Goal: Task Accomplishment & Management: Manage account settings

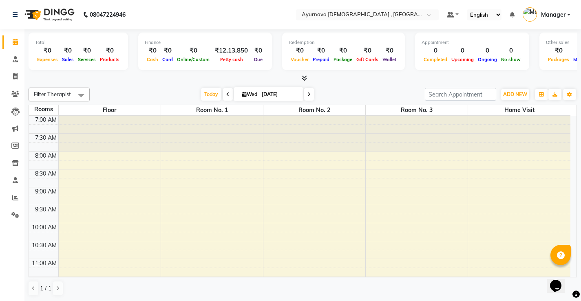
click at [338, 299] on div "Filter Therapist Select All Dr. Sajna [PERSON_NAME] [PERSON_NAME] ji [PERSON_NA…" at bounding box center [303, 191] width 549 height 215
click at [15, 81] on span at bounding box center [15, 76] width 14 height 9
select select "service"
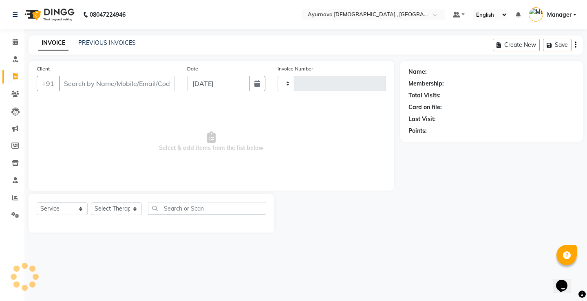
type input "1372"
select select "5587"
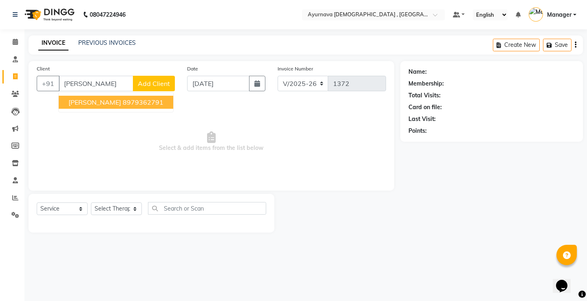
click at [123, 105] on ngb-highlight "8979362791" at bounding box center [143, 102] width 41 height 8
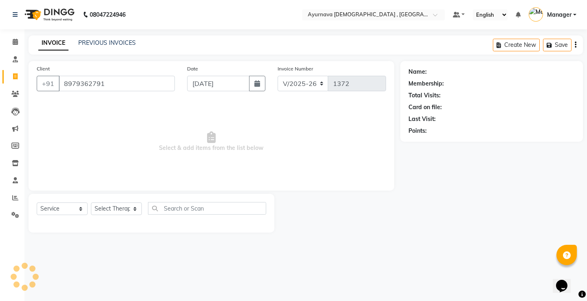
type input "8979362791"
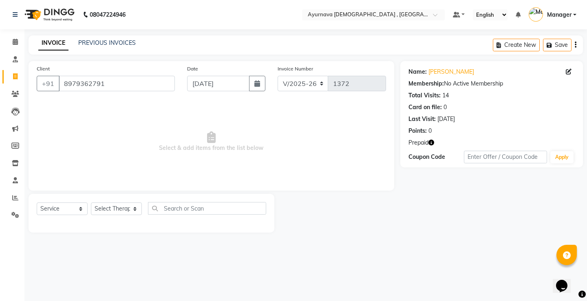
click at [438, 79] on div "Name: Aprajita Membership: No Active Membership Total Visits: 14 Card on file: …" at bounding box center [492, 99] width 166 height 71
click at [440, 73] on link "Aprajita" at bounding box center [452, 72] width 46 height 9
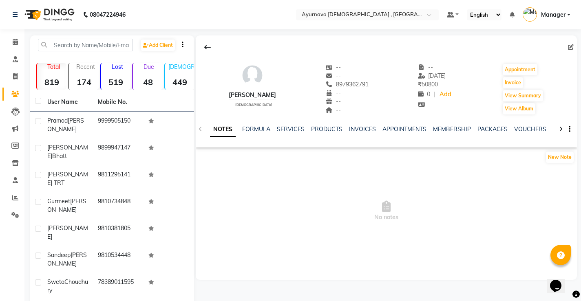
click at [319, 247] on span "No notes" at bounding box center [386, 212] width 381 height 82
click at [13, 45] on span at bounding box center [15, 42] width 14 height 9
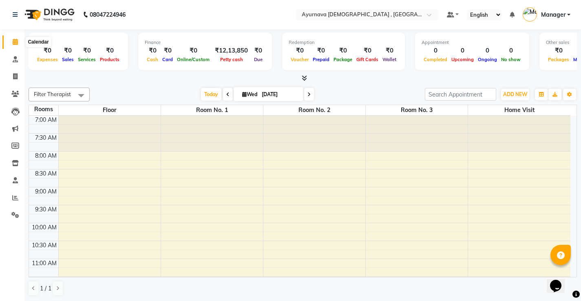
click at [15, 43] on icon at bounding box center [15, 42] width 5 height 6
click at [14, 73] on icon at bounding box center [15, 76] width 4 height 6
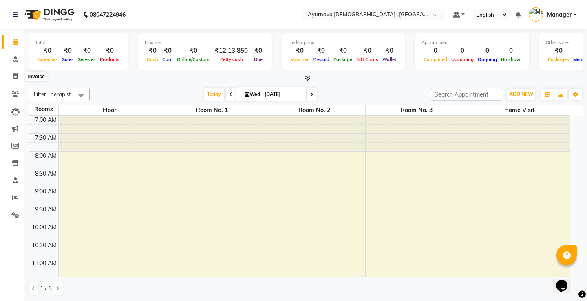
select select "5587"
select select "service"
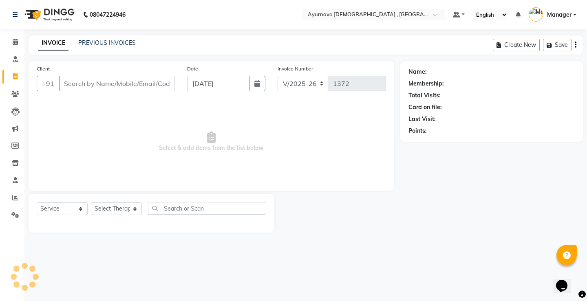
click at [80, 87] on input "Client" at bounding box center [117, 84] width 116 height 16
type input "d"
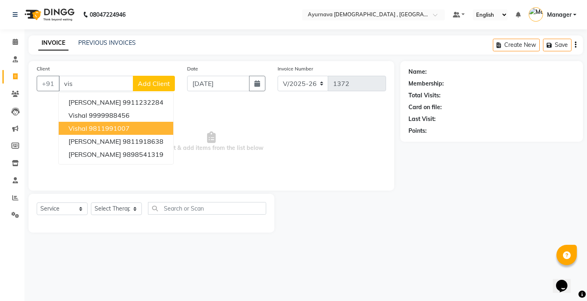
click at [104, 124] on button "Vishal 9811991007" at bounding box center [116, 128] width 115 height 13
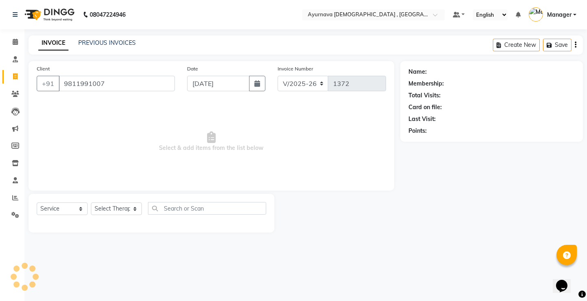
type input "9811991007"
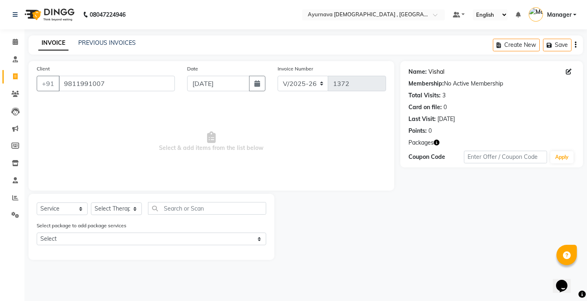
click at [441, 73] on link "Vishal" at bounding box center [437, 72] width 16 height 9
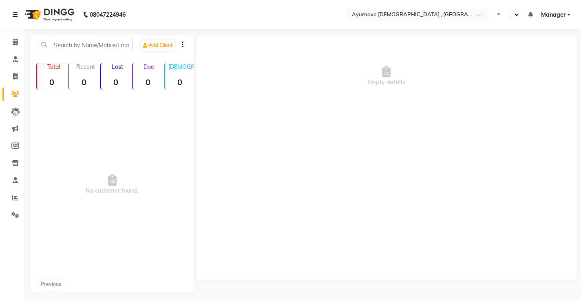
select select "en"
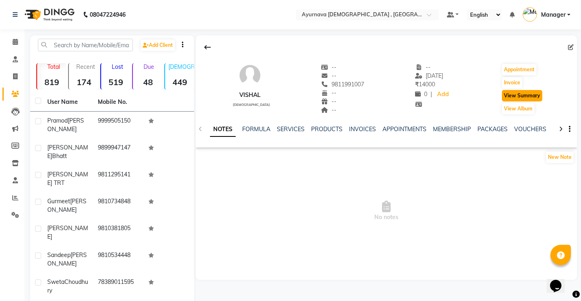
click at [512, 96] on button "View Summary" at bounding box center [522, 95] width 40 height 11
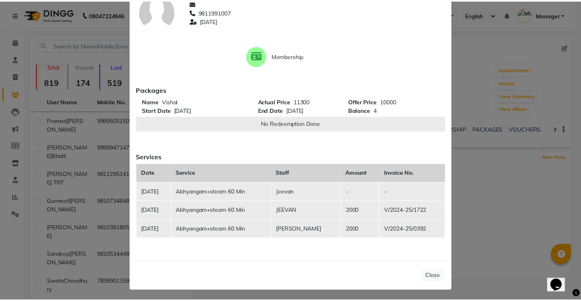
scroll to position [58, 0]
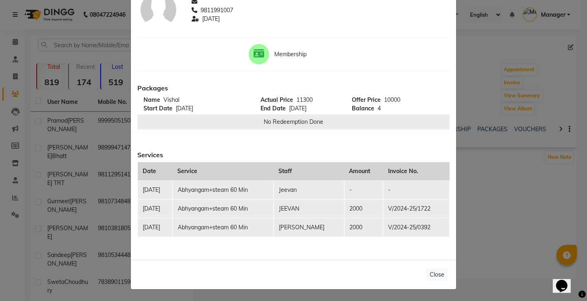
click at [350, 200] on td "2000" at bounding box center [363, 208] width 39 height 19
click at [347, 188] on td "-" at bounding box center [363, 190] width 39 height 19
click at [254, 54] on icon at bounding box center [259, 53] width 11 height 9
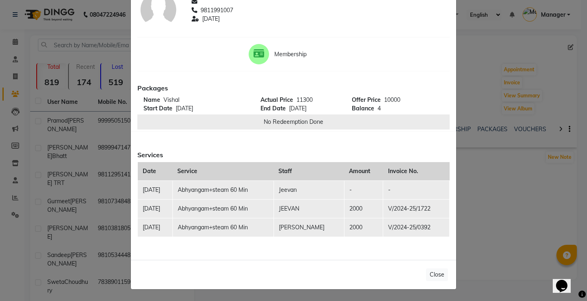
click at [475, 189] on ngb-modal-window "Client Summary Print Vishal 9811991007 2025-05-30 Membership Packages Name Vish…" at bounding box center [293, 150] width 587 height 301
click at [433, 275] on button "Close" at bounding box center [437, 275] width 22 height 13
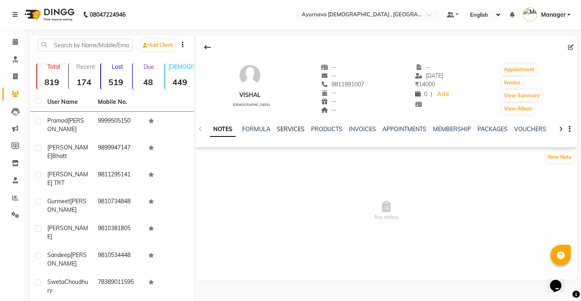
click at [288, 128] on link "SERVICES" at bounding box center [291, 129] width 28 height 7
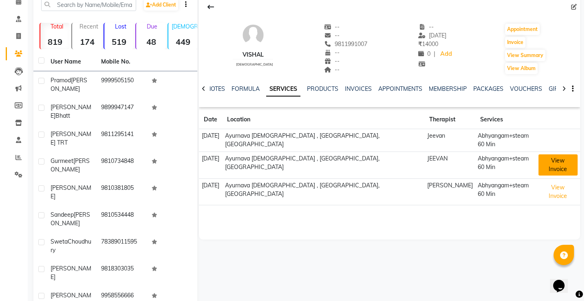
scroll to position [41, 0]
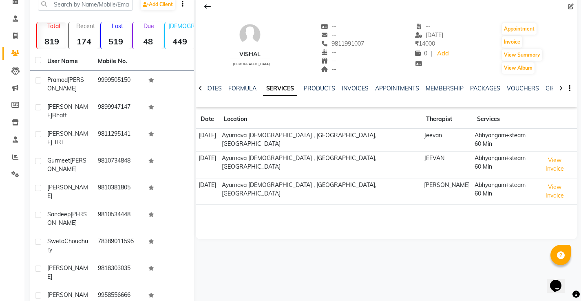
click at [502, 141] on td "Abhyangam+steam 60 Min" at bounding box center [502, 140] width 61 height 23
click at [495, 136] on td "Abhyangam+steam 60 Min" at bounding box center [502, 140] width 61 height 23
click at [206, 138] on td "[DATE]" at bounding box center [207, 140] width 23 height 23
click at [297, 134] on td "Ayurnava [DEMOGRAPHIC_DATA] , [GEOGRAPHIC_DATA], [GEOGRAPHIC_DATA]" at bounding box center [320, 140] width 202 height 23
click at [317, 90] on link "PRODUCTS" at bounding box center [319, 88] width 31 height 7
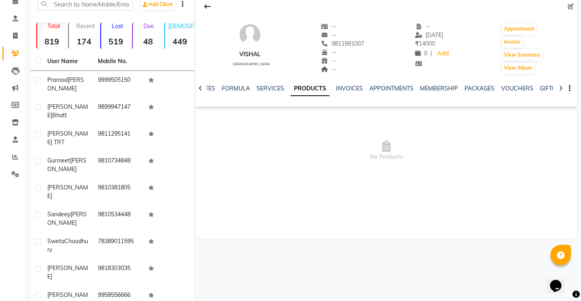
click at [267, 94] on div "NOTES FORMULA SERVICES PRODUCTS INVOICES APPOINTMENTS MEMBERSHIP PACKAGES VOUCH…" at bounding box center [376, 91] width 333 height 15
click at [338, 93] on div "NOTES FORMULA SERVICES PRODUCTS INVOICES APPOINTMENTS MEMBERSHIP PACKAGES VOUCH…" at bounding box center [376, 91] width 333 height 15
click at [351, 91] on link "INVOICES" at bounding box center [349, 88] width 27 height 7
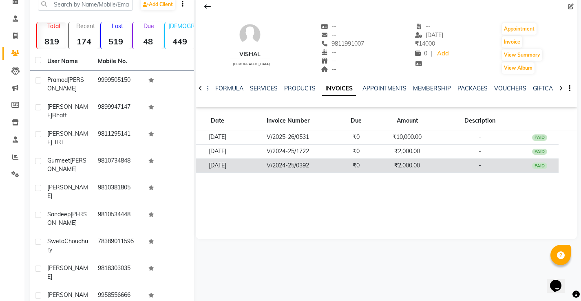
click at [551, 164] on td "PAID" at bounding box center [540, 166] width 38 height 14
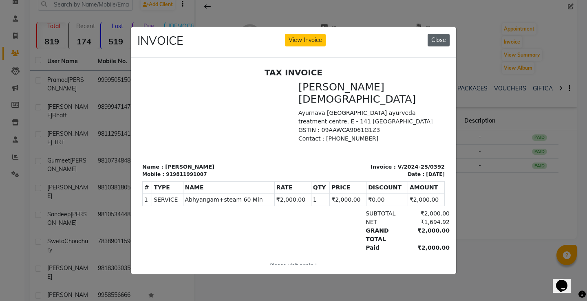
click at [439, 39] on button "Close" at bounding box center [439, 40] width 22 height 13
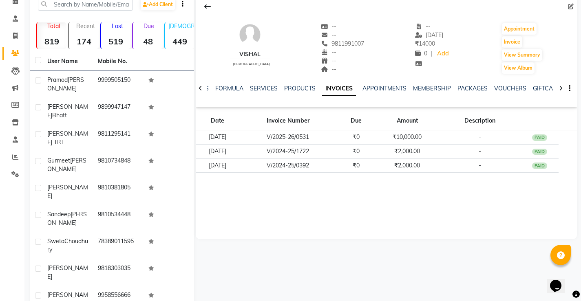
click at [202, 89] on icon at bounding box center [201, 89] width 4 height 6
click at [199, 88] on icon at bounding box center [201, 89] width 4 height 6
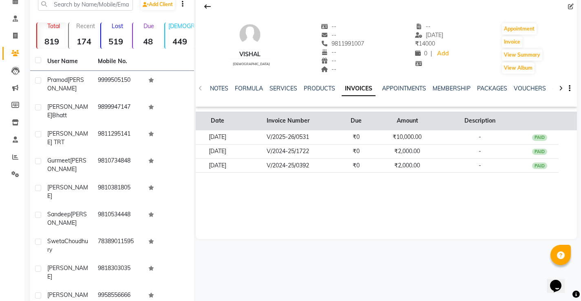
click at [489, 125] on th "Description" at bounding box center [480, 121] width 82 height 19
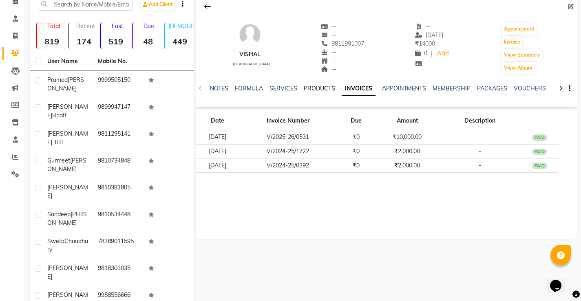
click at [315, 91] on link "PRODUCTS" at bounding box center [319, 88] width 31 height 7
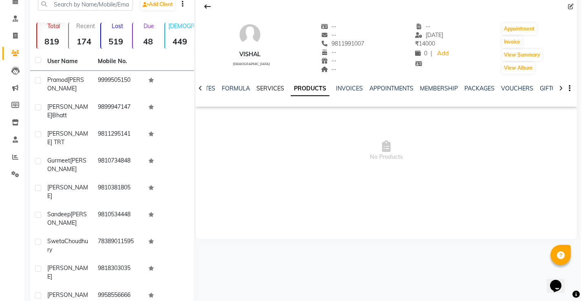
click at [268, 91] on link "SERVICES" at bounding box center [271, 88] width 28 height 7
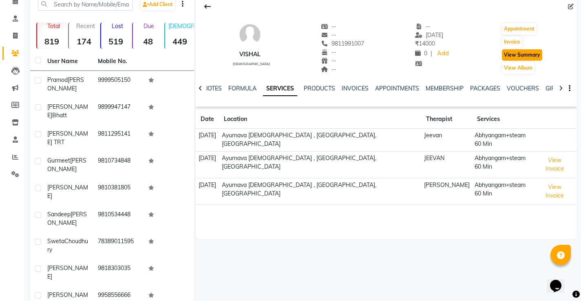
click at [510, 56] on button "View Summary" at bounding box center [522, 54] width 40 height 11
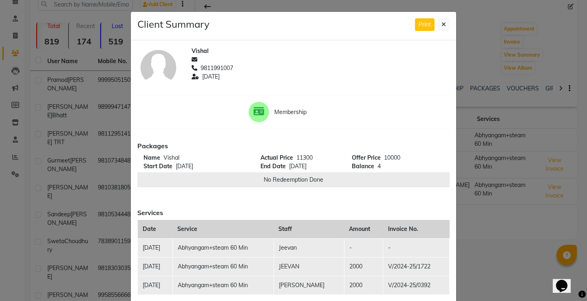
scroll to position [58, 0]
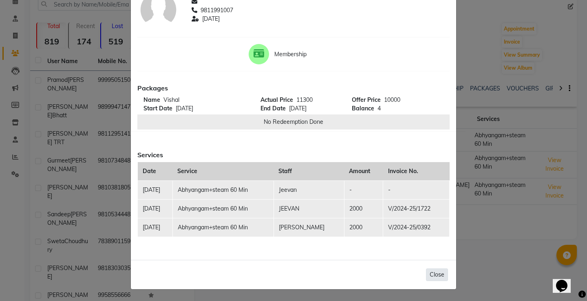
click at [435, 273] on button "Close" at bounding box center [437, 275] width 22 height 13
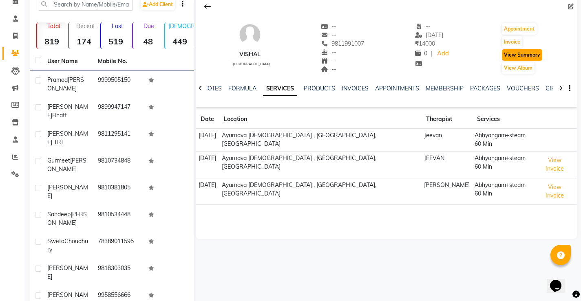
click at [528, 58] on button "View Summary" at bounding box center [522, 54] width 40 height 11
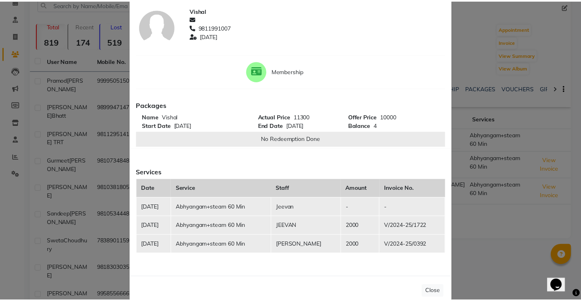
scroll to position [0, 0]
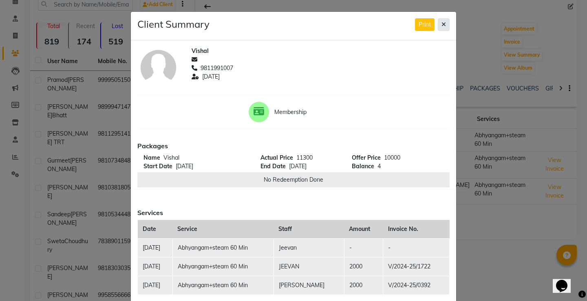
click at [442, 22] on icon at bounding box center [444, 25] width 4 height 6
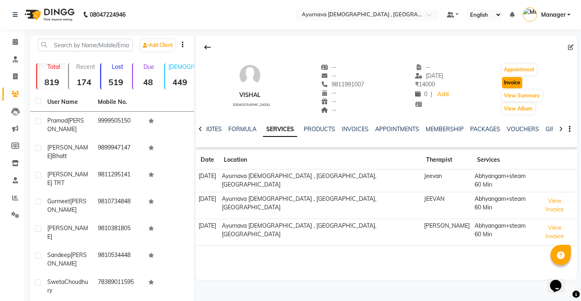
click at [506, 81] on button "Invoice" at bounding box center [512, 82] width 20 height 11
select select "service"
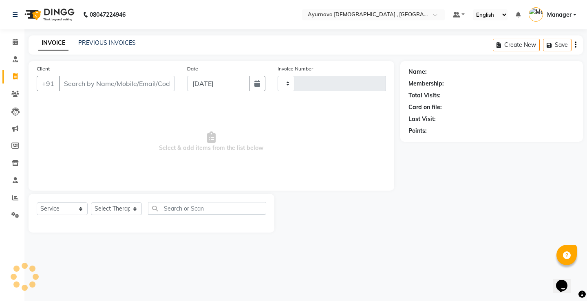
type input "1372"
select select "5587"
type input "9811991007"
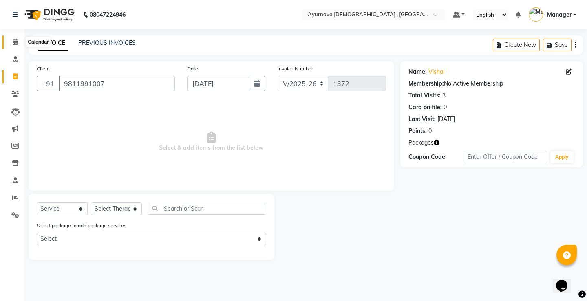
click at [11, 43] on span at bounding box center [15, 42] width 14 height 9
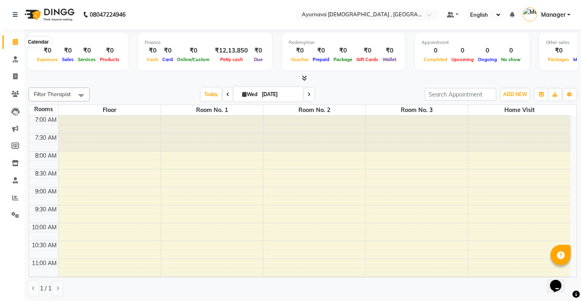
click at [18, 44] on icon at bounding box center [15, 42] width 5 height 6
click at [16, 59] on icon at bounding box center [15, 59] width 5 height 6
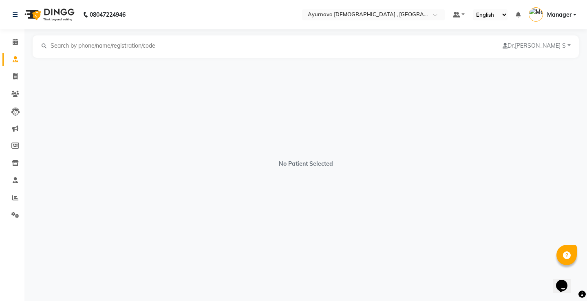
click at [90, 47] on input "text" at bounding box center [106, 45] width 112 height 9
click at [15, 77] on icon at bounding box center [15, 76] width 4 height 6
select select "5587"
select select "service"
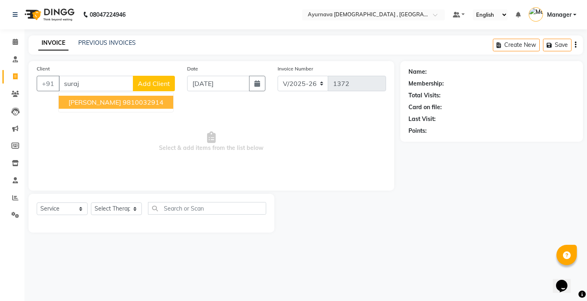
click at [123, 102] on ngb-highlight "9810032914" at bounding box center [143, 102] width 41 height 8
type input "9810032914"
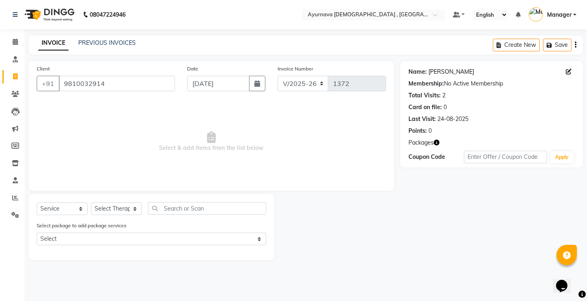
click at [443, 72] on link "Suraj Awano" at bounding box center [452, 72] width 46 height 9
click at [441, 69] on link "Suraj Awano" at bounding box center [452, 72] width 46 height 9
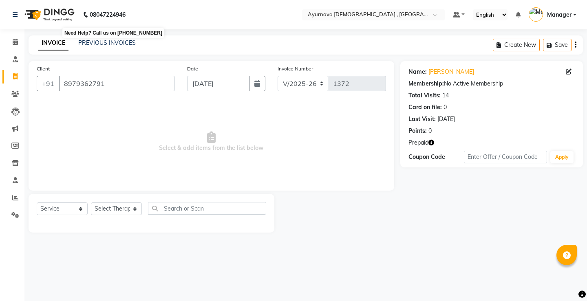
select select "5587"
select select "service"
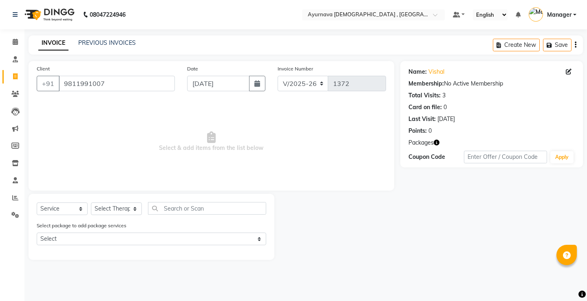
select select "5587"
select select "service"
click at [439, 71] on link "Vishal" at bounding box center [437, 72] width 16 height 9
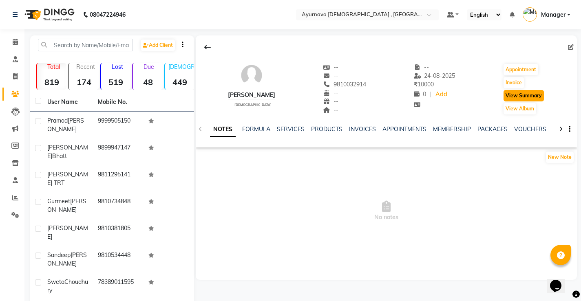
click at [514, 99] on button "View Summary" at bounding box center [524, 95] width 40 height 11
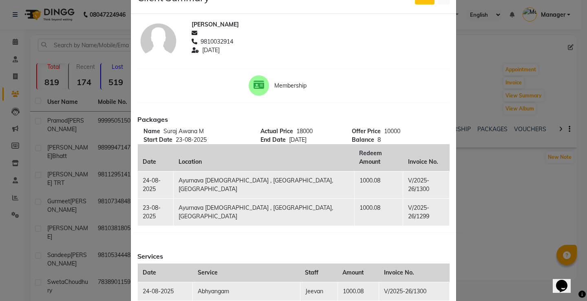
scroll to position [41, 0]
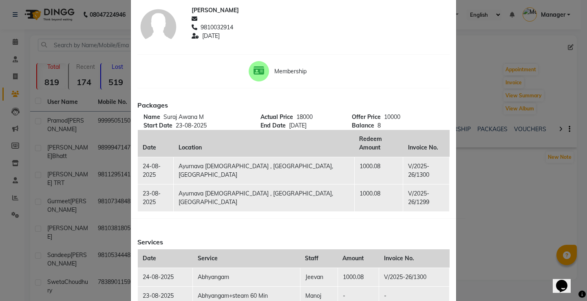
drag, startPoint x: 528, startPoint y: 193, endPoint x: 423, endPoint y: 191, distance: 104.9
click at [527, 193] on ngb-modal-window "Client Summary Print Suraj Awano 9810032914 2025-08-24 Membership Packages Name…" at bounding box center [293, 150] width 587 height 301
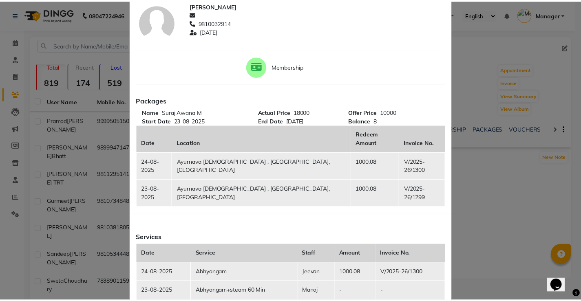
scroll to position [102, 0]
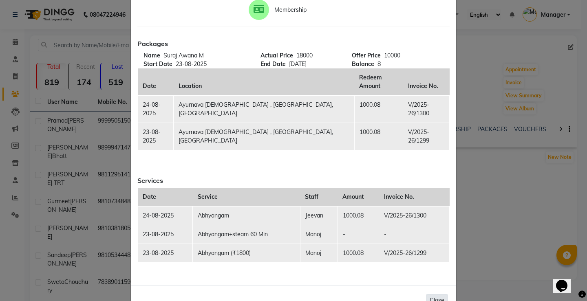
click at [429, 295] on button "Close" at bounding box center [437, 301] width 22 height 13
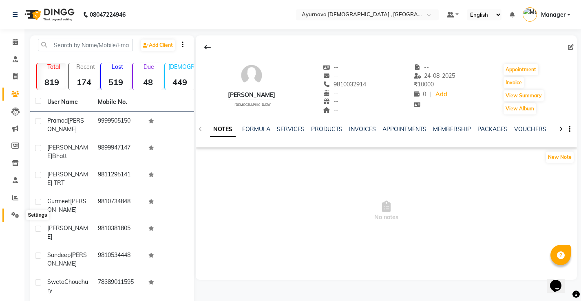
click at [16, 213] on icon at bounding box center [15, 215] width 8 height 6
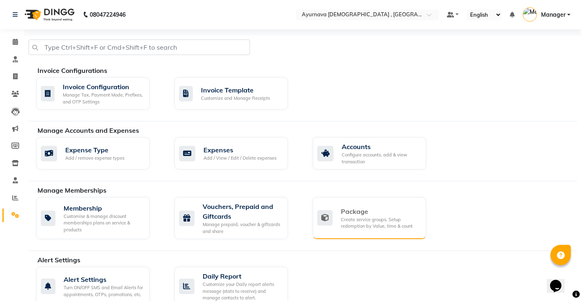
click at [384, 214] on div "Package" at bounding box center [380, 212] width 79 height 10
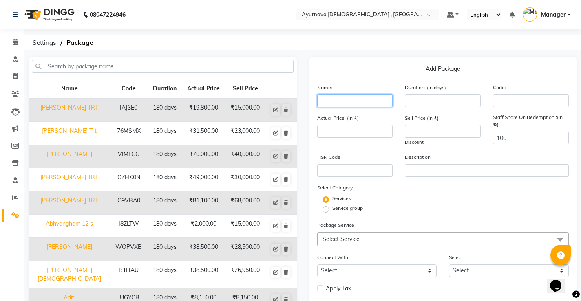
click at [361, 100] on input "text" at bounding box center [355, 101] width 76 height 13
type input "[PERSON_NAME]"
click at [457, 101] on input "number" at bounding box center [443, 101] width 76 height 13
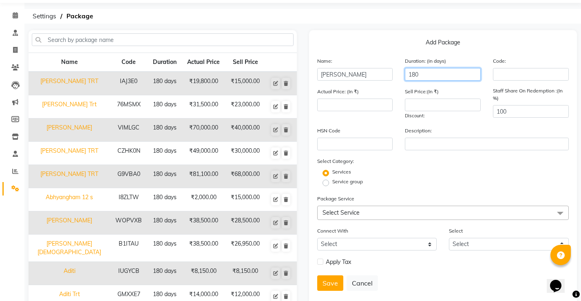
scroll to position [41, 0]
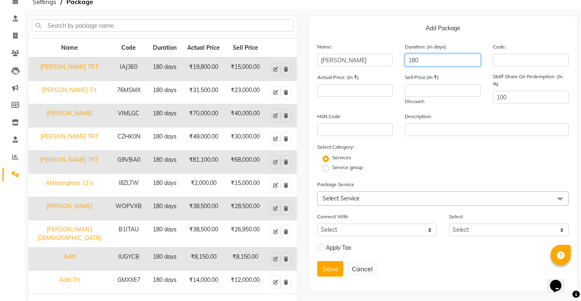
type input "180"
click at [412, 202] on span "Select Service" at bounding box center [443, 199] width 252 height 14
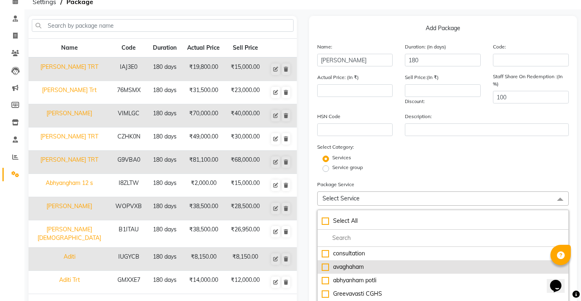
click at [390, 267] on div "avaghaham" at bounding box center [443, 267] width 243 height 9
type input "2000"
checkbox input "true"
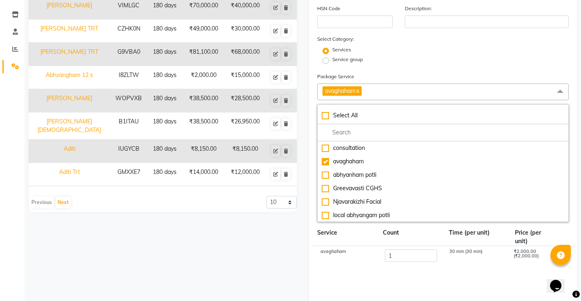
scroll to position [163, 0]
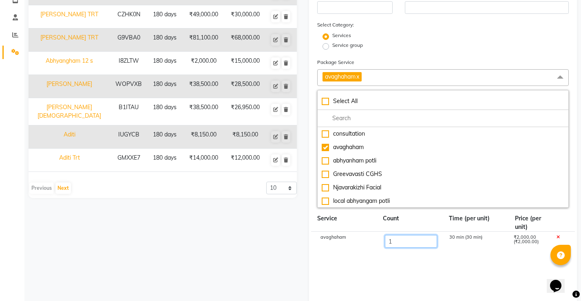
click at [409, 245] on input "1" at bounding box center [411, 241] width 52 height 13
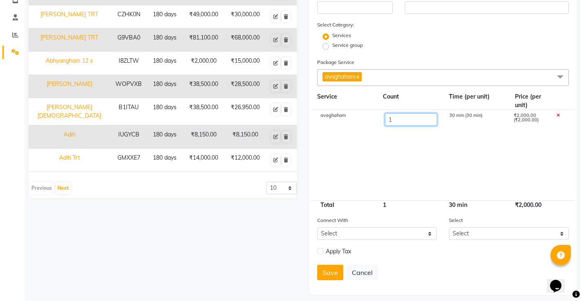
type input "10"
type input "20000"
click at [407, 212] on form "Name: Deepika Goyal Duration: (in days) 180 Code: Actual Price: (In ₹) 20000 Se…" at bounding box center [443, 103] width 252 height 367
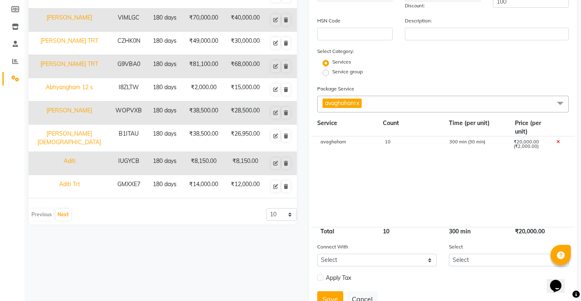
scroll to position [122, 0]
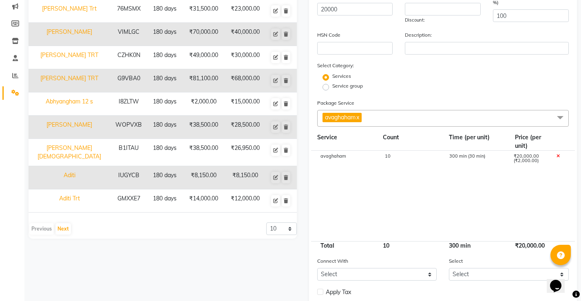
click at [403, 246] on div "10" at bounding box center [410, 246] width 66 height 9
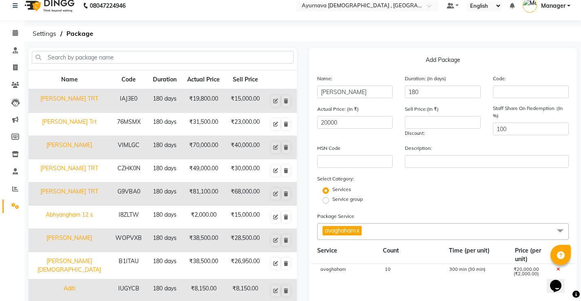
scroll to position [0, 0]
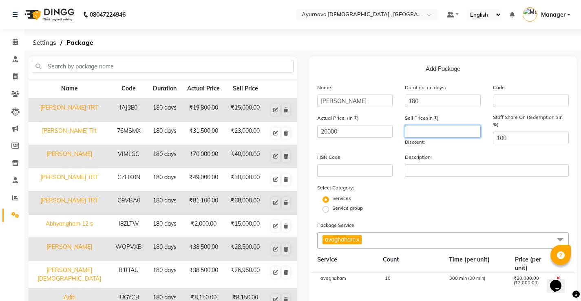
click at [426, 131] on input "number" at bounding box center [443, 131] width 76 height 13
type input "10000"
click at [485, 195] on div "Services" at bounding box center [443, 200] width 264 height 10
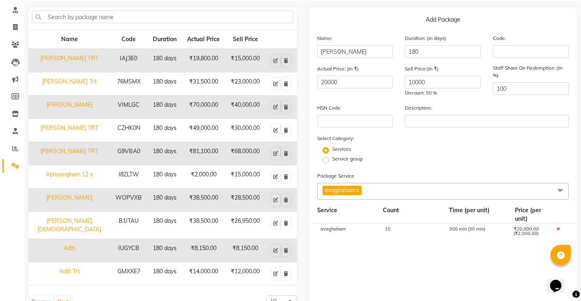
scroll to position [47, 0]
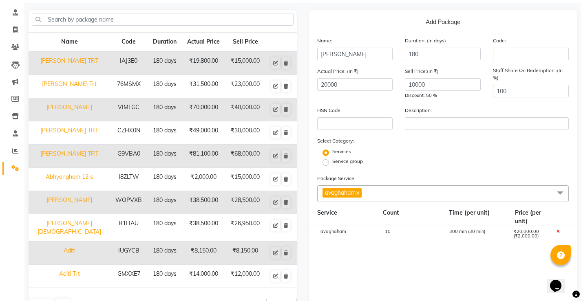
click at [362, 195] on span "avaghaham x" at bounding box center [342, 192] width 39 height 9
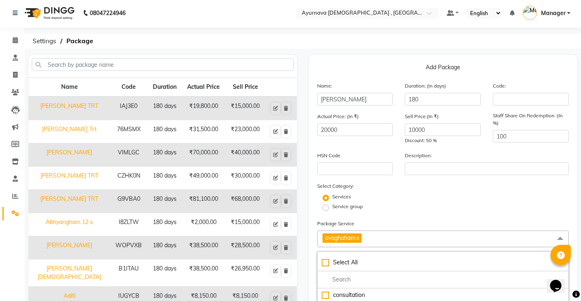
scroll to position [0, 0]
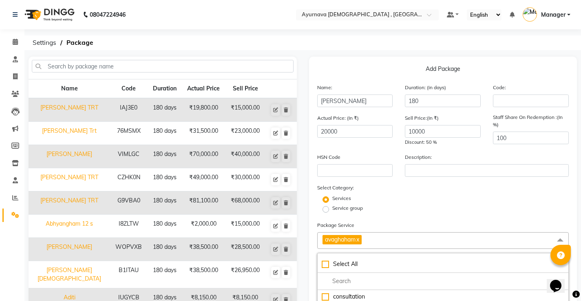
click at [362, 242] on span "avaghaham x" at bounding box center [342, 239] width 39 height 9
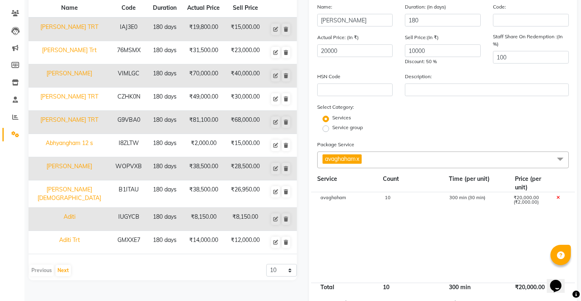
scroll to position [82, 0]
click at [560, 160] on span at bounding box center [560, 159] width 16 height 16
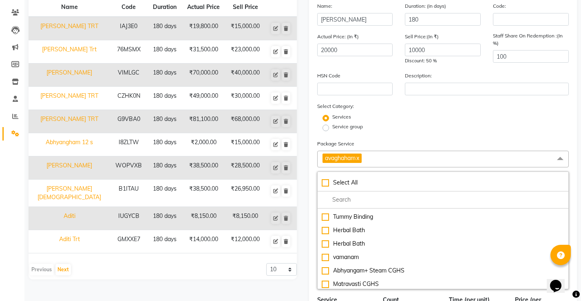
scroll to position [1320, 0]
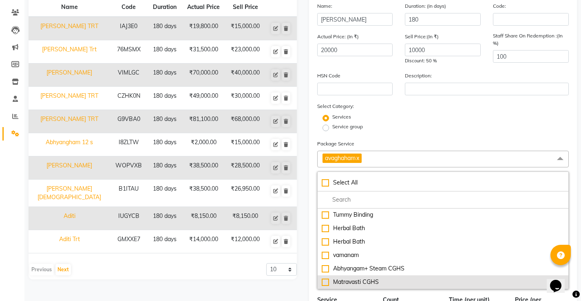
click at [386, 276] on li "Matravasti CGHS" at bounding box center [443, 282] width 251 height 13
type input "20350"
checkbox input "true"
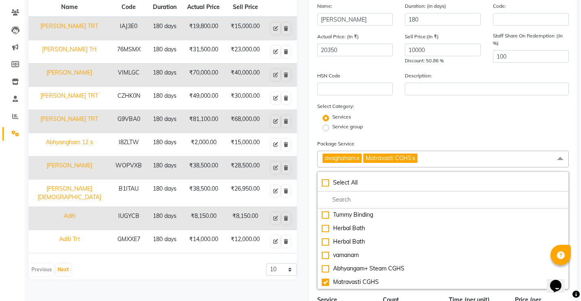
click at [415, 159] on link "x" at bounding box center [414, 158] width 4 height 7
type input "20000"
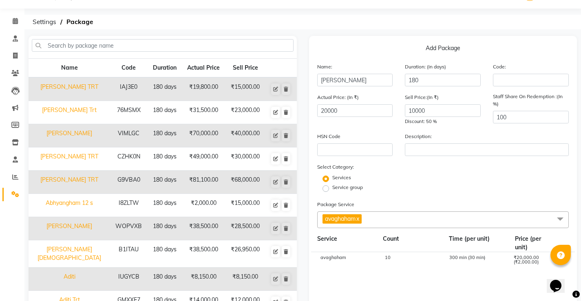
scroll to position [41, 0]
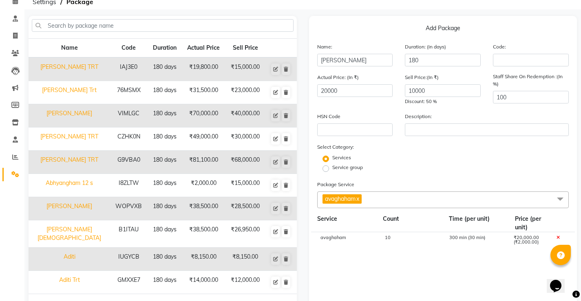
click at [408, 243] on div "10" at bounding box center [411, 243] width 64 height 14
click at [408, 242] on input "10" at bounding box center [411, 242] width 52 height 13
type input "1"
type input "8"
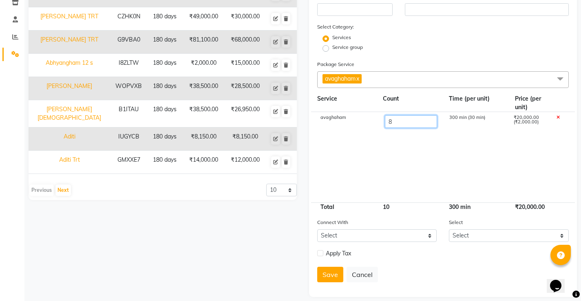
scroll to position [163, 0]
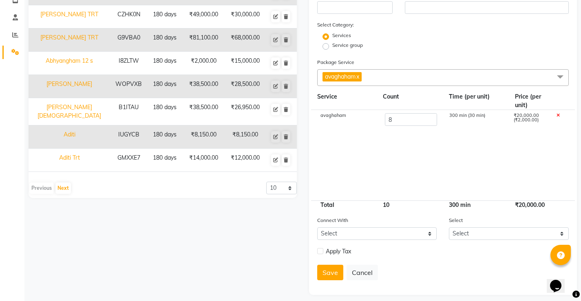
type input "16000"
click at [421, 166] on cdk-virtual-scroll-viewport "avaghaham 8 300 min (30 min) ₹20,000.00 (₹2,000.00)" at bounding box center [443, 155] width 252 height 91
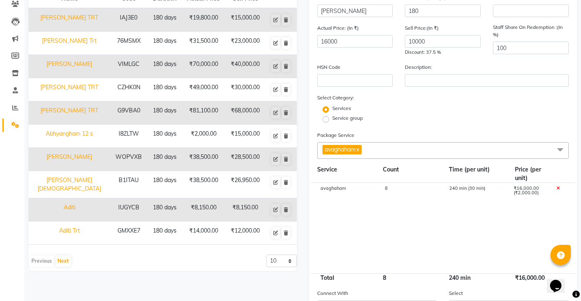
scroll to position [88, 0]
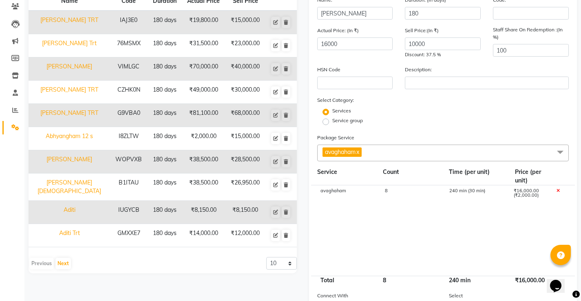
click at [393, 192] on div "8" at bounding box center [411, 196] width 64 height 14
click at [393, 197] on input "8" at bounding box center [411, 195] width 52 height 13
type input "10"
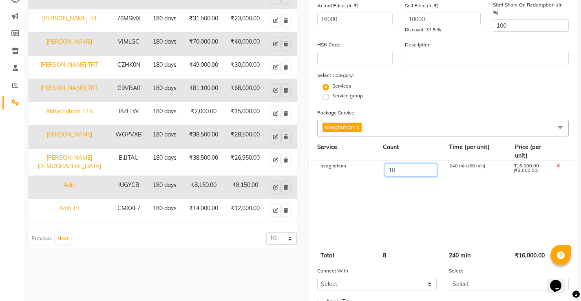
scroll to position [169, 0]
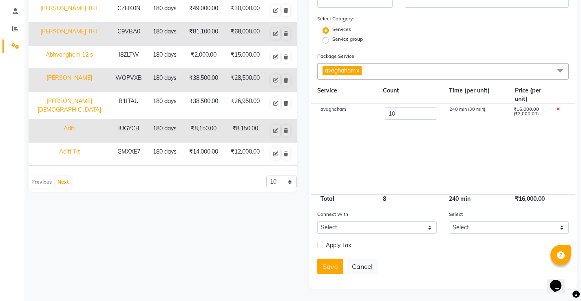
type input "20000"
click at [408, 206] on form "Name: Deepika Goyal Duration: (in days) 180 Code: Actual Price: (In ₹) 20000 Se…" at bounding box center [443, 97] width 252 height 367
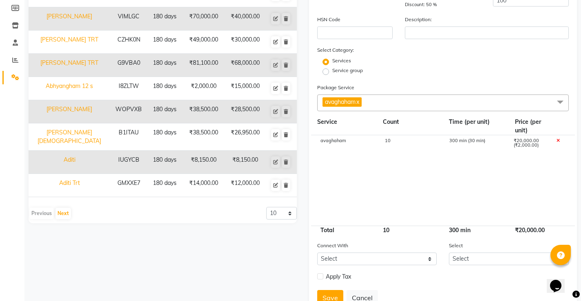
scroll to position [163, 0]
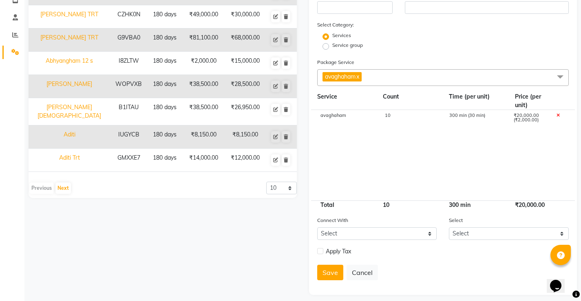
click at [321, 252] on label at bounding box center [320, 251] width 6 height 6
click at [321, 252] on input "checkbox" at bounding box center [319, 251] width 5 height 5
checkbox input "true"
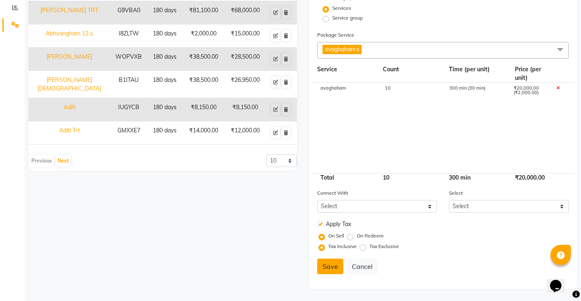
click at [333, 267] on button "Save" at bounding box center [330, 267] width 26 height 16
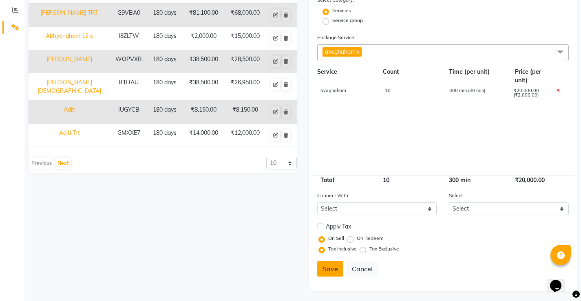
select select
checkbox input "false"
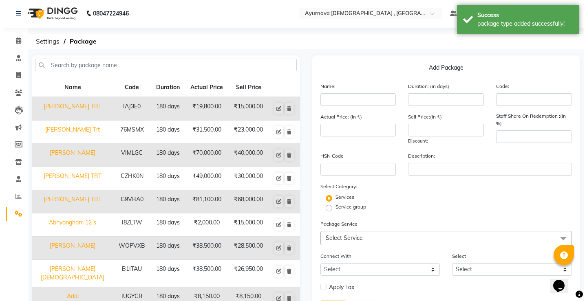
scroll to position [0, 0]
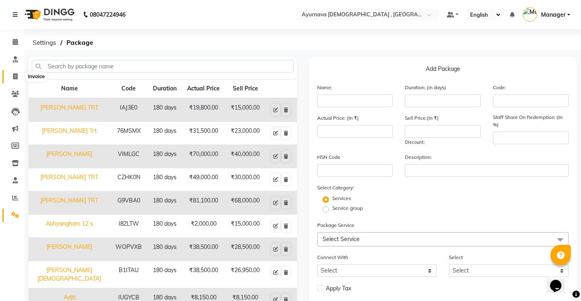
click at [15, 78] on icon at bounding box center [15, 76] width 4 height 6
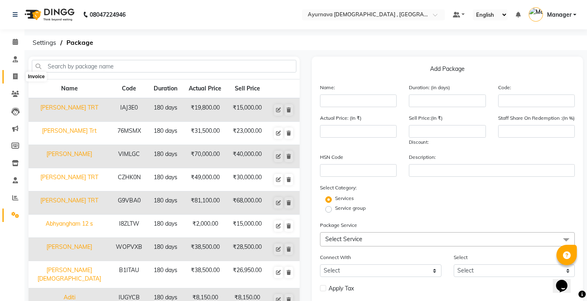
select select "5587"
select select "service"
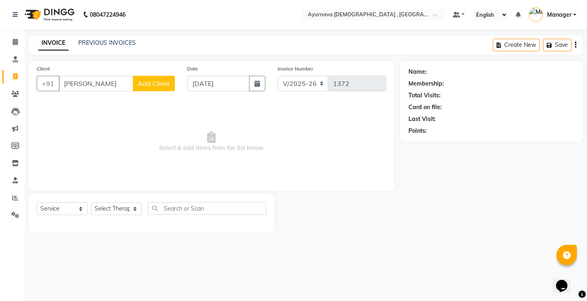
type input "[PERSON_NAME]"
click at [159, 86] on span "Add Client" at bounding box center [154, 84] width 32 height 8
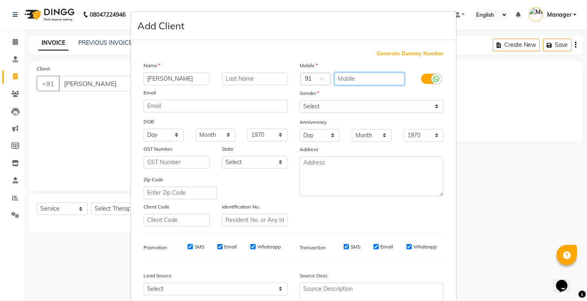
click at [350, 76] on input "text" at bounding box center [370, 79] width 71 height 13
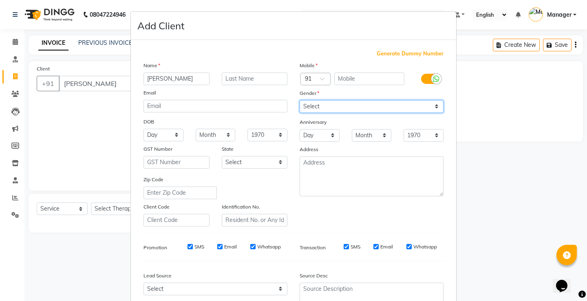
click at [348, 106] on select "Select Male Female Other Prefer Not To Say" at bounding box center [372, 106] width 144 height 13
select select "female"
click at [300, 100] on select "Select Male Female Other Prefer Not To Say" at bounding box center [372, 106] width 144 height 13
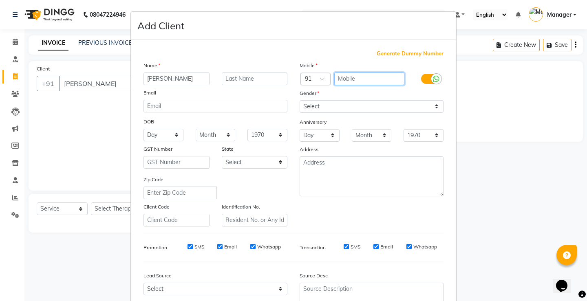
click at [351, 80] on input "text" at bounding box center [370, 79] width 71 height 13
click at [348, 84] on input "text" at bounding box center [370, 79] width 71 height 13
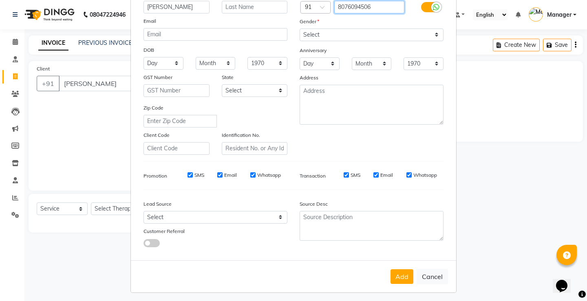
scroll to position [75, 0]
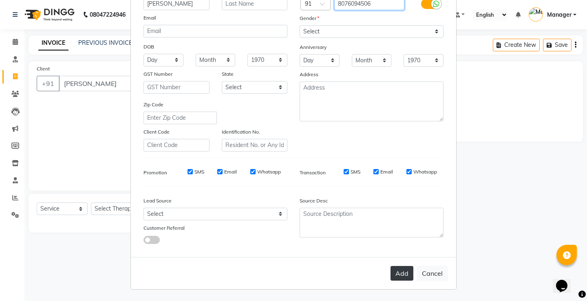
type input "8076094506"
click at [392, 270] on button "Add" at bounding box center [402, 273] width 23 height 15
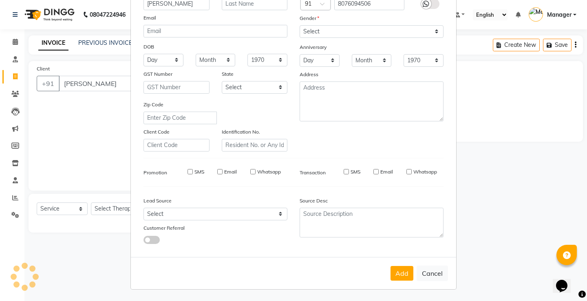
type input "8076094506"
select select
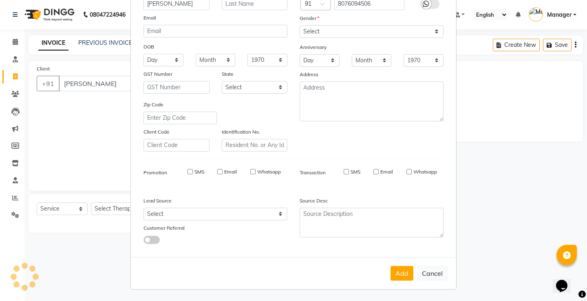
select select
checkbox input "false"
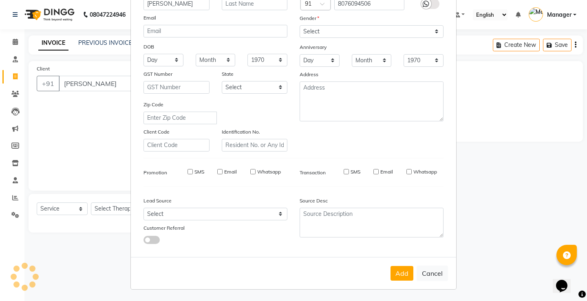
checkbox input "false"
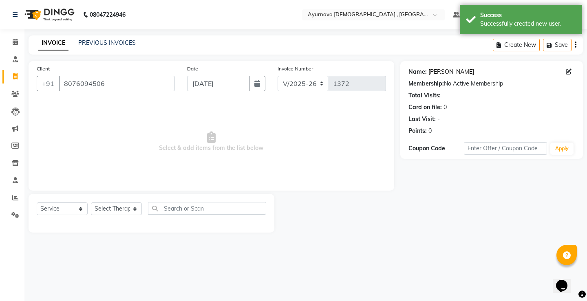
click at [448, 73] on link "[PERSON_NAME]" at bounding box center [452, 72] width 46 height 9
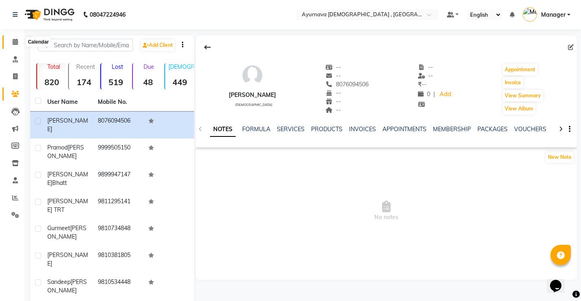
click at [14, 42] on icon at bounding box center [15, 42] width 5 height 6
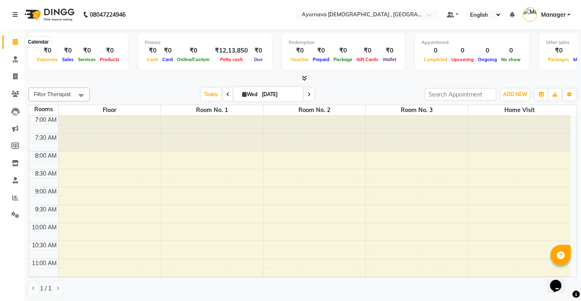
click at [18, 39] on span at bounding box center [15, 42] width 14 height 9
click at [16, 43] on icon at bounding box center [15, 42] width 5 height 6
click at [16, 78] on icon at bounding box center [15, 76] width 4 height 6
select select "5587"
select select "service"
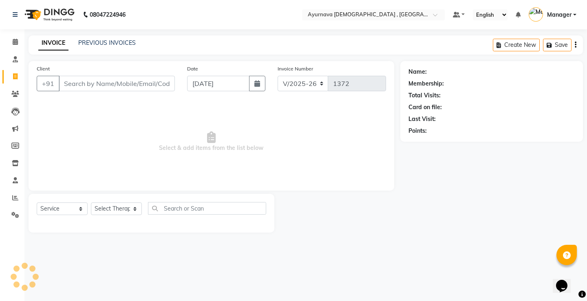
click at [124, 85] on input "Client" at bounding box center [117, 84] width 116 height 16
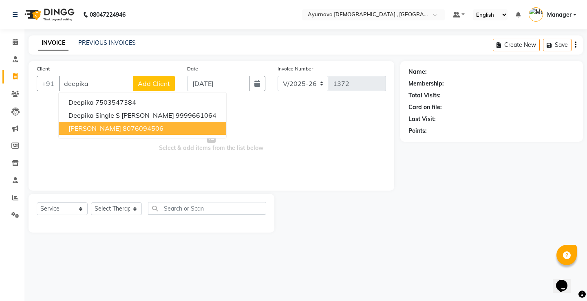
click at [111, 133] on button "Deepika Goyal 8076094506" at bounding box center [143, 128] width 168 height 13
type input "8076094506"
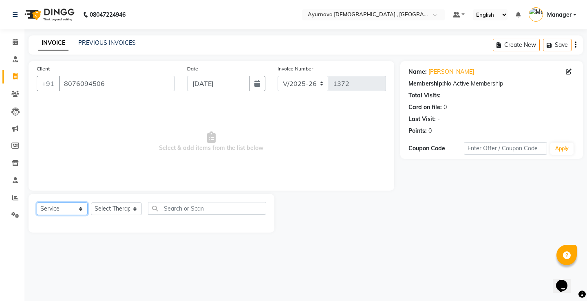
click at [42, 208] on select "Select Service Product Membership Package Voucher Prepaid Gift Card" at bounding box center [62, 209] width 51 height 13
select select "membership"
click at [37, 203] on select "Select Service Product Membership Package Voucher Prepaid Gift Card" at bounding box center [62, 209] width 51 height 13
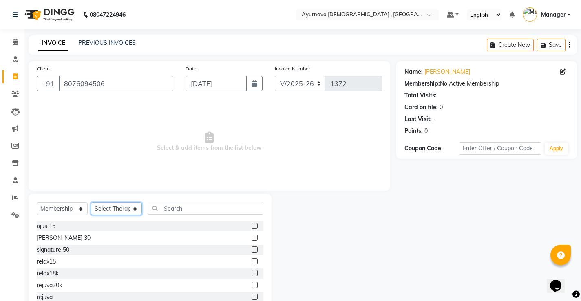
click at [118, 211] on select "Select Therapist Anjali Anjali kalka ji ASHMITA Dileep Dr Arathy S Dr Reshma Dr…" at bounding box center [116, 209] width 51 height 13
select select "87402"
click at [91, 203] on select "Select Therapist Anjali Anjali kalka ji ASHMITA Dileep Dr Arathy S Dr Reshma Dr…" at bounding box center [116, 209] width 51 height 13
click at [177, 212] on input "text" at bounding box center [205, 208] width 115 height 13
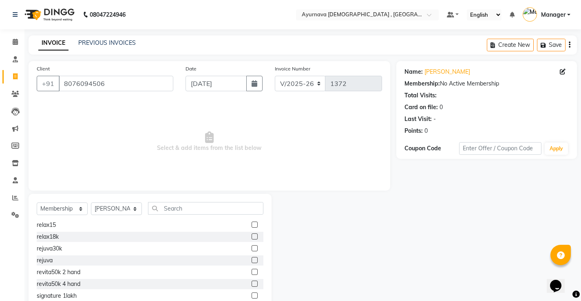
click at [150, 260] on div "rejuva" at bounding box center [150, 261] width 227 height 10
click at [252, 261] on label at bounding box center [255, 260] width 6 height 6
click at [252, 261] on input "checkbox" at bounding box center [254, 260] width 5 height 5
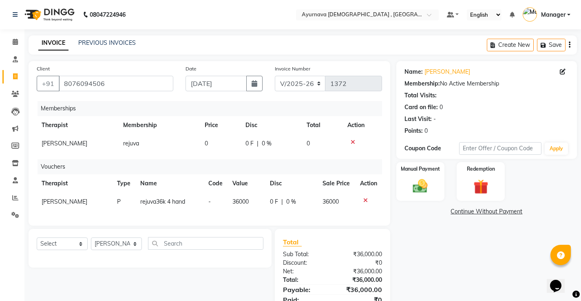
scroll to position [0, 0]
click at [364, 202] on icon at bounding box center [366, 201] width 4 height 6
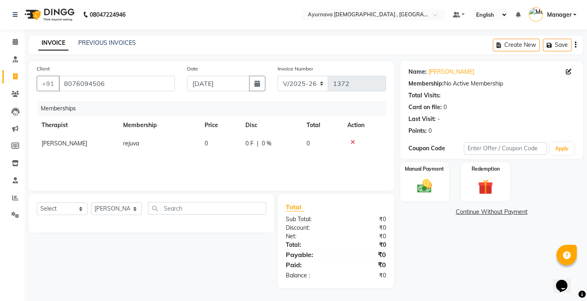
click at [355, 143] on icon at bounding box center [353, 143] width 4 height 6
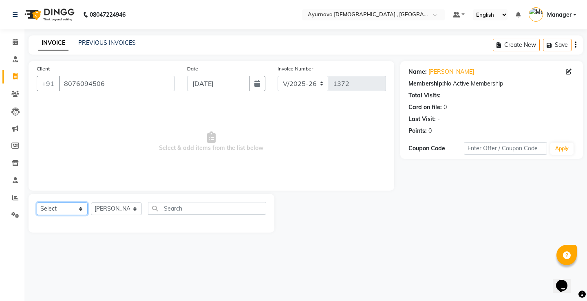
click at [54, 213] on select "Select Service Product Membership Package Voucher Prepaid Gift Card" at bounding box center [62, 209] width 51 height 13
select select "membership"
click at [37, 203] on select "Select Service Product Membership Package Voucher Prepaid Gift Card" at bounding box center [62, 209] width 51 height 13
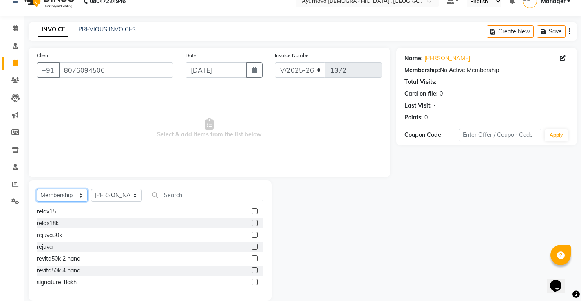
scroll to position [25, 0]
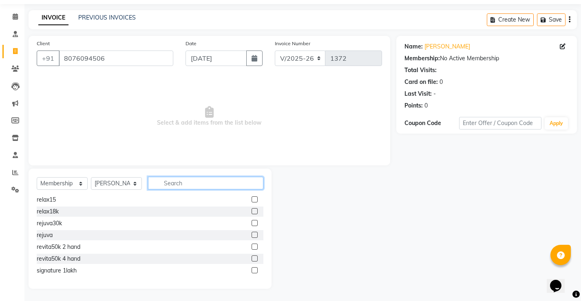
click at [165, 186] on input "text" at bounding box center [205, 183] width 115 height 13
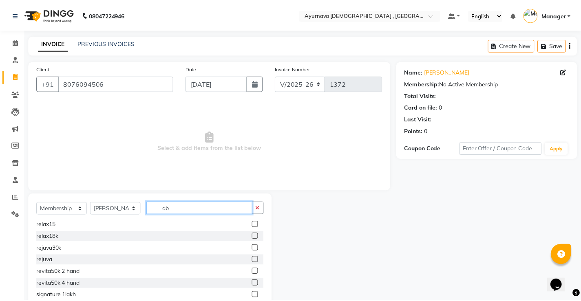
scroll to position [0, 0]
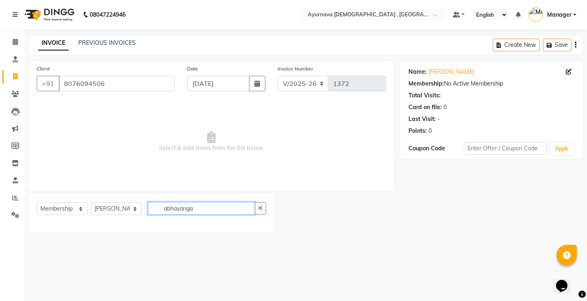
type input "abhayangam"
click at [227, 208] on input "abhayangam" at bounding box center [201, 208] width 107 height 13
drag, startPoint x: 219, startPoint y: 208, endPoint x: 157, endPoint y: 210, distance: 62.0
click at [157, 210] on input "abhayangam" at bounding box center [201, 208] width 107 height 13
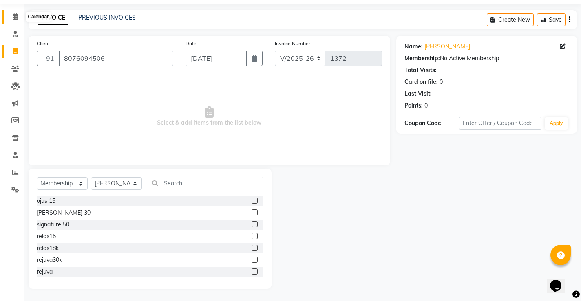
click at [12, 17] on span at bounding box center [15, 16] width 14 height 9
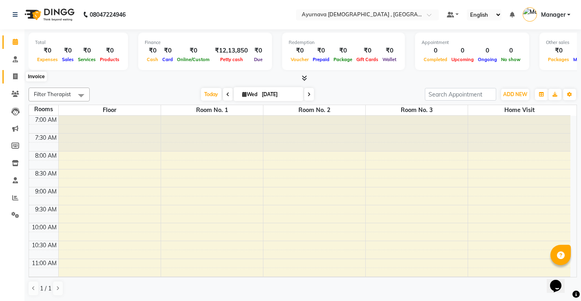
click at [16, 75] on icon at bounding box center [15, 76] width 4 height 6
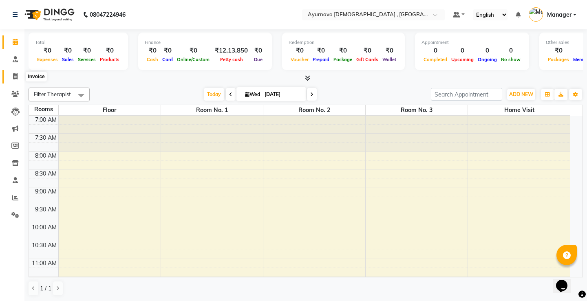
select select "5587"
select select "service"
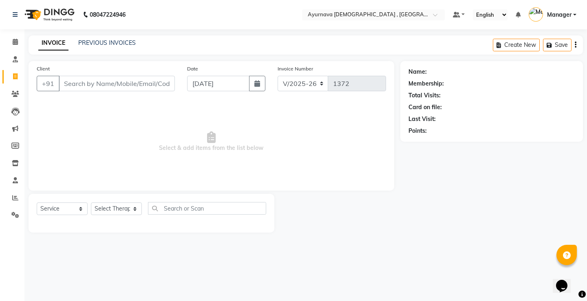
click at [75, 86] on input "Client" at bounding box center [117, 84] width 116 height 16
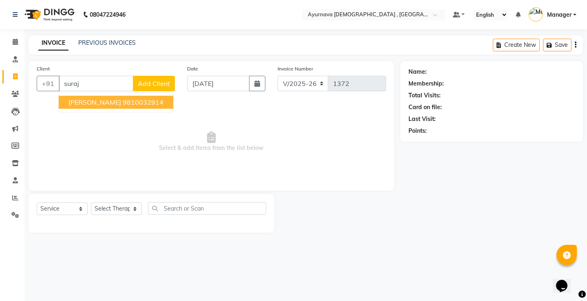
click at [80, 101] on span "[PERSON_NAME]" at bounding box center [95, 102] width 53 height 8
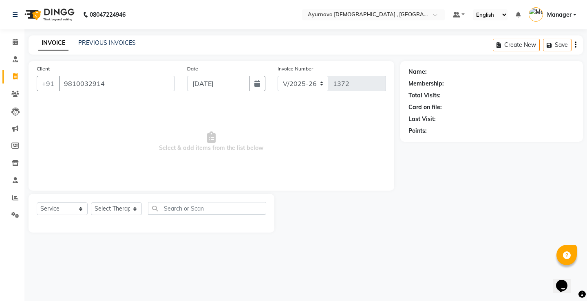
type input "9810032914"
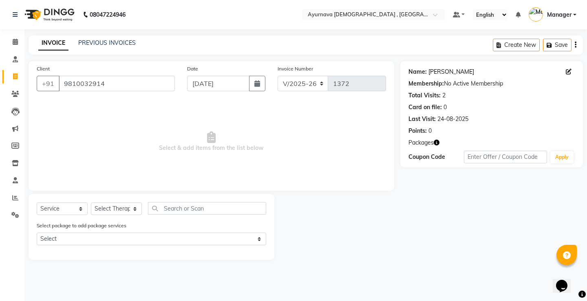
click at [448, 71] on link "[PERSON_NAME]" at bounding box center [452, 72] width 46 height 9
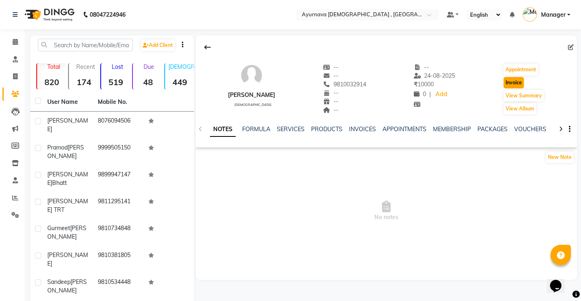
click at [514, 82] on button "Invoice" at bounding box center [514, 82] width 20 height 11
select select "service"
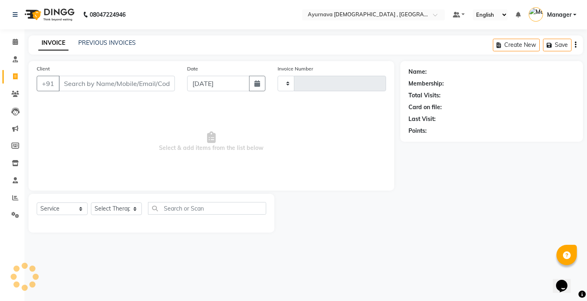
type input "1372"
select select "5587"
type input "9810032914"
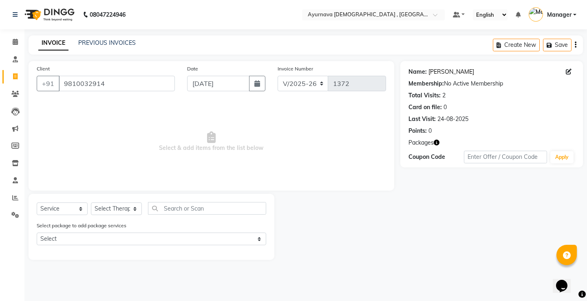
click at [449, 73] on link "[PERSON_NAME]" at bounding box center [452, 72] width 46 height 9
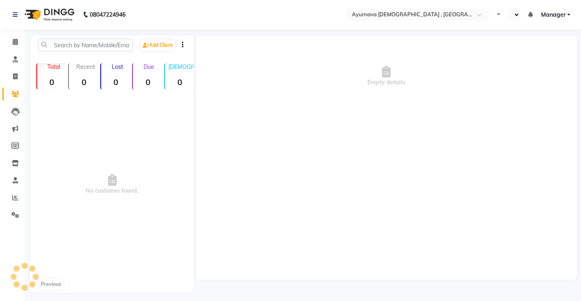
select select "en"
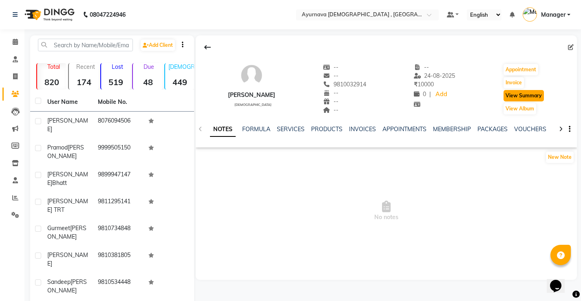
click at [522, 99] on button "View Summary" at bounding box center [524, 95] width 40 height 11
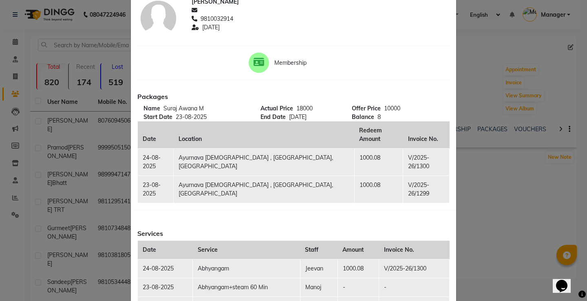
scroll to position [82, 0]
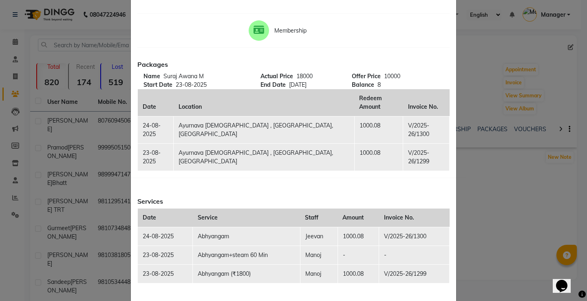
click at [491, 91] on ngb-modal-window "Client Summary Print [PERSON_NAME] 9810032914 [DATE] Membership Packages Name S…" at bounding box center [293, 150] width 587 height 301
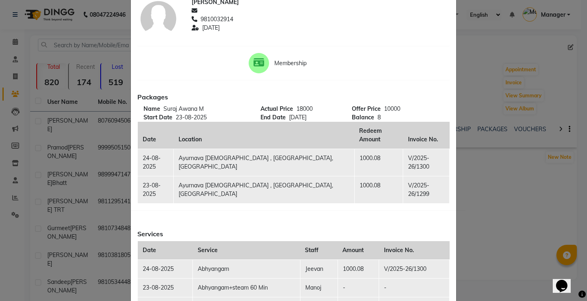
scroll to position [0, 0]
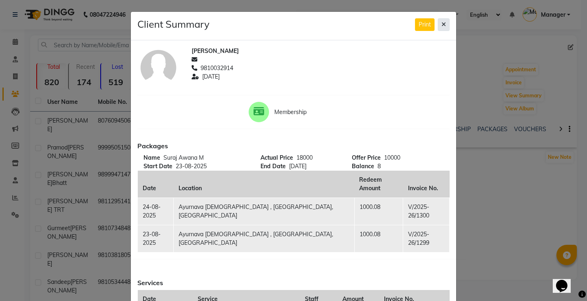
click at [442, 27] on icon at bounding box center [444, 25] width 4 height 6
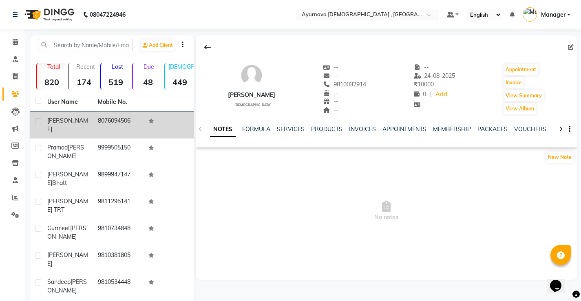
click at [105, 119] on td "8076094506" at bounding box center [118, 125] width 51 height 27
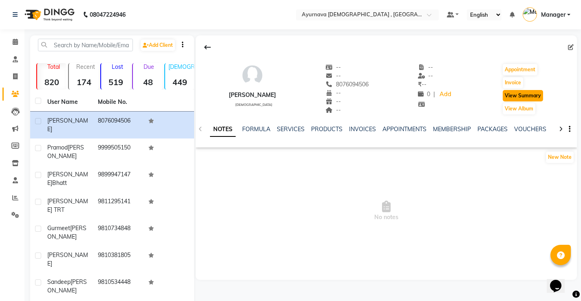
click at [522, 99] on button "View Summary" at bounding box center [523, 95] width 40 height 11
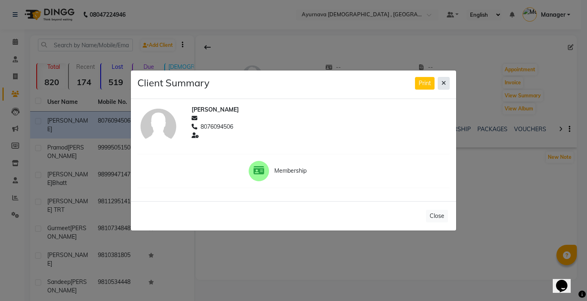
click at [443, 83] on icon at bounding box center [444, 83] width 4 height 6
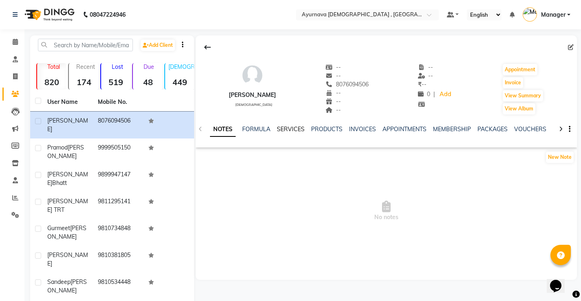
click at [290, 127] on link "SERVICES" at bounding box center [291, 129] width 28 height 7
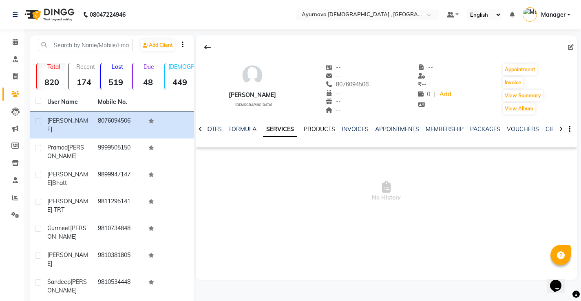
click at [307, 128] on link "PRODUCTS" at bounding box center [319, 129] width 31 height 7
click at [572, 47] on icon at bounding box center [571, 47] width 6 height 6
select select "[DEMOGRAPHIC_DATA]"
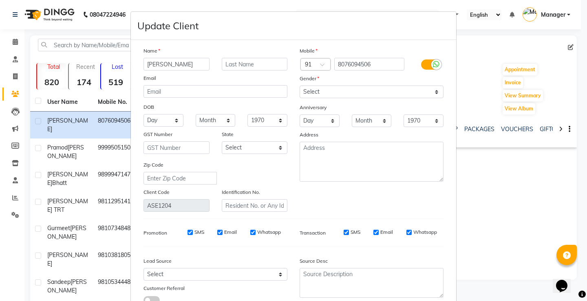
click at [500, 208] on ngb-modal-window "Update Client Name [PERSON_NAME] Email DOB Day 01 02 03 04 05 06 07 08 09 10 11…" at bounding box center [293, 150] width 587 height 301
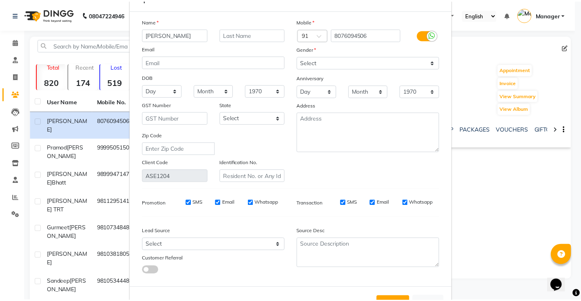
scroll to position [60, 0]
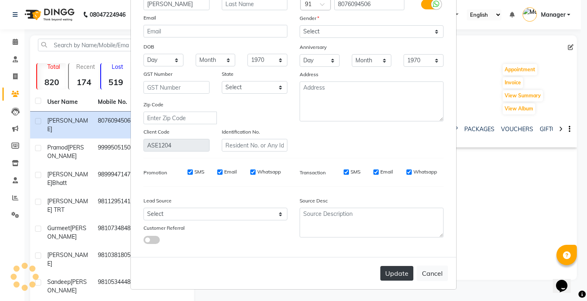
click at [398, 274] on button "Update" at bounding box center [397, 273] width 33 height 15
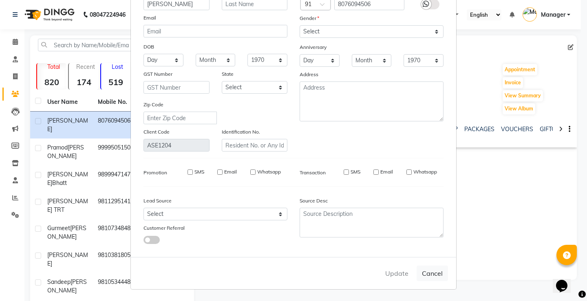
select select
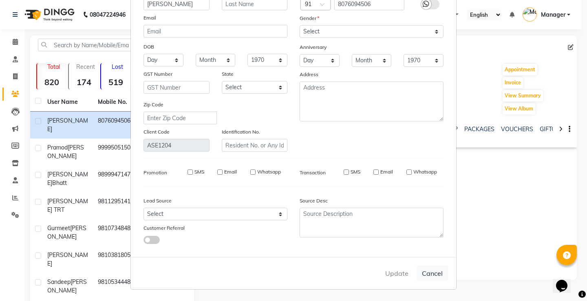
select select
checkbox input "false"
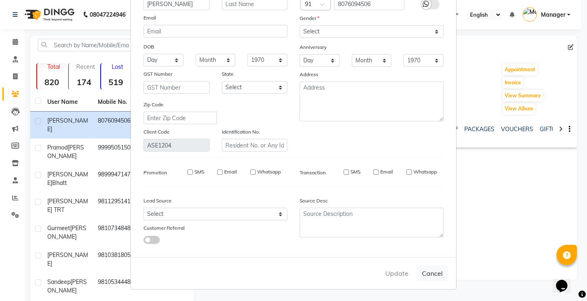
checkbox input "false"
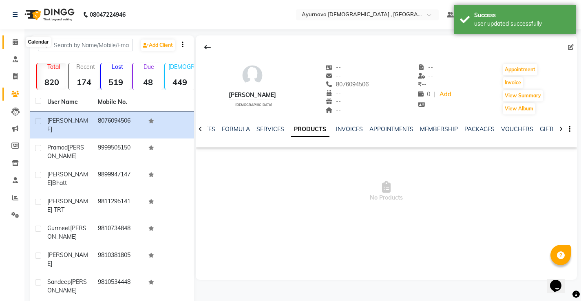
click at [17, 43] on icon at bounding box center [15, 42] width 5 height 6
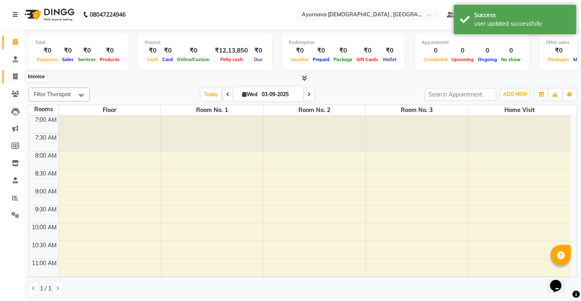
click at [20, 77] on span at bounding box center [15, 76] width 14 height 9
select select "service"
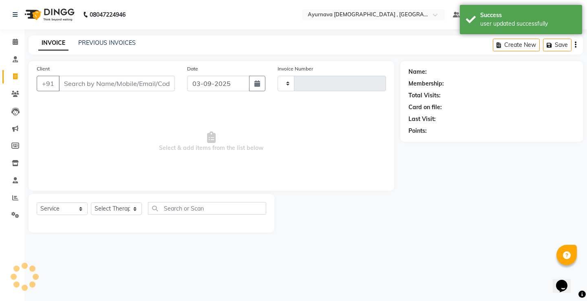
type input "1372"
select select "5587"
click at [91, 79] on input "Client" at bounding box center [117, 84] width 116 height 16
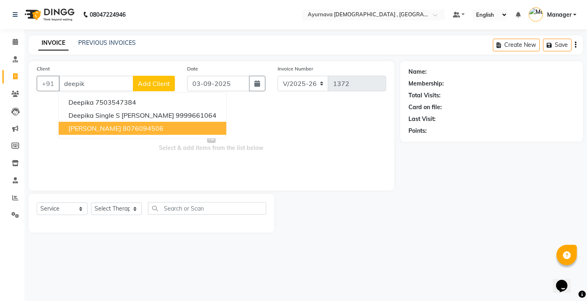
click at [123, 127] on ngb-highlight "8076094506" at bounding box center [143, 128] width 41 height 8
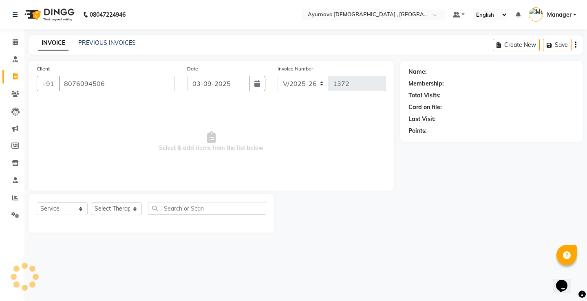
type input "8076094506"
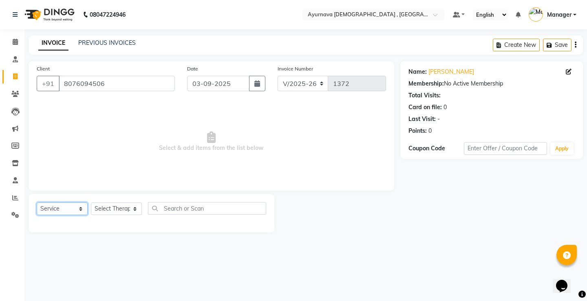
click at [64, 210] on select "Select Service Product Membership Package Voucher Prepaid Gift Card" at bounding box center [62, 209] width 51 height 13
select select "membership"
click at [37, 203] on select "Select Service Product Membership Package Voucher Prepaid Gift Card" at bounding box center [62, 209] width 51 height 13
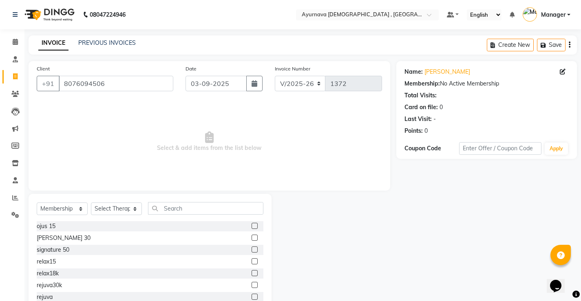
click at [126, 273] on div "relax18k" at bounding box center [150, 274] width 227 height 10
click at [252, 273] on label at bounding box center [255, 273] width 6 height 6
click at [252, 273] on input "checkbox" at bounding box center [254, 273] width 5 height 5
checkbox input "false"
click at [103, 209] on select "Select Therapist [PERSON_NAME] ji [PERSON_NAME] [PERSON_NAME] S Dr [PERSON_NAME…" at bounding box center [116, 209] width 51 height 13
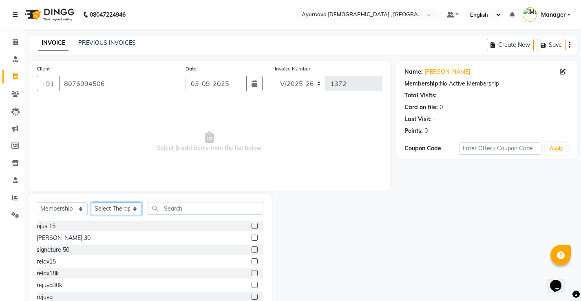
select select "87402"
click at [91, 203] on select "Select Therapist [PERSON_NAME] ji [PERSON_NAME] [PERSON_NAME] S Dr [PERSON_NAME…" at bounding box center [116, 209] width 51 height 13
click at [252, 262] on label at bounding box center [255, 262] width 6 height 6
click at [252, 262] on input "checkbox" at bounding box center [254, 261] width 5 height 5
select select "select"
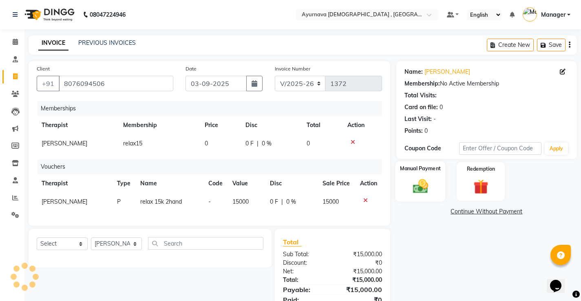
click at [441, 187] on div "Manual Payment" at bounding box center [420, 182] width 50 height 40
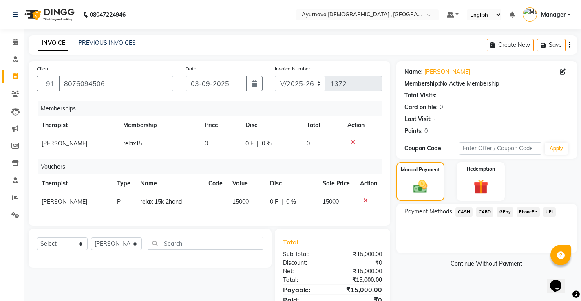
click at [469, 211] on span "CASH" at bounding box center [465, 212] width 18 height 9
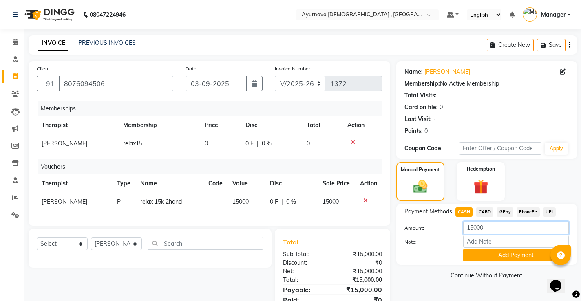
click at [474, 228] on input "15000" at bounding box center [516, 228] width 106 height 13
type input "10000"
click at [520, 257] on button "Add Payment" at bounding box center [516, 255] width 106 height 13
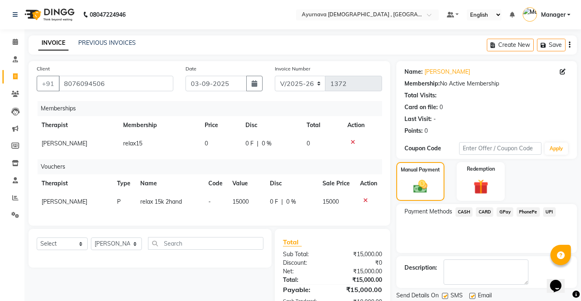
click at [351, 142] on icon at bounding box center [353, 143] width 4 height 6
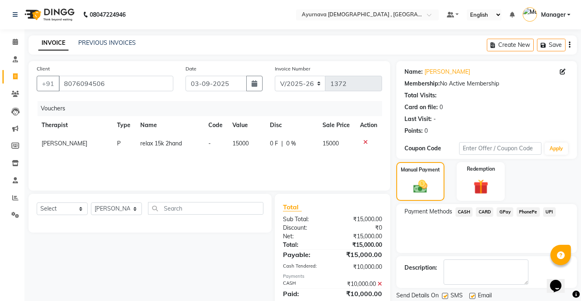
scroll to position [28, 0]
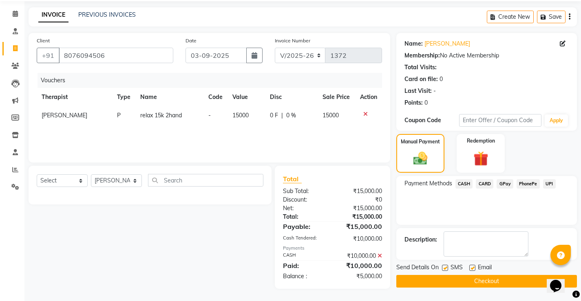
click at [466, 183] on span "CASH" at bounding box center [465, 184] width 18 height 9
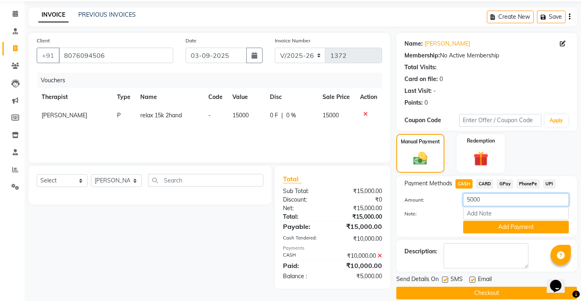
click at [472, 201] on input "5000" at bounding box center [516, 200] width 106 height 13
type input "10000"
click at [499, 227] on button "Add Payment" at bounding box center [516, 227] width 106 height 13
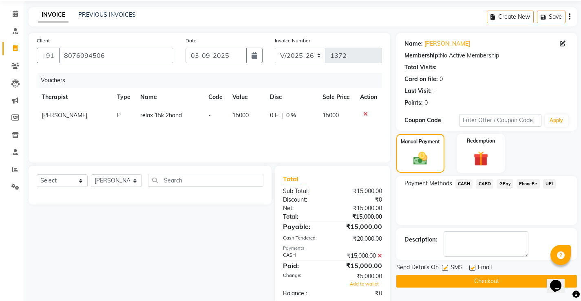
click at [474, 268] on label at bounding box center [473, 268] width 6 height 6
click at [474, 268] on input "checkbox" at bounding box center [472, 268] width 5 height 5
checkbox input "false"
click at [446, 268] on label at bounding box center [445, 268] width 6 height 6
click at [446, 268] on input "checkbox" at bounding box center [444, 268] width 5 height 5
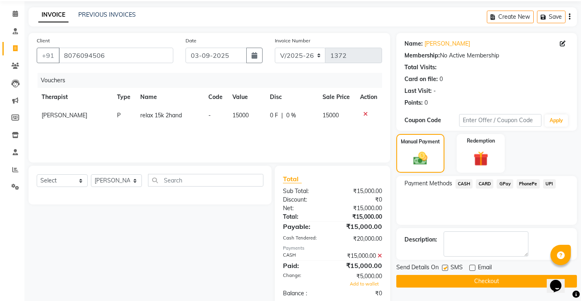
checkbox input "false"
click at [566, 125] on button "Apply" at bounding box center [556, 121] width 23 height 12
click at [471, 161] on img at bounding box center [481, 159] width 25 height 19
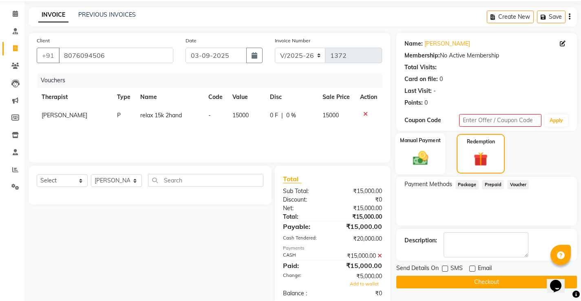
click at [440, 162] on div "Manual Payment" at bounding box center [420, 153] width 50 height 41
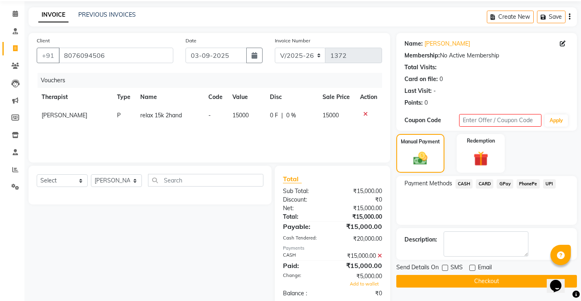
click at [339, 115] on td "15000" at bounding box center [336, 115] width 37 height 18
select select "87402"
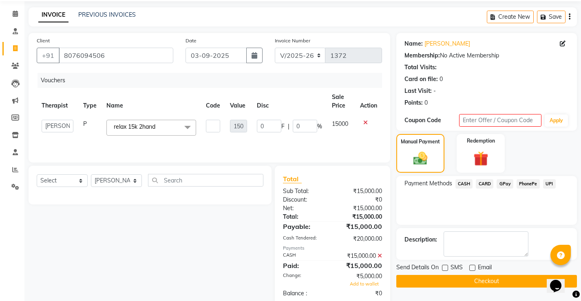
click at [190, 126] on span at bounding box center [188, 128] width 16 height 16
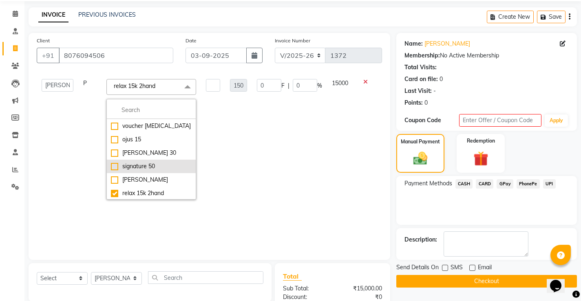
scroll to position [0, 0]
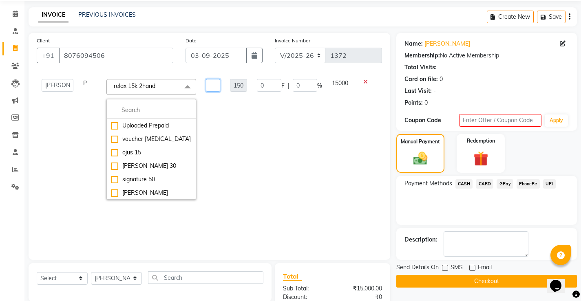
click at [214, 84] on input "text" at bounding box center [213, 85] width 14 height 13
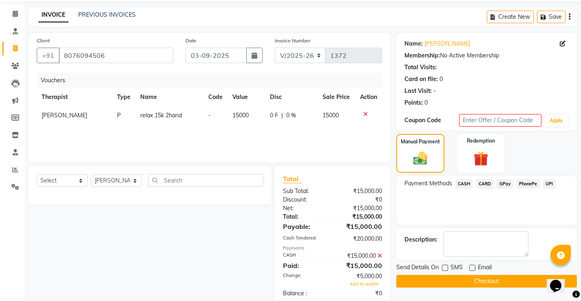
click at [248, 114] on td "15000" at bounding box center [246, 115] width 37 height 18
select select "87402"
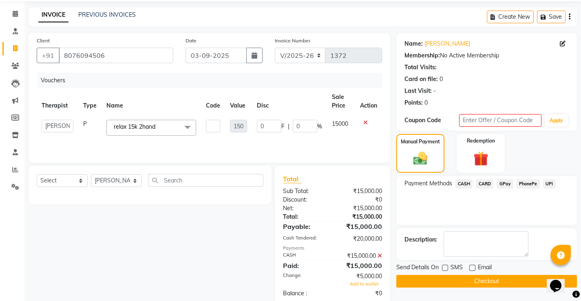
click at [356, 123] on td at bounding box center [368, 128] width 27 height 26
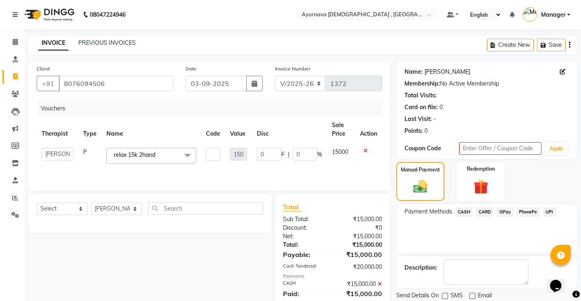
click at [446, 72] on link "[PERSON_NAME]" at bounding box center [448, 72] width 46 height 9
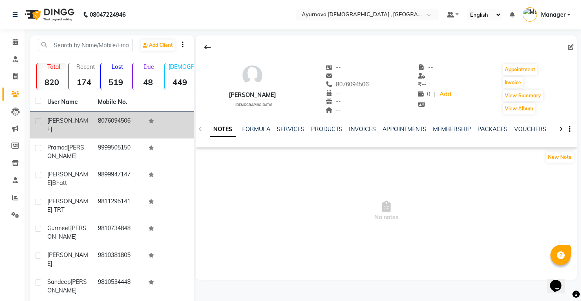
click at [66, 119] on span "[PERSON_NAME]" at bounding box center [67, 125] width 41 height 16
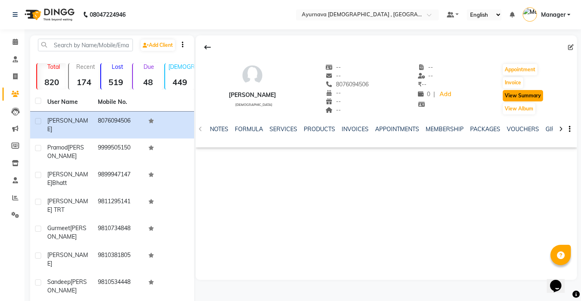
click at [517, 97] on button "View Summary" at bounding box center [523, 95] width 40 height 11
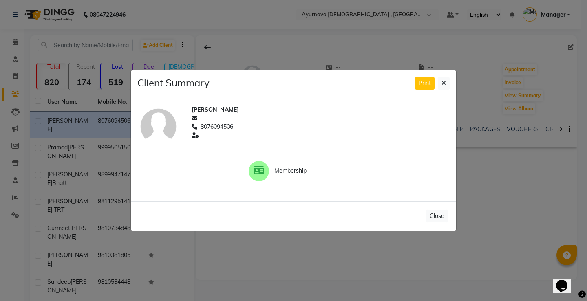
click at [299, 173] on span "Membership" at bounding box center [307, 171] width 64 height 9
click at [445, 82] on icon at bounding box center [444, 83] width 4 height 6
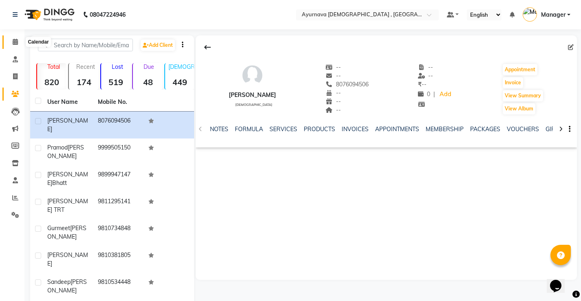
click at [11, 41] on span at bounding box center [15, 42] width 14 height 9
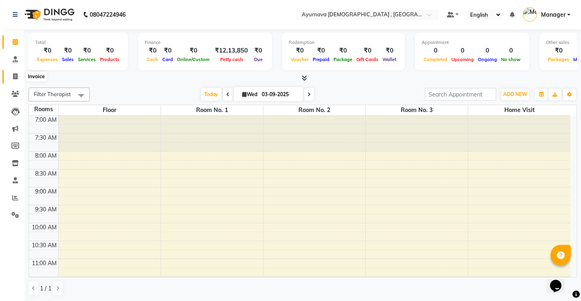
click at [13, 75] on icon at bounding box center [15, 76] width 4 height 6
select select "5587"
select select "service"
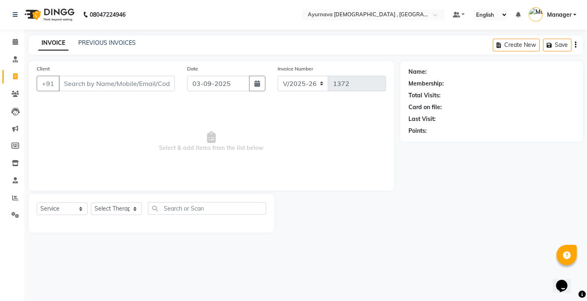
click at [86, 80] on input "Client" at bounding box center [117, 84] width 116 height 16
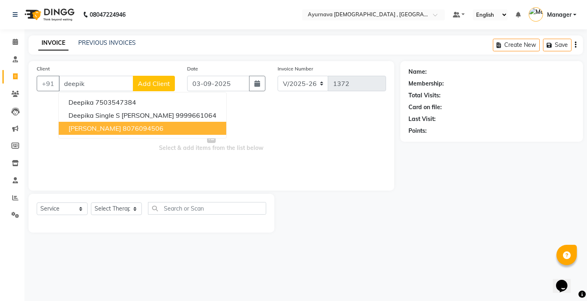
click at [109, 132] on span "[PERSON_NAME]" at bounding box center [95, 128] width 53 height 8
type input "8076094506"
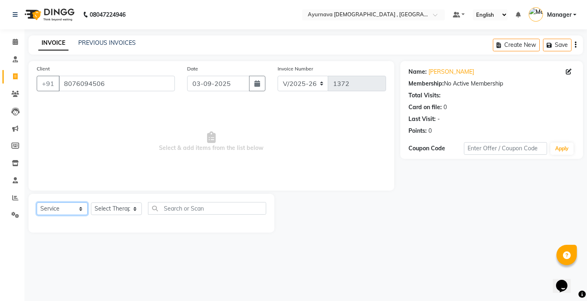
click at [77, 211] on select "Select Service Product Membership Package Voucher Prepaid Gift Card" at bounding box center [62, 209] width 51 height 13
select select "package"
click at [37, 203] on select "Select Service Product Membership Package Voucher Prepaid Gift Card" at bounding box center [62, 209] width 51 height 13
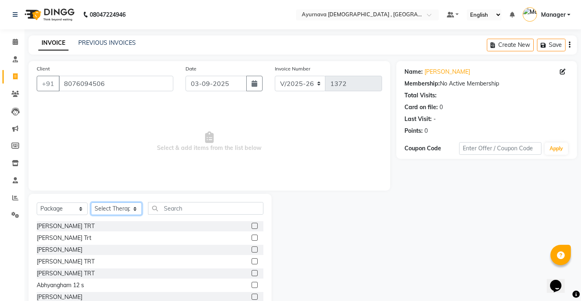
click at [120, 212] on select "Select Therapist [PERSON_NAME] ji [PERSON_NAME] [PERSON_NAME] S Dr [PERSON_NAME…" at bounding box center [116, 209] width 51 height 13
select select "87402"
click at [91, 203] on select "Select Therapist [PERSON_NAME] ji [PERSON_NAME] [PERSON_NAME] S Dr [PERSON_NAME…" at bounding box center [116, 209] width 51 height 13
click at [204, 211] on input "text" at bounding box center [205, 208] width 115 height 13
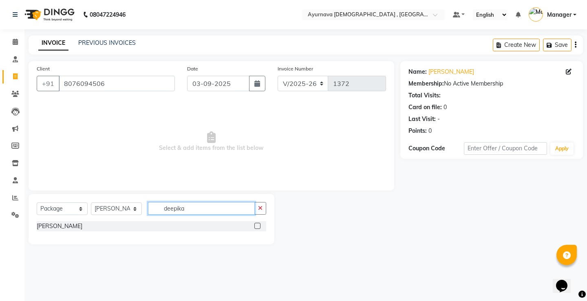
type input "deepika"
click at [256, 228] on label at bounding box center [258, 226] width 6 height 6
click at [256, 228] on input "checkbox" at bounding box center [257, 226] width 5 height 5
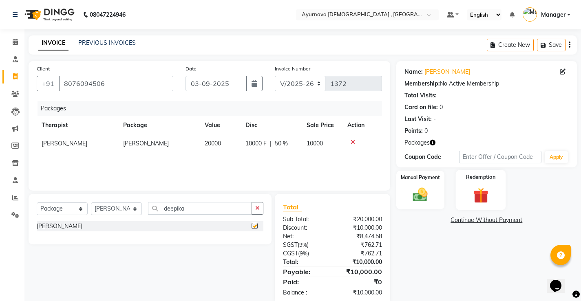
checkbox input "false"
click at [437, 196] on div "Manual Payment" at bounding box center [420, 190] width 50 height 40
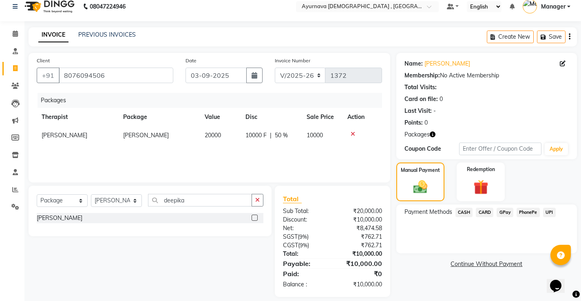
scroll to position [16, 0]
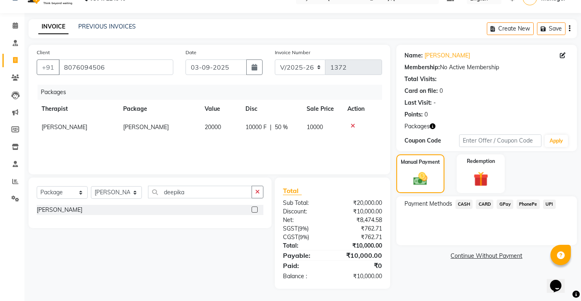
click at [463, 204] on span "CASH" at bounding box center [465, 204] width 18 height 9
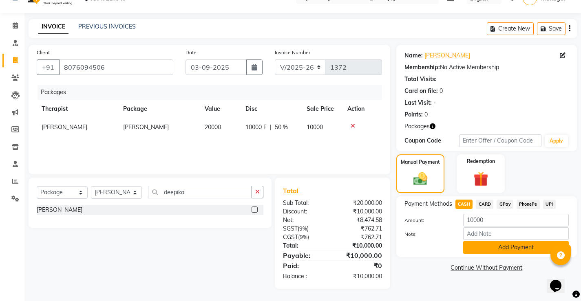
click at [490, 250] on button "Add Payment" at bounding box center [516, 248] width 106 height 13
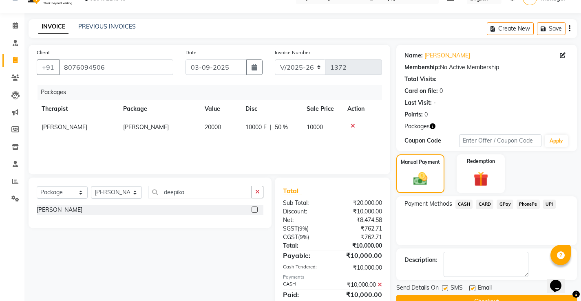
scroll to position [45, 0]
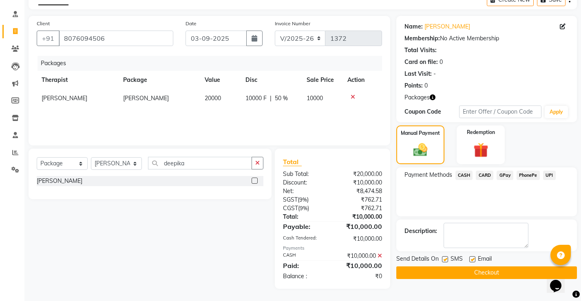
click at [472, 259] on label at bounding box center [473, 260] width 6 height 6
click at [472, 259] on input "checkbox" at bounding box center [472, 259] width 5 height 5
checkbox input "false"
click at [445, 259] on label at bounding box center [445, 260] width 6 height 6
click at [445, 259] on input "checkbox" at bounding box center [444, 259] width 5 height 5
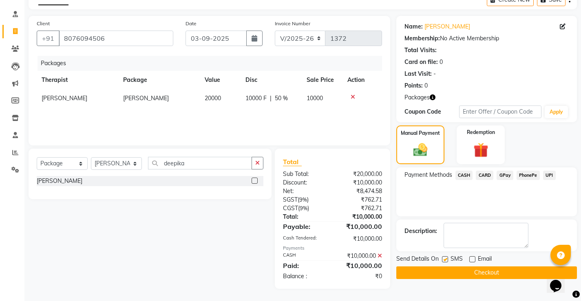
checkbox input "false"
click at [468, 273] on button "Checkout" at bounding box center [487, 273] width 181 height 13
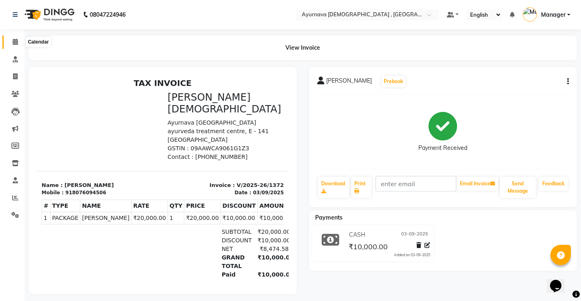
click at [18, 40] on icon at bounding box center [15, 42] width 5 height 6
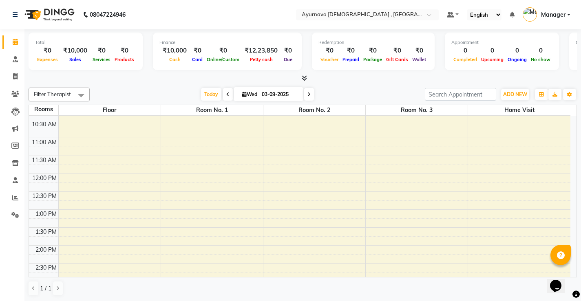
scroll to position [122, 0]
click at [12, 42] on span at bounding box center [15, 42] width 14 height 9
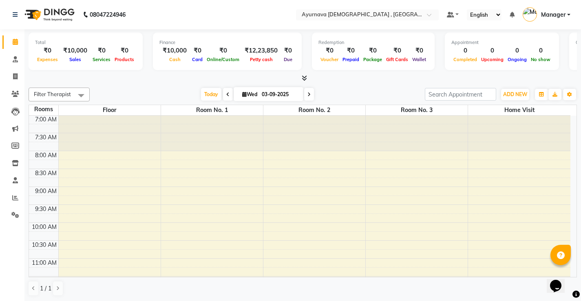
scroll to position [0, 0]
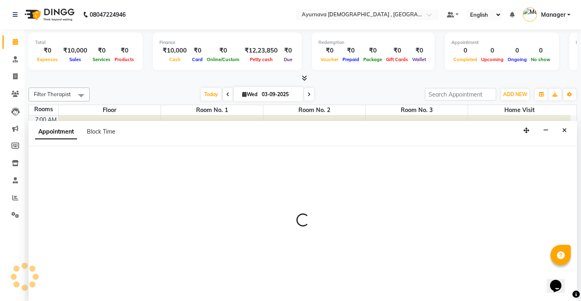
scroll to position [0, 0]
select select "tentative"
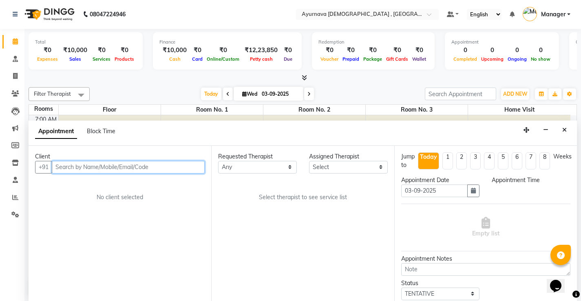
select select "510"
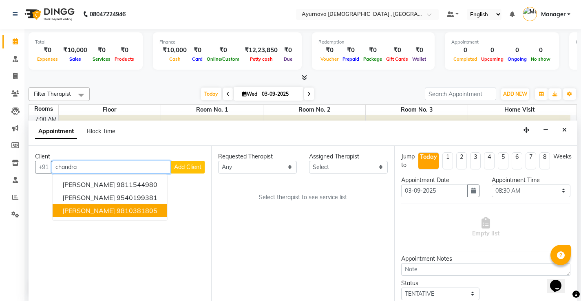
click at [105, 215] on span "[PERSON_NAME]" at bounding box center [88, 211] width 53 height 8
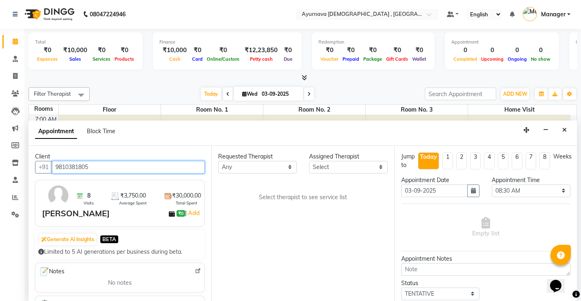
type input "9810381805"
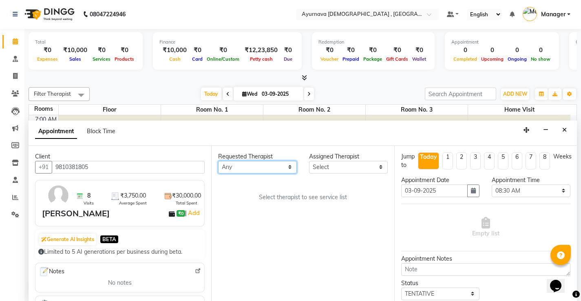
click at [275, 166] on select "Any Anjali Anjali kalka ji ASHMITA Dileep Dr Arathy S Dr Reshma Dr. Sajna Farha…" at bounding box center [257, 167] width 79 height 13
select select "87272"
click at [218, 161] on select "Any Anjali Anjali kalka ji ASHMITA Dileep Dr Arathy S Dr Reshma Dr. Sajna Farha…" at bounding box center [257, 167] width 79 height 13
select select "87272"
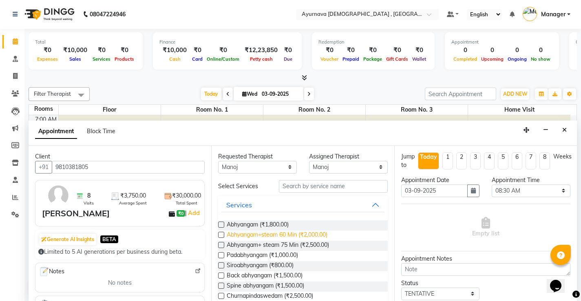
click at [289, 237] on span "Abhyangam+steam 60 Min (₹2,000.00)" at bounding box center [277, 236] width 101 height 10
checkbox input "true"
select select "2651"
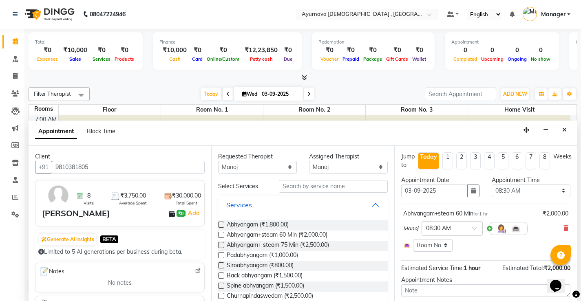
checkbox input "false"
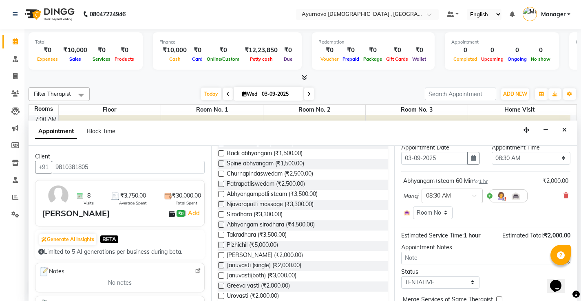
scroll to position [72, 0]
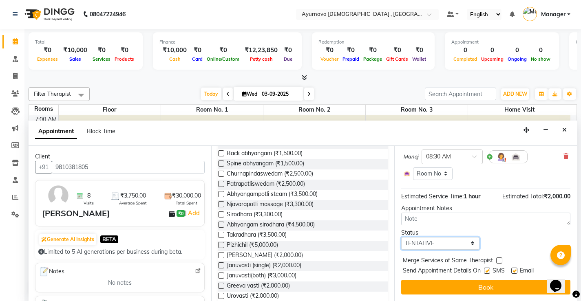
click at [454, 243] on select "Select TENTATIVE CONFIRM CHECK-IN UPCOMING" at bounding box center [440, 243] width 79 height 13
select select "upcoming"
click at [401, 237] on select "Select TENTATIVE CONFIRM CHECK-IN UPCOMING" at bounding box center [440, 243] width 79 height 13
click at [487, 271] on label at bounding box center [487, 271] width 6 height 6
click at [487, 271] on input "checkbox" at bounding box center [486, 271] width 5 height 5
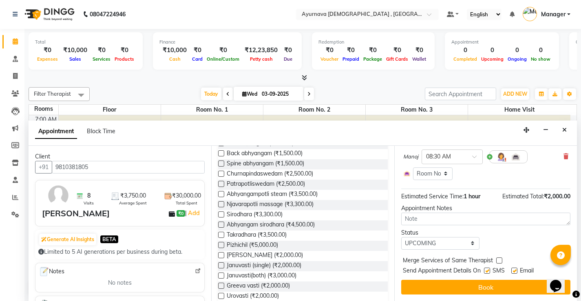
checkbox input "false"
click at [515, 269] on label at bounding box center [515, 271] width 6 height 6
click at [515, 269] on input "checkbox" at bounding box center [514, 271] width 5 height 5
checkbox input "false"
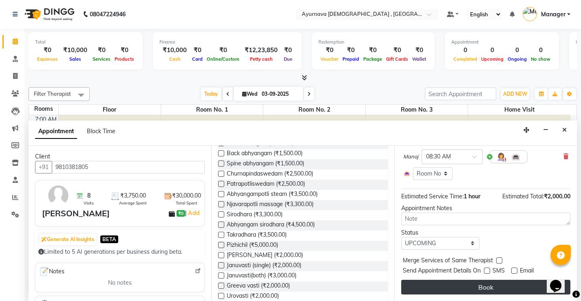
click at [506, 282] on button "Book" at bounding box center [485, 287] width 169 height 15
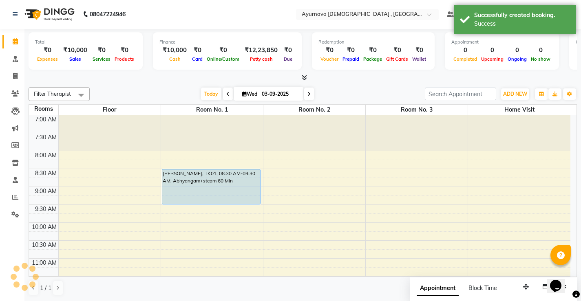
scroll to position [0, 0]
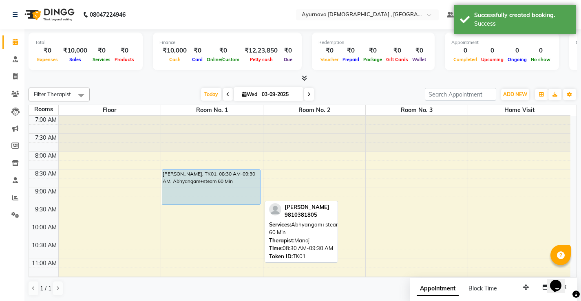
click at [211, 179] on div "Chandra Shekar, TK01, 08:30 AM-09:30 AM, Abhyangam+steam 60 Min" at bounding box center [211, 187] width 98 height 35
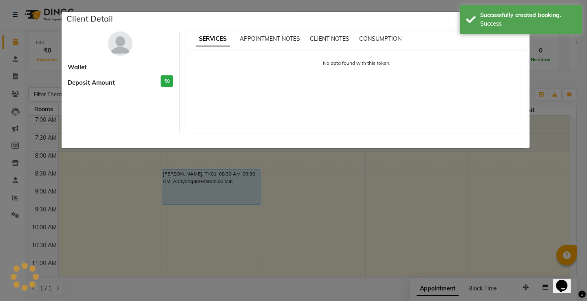
select select "5"
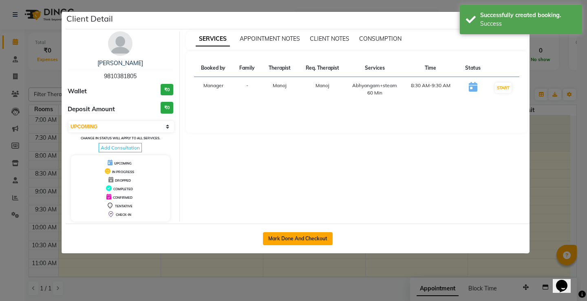
click at [307, 240] on button "Mark Done And Checkout" at bounding box center [298, 239] width 70 height 13
select select "service"
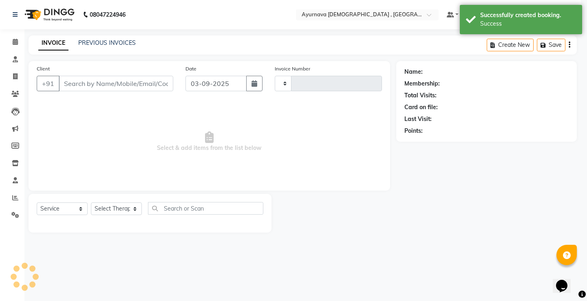
type input "1373"
select select "3"
select select "5587"
type input "9810381805"
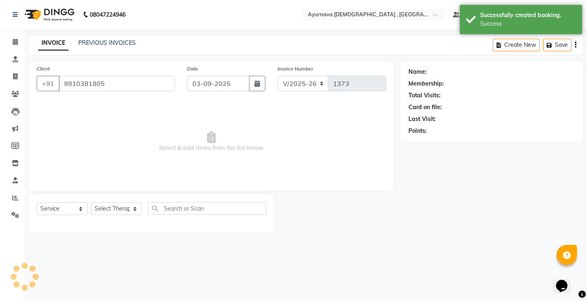
select select "87272"
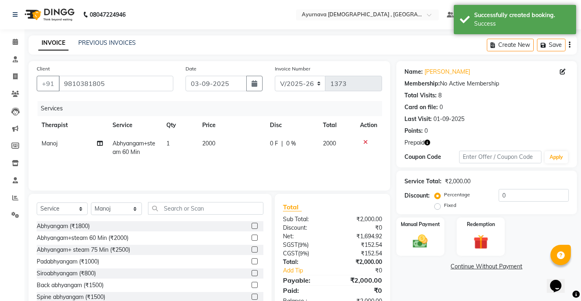
click at [444, 206] on label "Fixed" at bounding box center [450, 205] width 12 height 7
click at [437, 206] on input "Fixed" at bounding box center [440, 206] width 6 height 6
radio input "true"
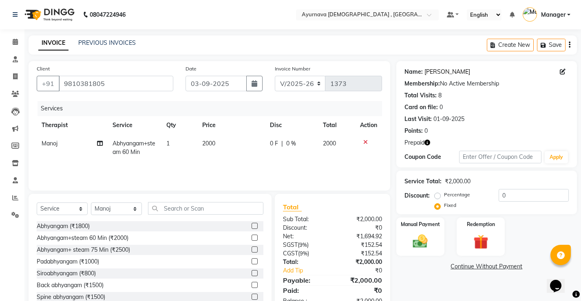
click at [444, 69] on link "[PERSON_NAME]" at bounding box center [448, 72] width 46 height 9
drag, startPoint x: 518, startPoint y: 194, endPoint x: 545, endPoint y: 191, distance: 27.1
click at [519, 194] on input "0" at bounding box center [534, 195] width 70 height 13
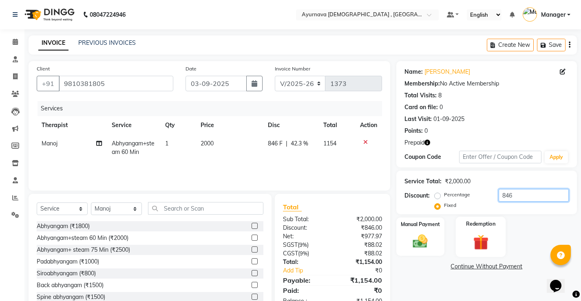
type input "846"
click at [487, 234] on img at bounding box center [481, 242] width 25 height 19
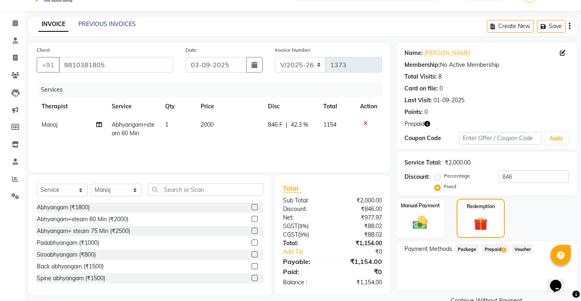
scroll to position [37, 0]
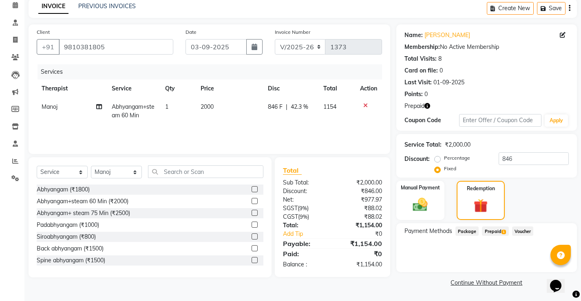
click at [493, 234] on span "Prepaid 1" at bounding box center [495, 231] width 27 height 9
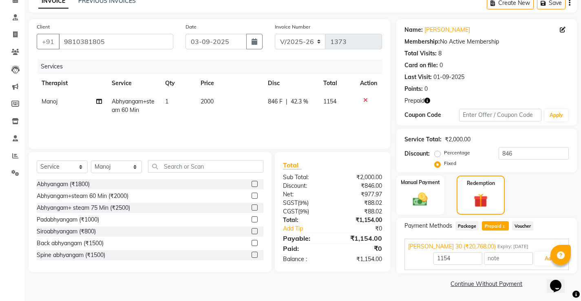
scroll to position [43, 0]
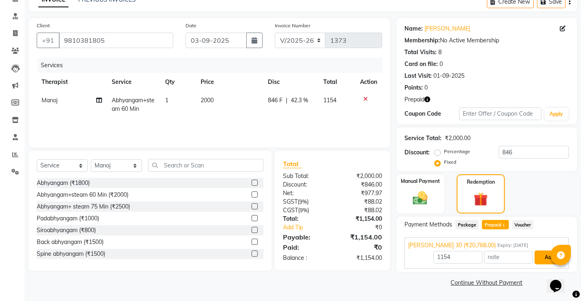
click at [542, 257] on button "Add" at bounding box center [550, 258] width 30 height 14
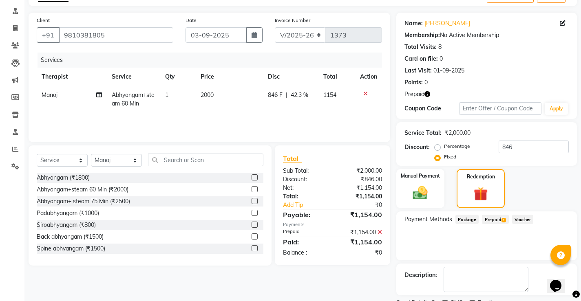
scroll to position [83, 0]
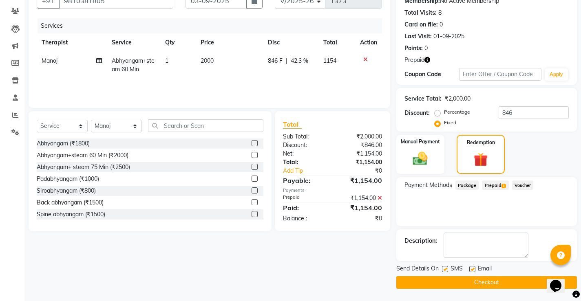
click at [475, 270] on label at bounding box center [473, 269] width 6 height 6
click at [475, 270] on input "checkbox" at bounding box center [472, 269] width 5 height 5
checkbox input "false"
click at [445, 270] on label at bounding box center [445, 269] width 6 height 6
click at [445, 270] on input "checkbox" at bounding box center [444, 269] width 5 height 5
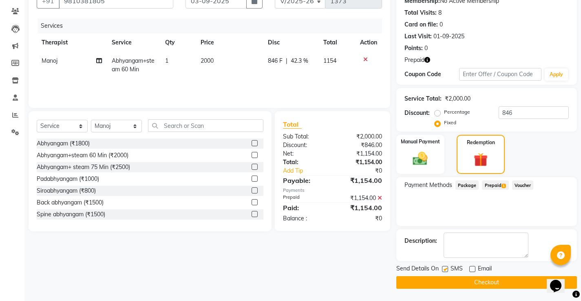
checkbox input "false"
click at [446, 279] on button "Checkout" at bounding box center [487, 283] width 181 height 13
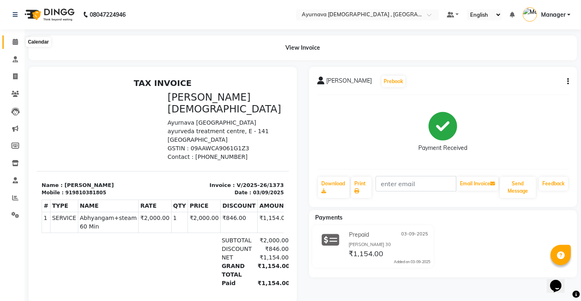
click at [16, 42] on icon at bounding box center [15, 42] width 5 height 6
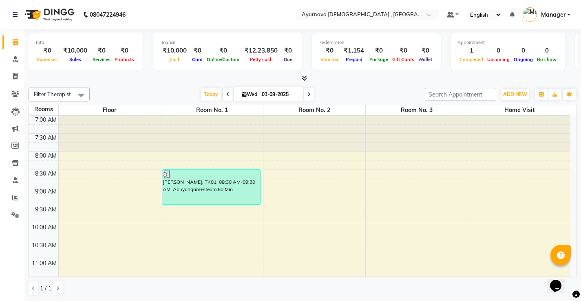
scroll to position [41, 0]
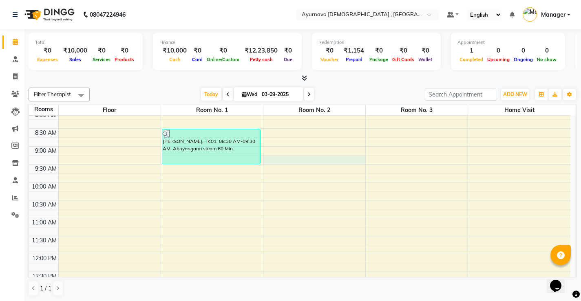
select select "tentative"
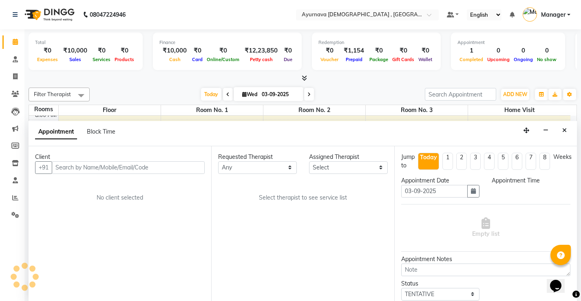
scroll to position [0, 0]
select select "555"
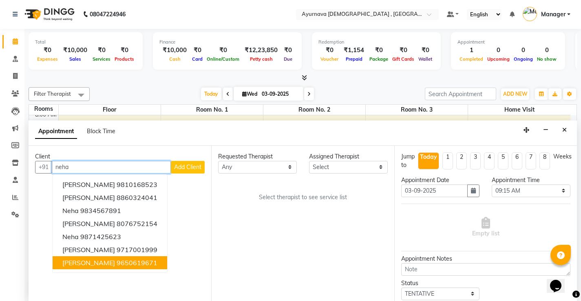
click at [103, 262] on button "Neha Tanwar 9650619671" at bounding box center [110, 263] width 115 height 13
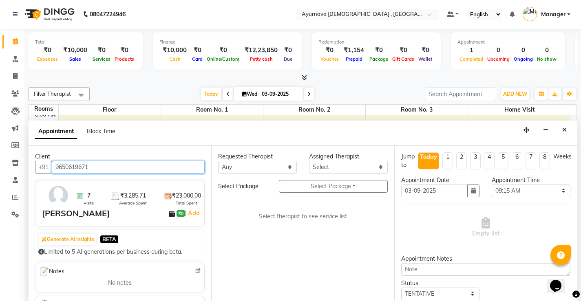
type input "9650619671"
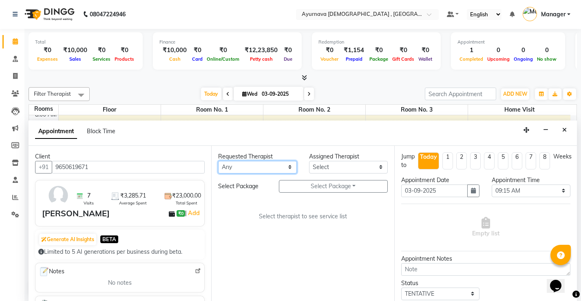
click at [284, 168] on select "Any Anjali Anjali kalka ji ASHMITA Dileep Dr Arathy S Dr Reshma Dr. Sajna Farha…" at bounding box center [257, 167] width 79 height 13
select select "68703"
click at [218, 161] on select "Any Anjali Anjali kalka ji ASHMITA Dileep Dr Arathy S Dr Reshma Dr. Sajna Farha…" at bounding box center [257, 167] width 79 height 13
select select "68703"
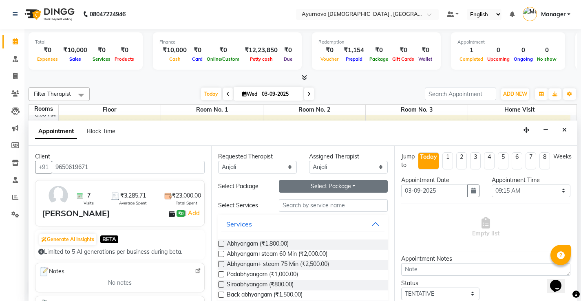
click at [339, 191] on div "Requested Therapist Any Anjali Anjali kalka ji ASHMITA Dileep Dr Arathy S Dr Re…" at bounding box center [302, 223] width 183 height 155
click at [337, 186] on button "Select Package Toggle Dropdown" at bounding box center [333, 186] width 109 height 13
click at [317, 204] on li "Neha PNC trt" at bounding box center [311, 203] width 64 height 12
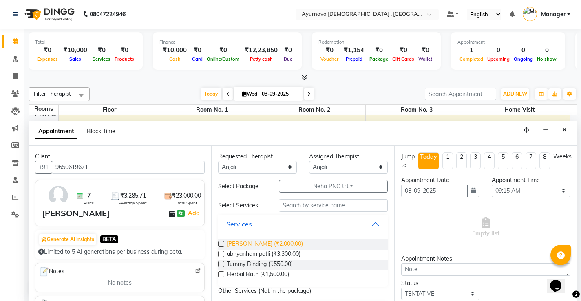
click at [266, 248] on span "Kati vasti (₹2,000.00)" at bounding box center [265, 245] width 76 height 10
checkbox input "true"
select select "2652"
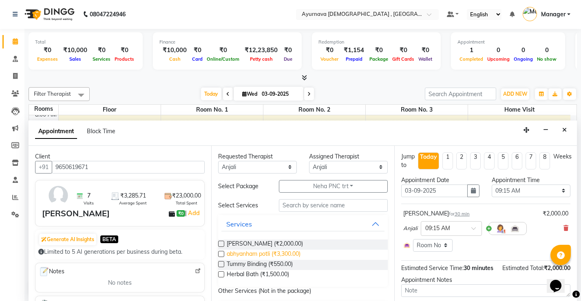
checkbox input "false"
click at [268, 253] on span "abhyanham potli (₹3,300.00)" at bounding box center [264, 255] width 74 height 10
checkbox input "true"
select select "2652"
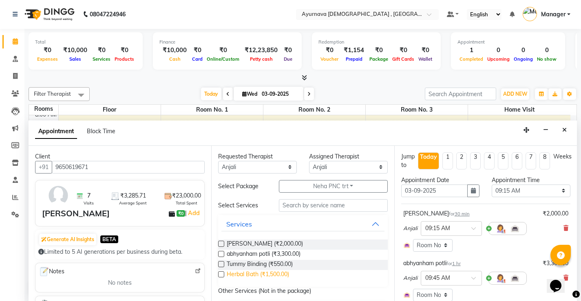
checkbox input "false"
click at [260, 266] on span "Tummy Binding (₹550.00)" at bounding box center [260, 265] width 66 height 10
checkbox input "true"
select select "2652"
checkbox input "false"
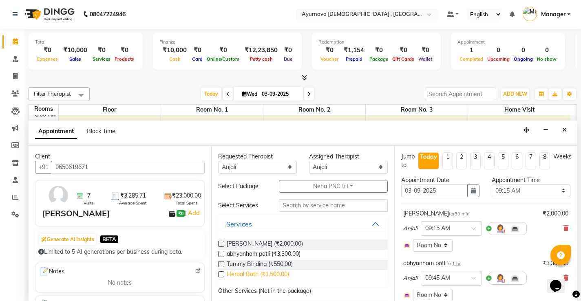
click at [257, 275] on span "Herbal Bath (₹1,500.00)" at bounding box center [258, 275] width 62 height 10
checkbox input "true"
select select "2652"
checkbox input "false"
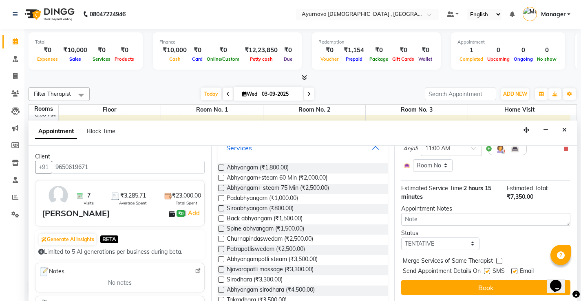
scroll to position [230, 0]
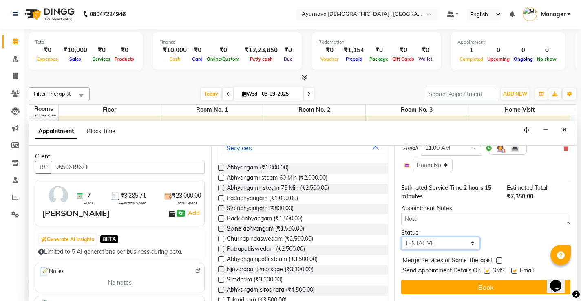
click at [462, 246] on select "Select TENTATIVE CONFIRM CHECK-IN UPCOMING" at bounding box center [440, 243] width 79 height 13
select select "upcoming"
click at [401, 237] on select "Select TENTATIVE CONFIRM CHECK-IN UPCOMING" at bounding box center [440, 243] width 79 height 13
click at [489, 270] on label at bounding box center [487, 271] width 6 height 6
click at [489, 270] on input "checkbox" at bounding box center [486, 271] width 5 height 5
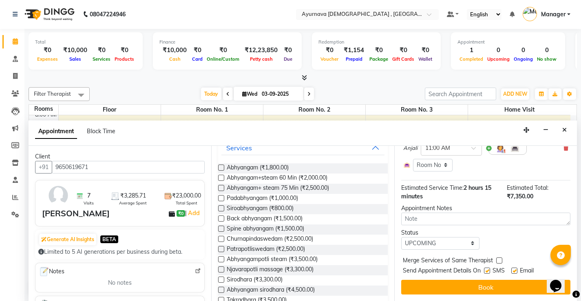
checkbox input "false"
click at [515, 272] on label at bounding box center [515, 271] width 6 height 6
click at [515, 272] on input "checkbox" at bounding box center [514, 271] width 5 height 5
checkbox input "false"
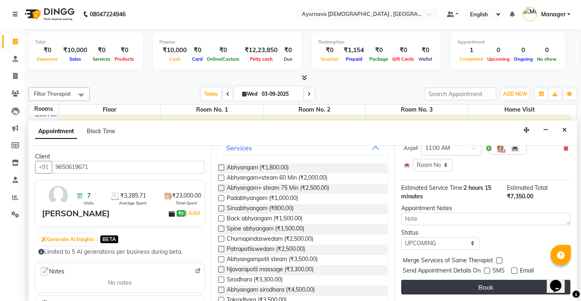
click at [508, 284] on button "Book" at bounding box center [485, 287] width 169 height 15
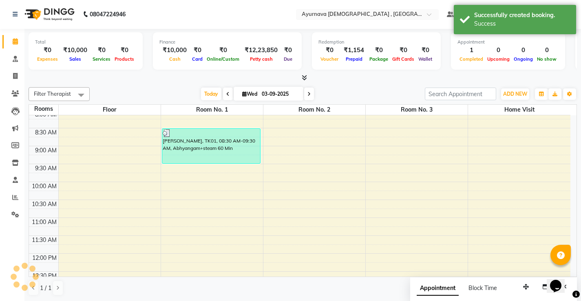
scroll to position [0, 0]
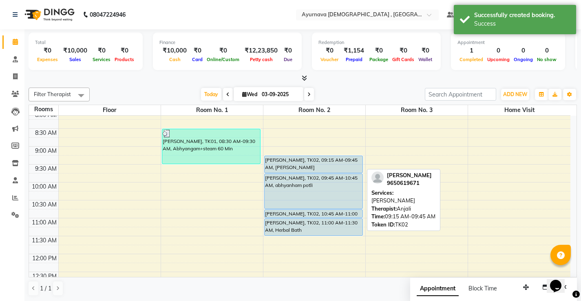
click at [329, 165] on div "Neha Tanwar, TK02, 09:15 AM-09:45 AM, Kati vasti" at bounding box center [314, 164] width 98 height 17
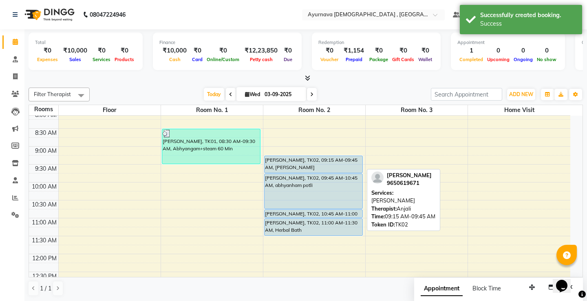
select select "5"
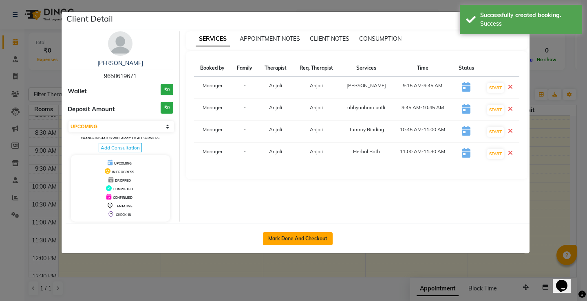
click at [289, 239] on button "Mark Done And Checkout" at bounding box center [298, 239] width 70 height 13
select select "service"
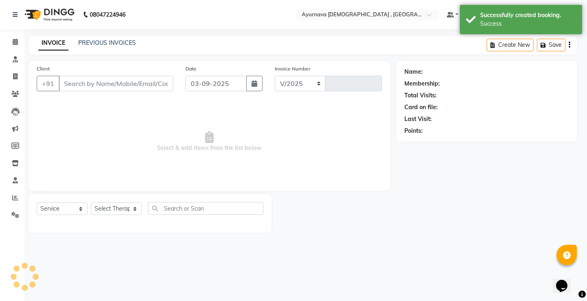
select select "5587"
type input "1374"
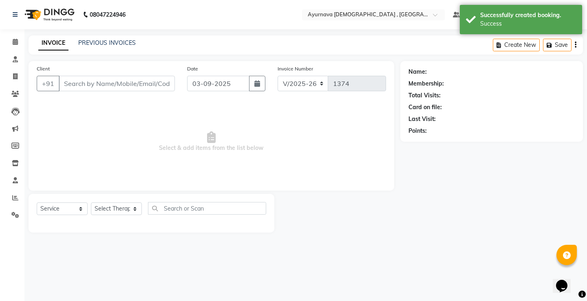
type input "9650619671"
select select "68703"
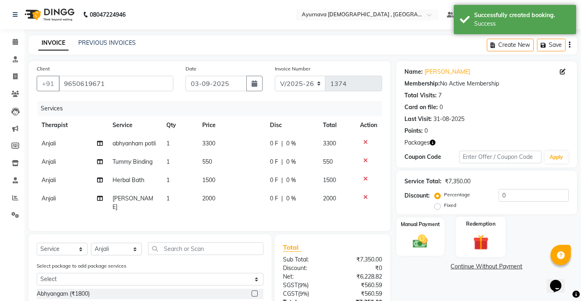
click at [479, 240] on img at bounding box center [481, 242] width 25 height 19
click at [469, 269] on span "Package 1" at bounding box center [470, 268] width 28 height 9
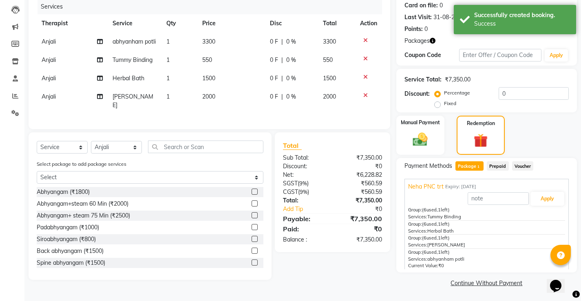
scroll to position [102, 0]
click at [539, 197] on button "Apply" at bounding box center [548, 199] width 34 height 14
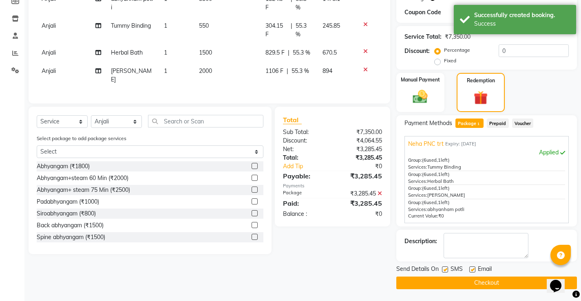
scroll to position [145, 0]
drag, startPoint x: 474, startPoint y: 269, endPoint x: 462, endPoint y: 273, distance: 12.0
click at [474, 270] on label at bounding box center [473, 269] width 6 height 6
click at [474, 270] on input "checkbox" at bounding box center [472, 269] width 5 height 5
checkbox input "false"
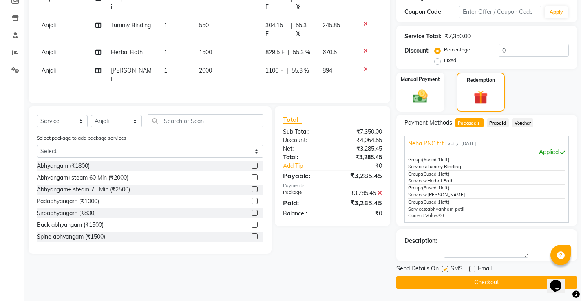
click at [446, 270] on label at bounding box center [445, 269] width 6 height 6
click at [446, 270] on input "checkbox" at bounding box center [444, 269] width 5 height 5
checkbox input "false"
click at [450, 280] on button "Checkout" at bounding box center [487, 283] width 181 height 13
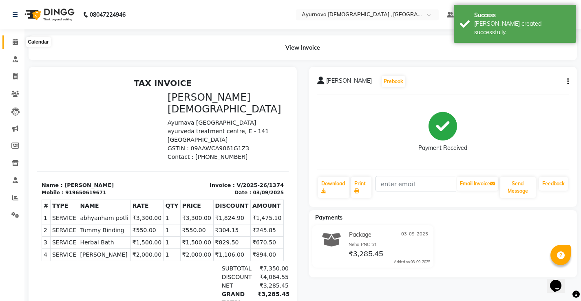
click at [18, 43] on icon at bounding box center [15, 42] width 5 height 6
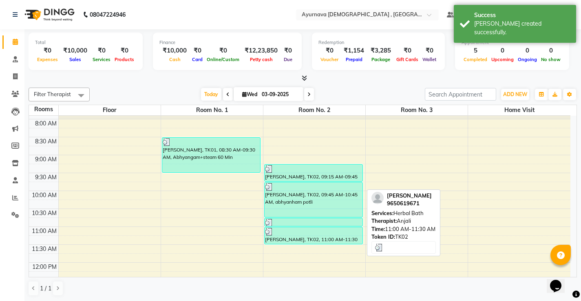
scroll to position [82, 0]
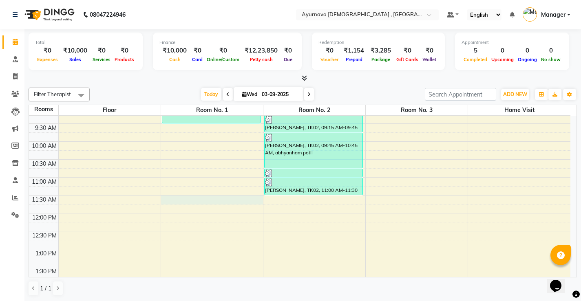
click at [195, 202] on div "7:00 AM 7:30 AM 8:00 AM 8:30 AM 9:00 AM 9:30 AM 10:00 AM 10:30 AM 11:00 AM 11:3…" at bounding box center [300, 285] width 542 height 502
select select "690"
select select "tentative"
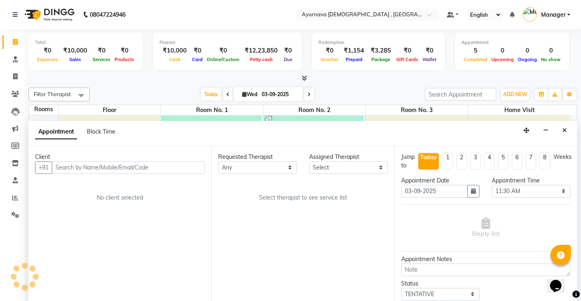
scroll to position [0, 0]
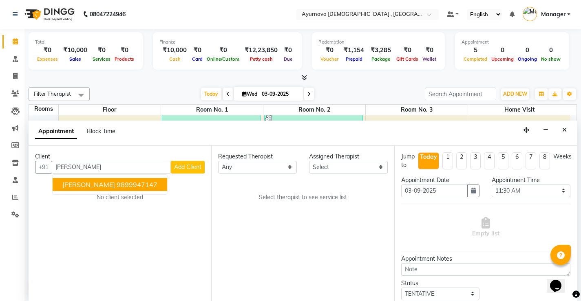
click at [117, 184] on ngb-highlight "9899947147" at bounding box center [137, 185] width 41 height 8
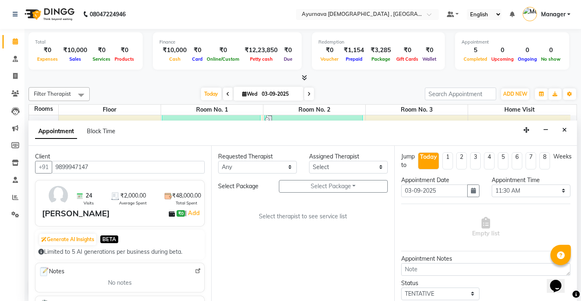
type input "9899947147"
click at [281, 164] on select "Any Anjali Anjali kalka ji ASHMITA Dileep Dr Arathy S Dr Reshma Dr. Sajna Farha…" at bounding box center [257, 167] width 79 height 13
select select "83763"
click at [218, 161] on select "Any Anjali Anjali kalka ji ASHMITA Dileep Dr Arathy S Dr Reshma Dr. Sajna Farha…" at bounding box center [257, 167] width 79 height 13
select select "83763"
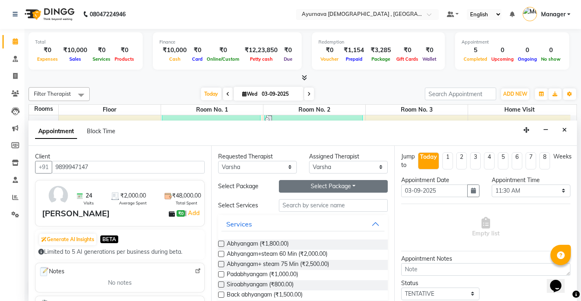
click at [334, 187] on button "Select Package Toggle Dropdown" at bounding box center [333, 186] width 109 height 13
click at [326, 202] on li "Monika Bhatt Trt 2" at bounding box center [319, 203] width 81 height 12
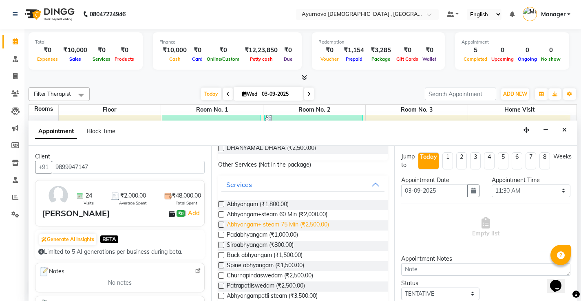
scroll to position [82, 0]
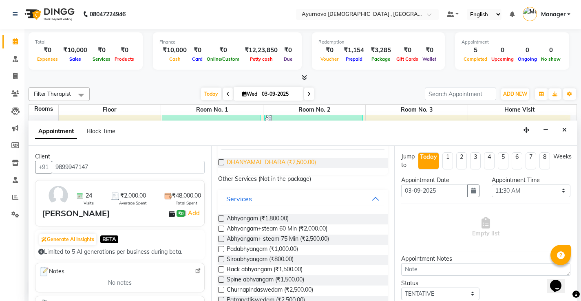
click at [255, 162] on span "DHANYAMAL DHARA (₹2,500.00)" at bounding box center [271, 163] width 89 height 10
checkbox input "true"
select select "2651"
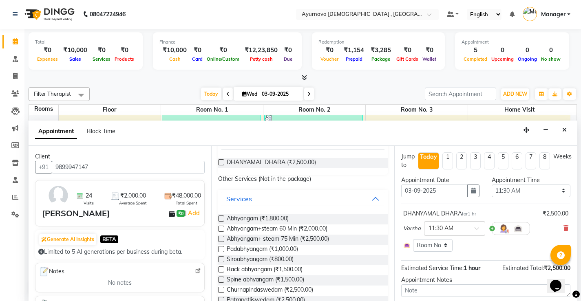
checkbox input "false"
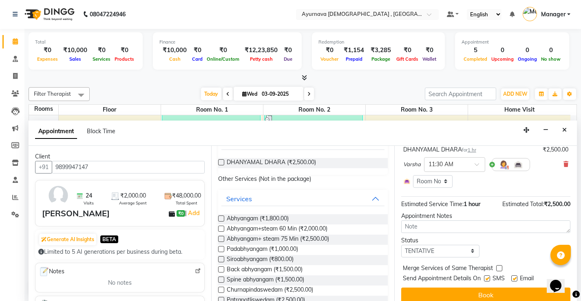
scroll to position [72, 0]
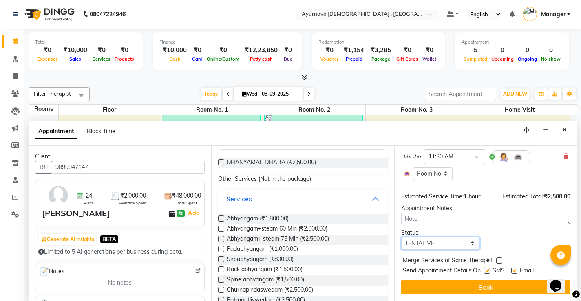
click at [461, 242] on select "Select TENTATIVE CONFIRM CHECK-IN UPCOMING" at bounding box center [440, 243] width 79 height 13
select select "upcoming"
click at [401, 237] on select "Select TENTATIVE CONFIRM CHECK-IN UPCOMING" at bounding box center [440, 243] width 79 height 13
click at [490, 270] on label at bounding box center [487, 271] width 6 height 6
click at [490, 270] on input "checkbox" at bounding box center [486, 271] width 5 height 5
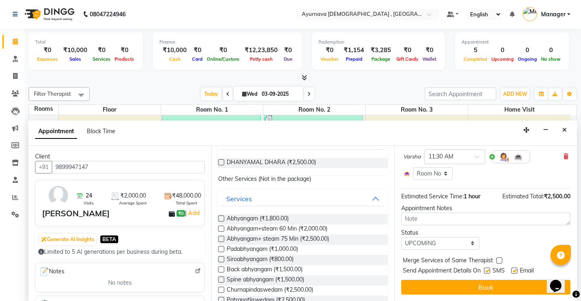
checkbox input "false"
click at [513, 272] on label at bounding box center [515, 271] width 6 height 6
click at [513, 272] on input "checkbox" at bounding box center [514, 271] width 5 height 5
checkbox input "false"
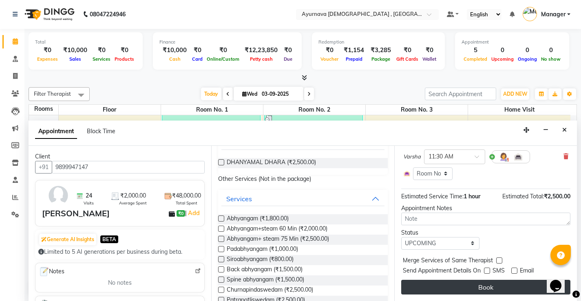
click at [508, 287] on button "Book" at bounding box center [485, 287] width 169 height 15
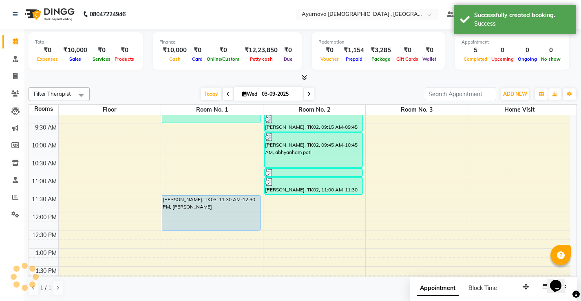
scroll to position [0, 0]
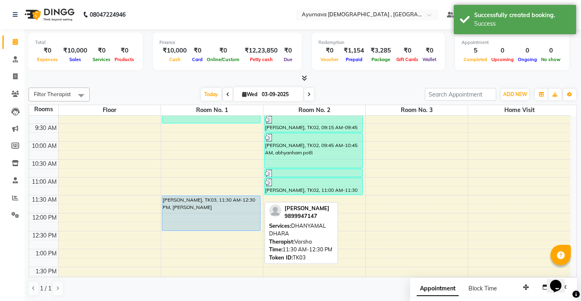
click at [226, 206] on div "Monika Bhatt, TK03, 11:30 AM-12:30 PM, DHANYAMAL DHARA" at bounding box center [211, 213] width 98 height 35
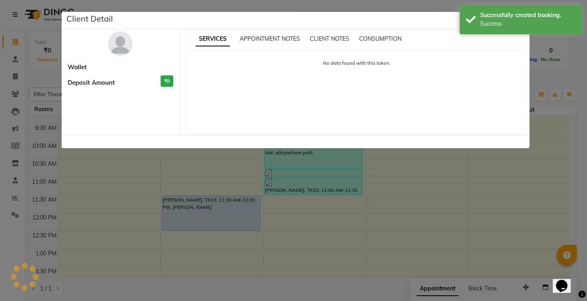
select select "5"
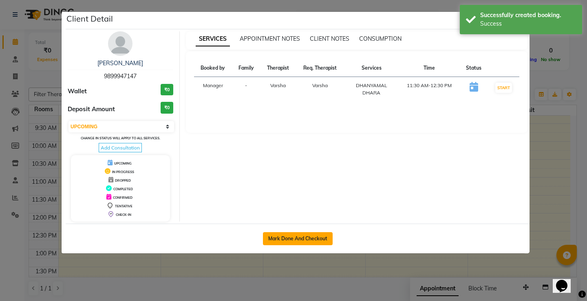
click at [302, 240] on button "Mark Done And Checkout" at bounding box center [298, 239] width 70 height 13
select select "service"
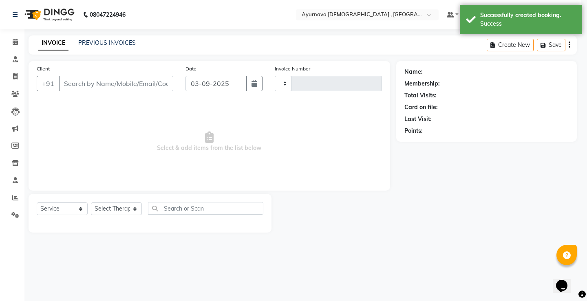
type input "1375"
select select "5587"
type input "9899947147"
select select "83763"
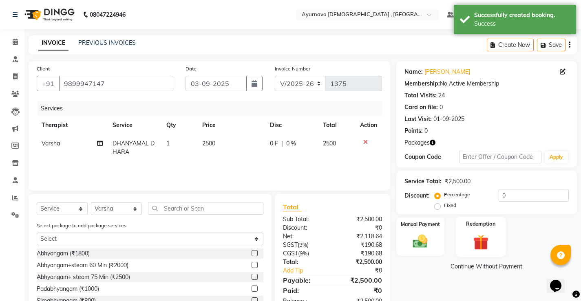
click at [484, 232] on div "Redemption" at bounding box center [481, 237] width 50 height 40
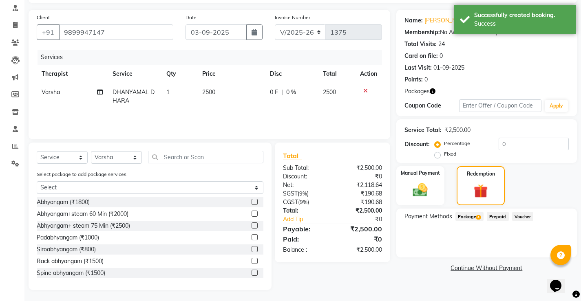
scroll to position [53, 0]
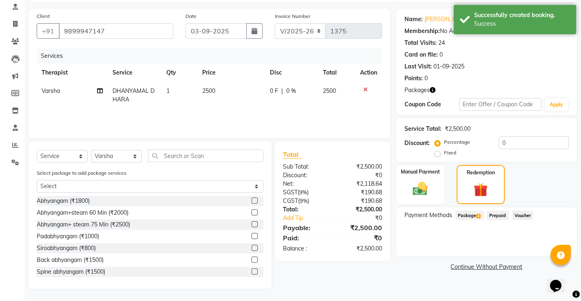
click at [467, 217] on span "Package 4" at bounding box center [470, 215] width 28 height 9
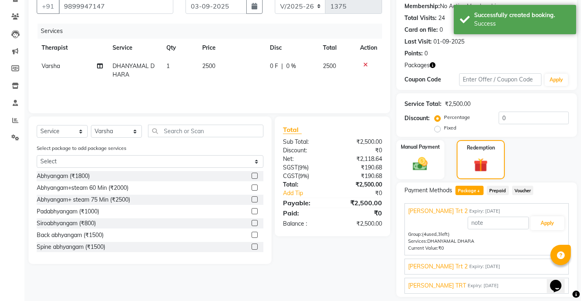
scroll to position [102, 0]
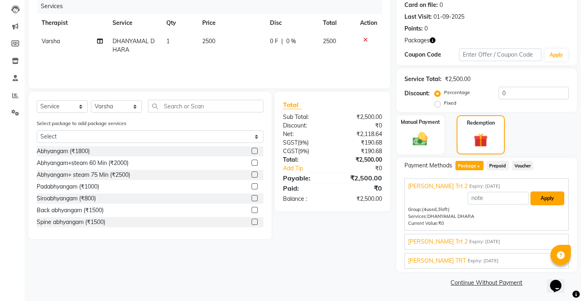
click at [539, 200] on button "Apply" at bounding box center [548, 199] width 34 height 14
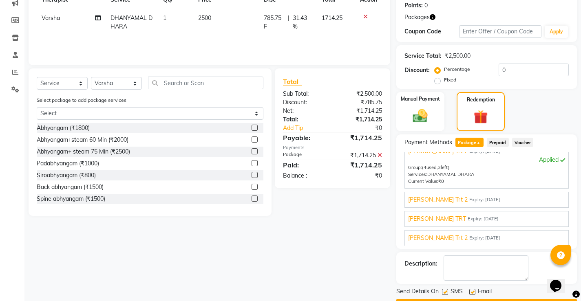
scroll to position [149, 0]
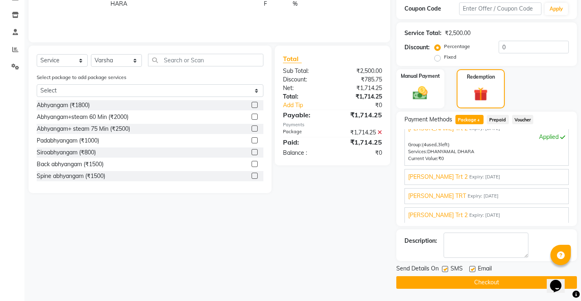
click at [474, 270] on label at bounding box center [473, 269] width 6 height 6
click at [474, 270] on input "checkbox" at bounding box center [472, 269] width 5 height 5
checkbox input "false"
click at [443, 268] on label at bounding box center [445, 269] width 6 height 6
click at [443, 268] on input "checkbox" at bounding box center [444, 269] width 5 height 5
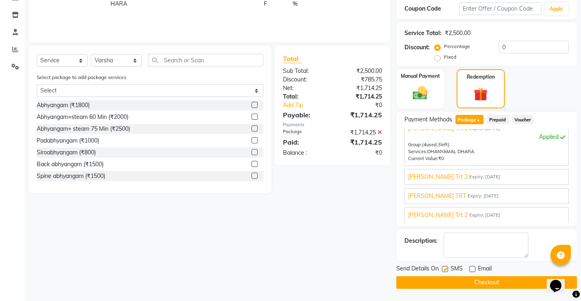
checkbox input "false"
click at [443, 279] on button "Checkout" at bounding box center [487, 283] width 181 height 13
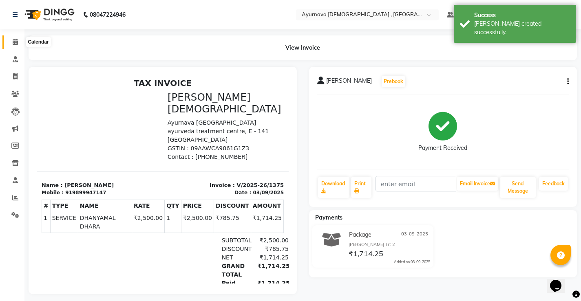
click at [13, 43] on icon at bounding box center [15, 42] width 5 height 6
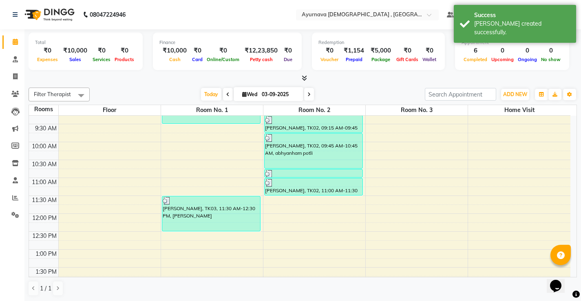
scroll to position [82, 0]
click at [288, 219] on div "7:00 AM 7:30 AM 8:00 AM 8:30 AM 9:00 AM 9:30 AM 10:00 AM 10:30 AM 11:00 AM 11:3…" at bounding box center [300, 285] width 542 height 502
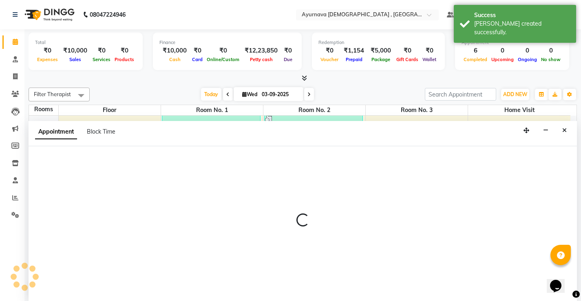
scroll to position [0, 0]
select select "tentative"
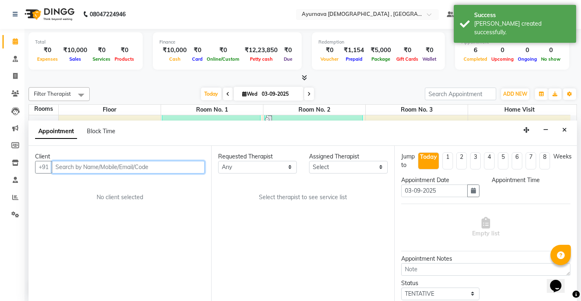
select select "720"
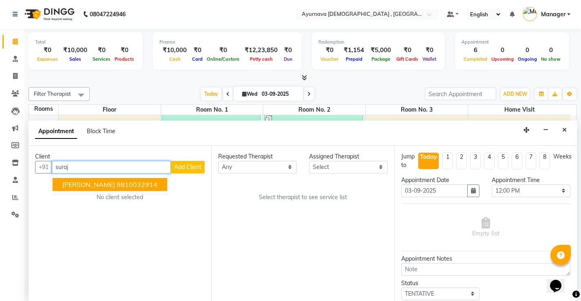
click at [129, 188] on ngb-highlight "9810032914" at bounding box center [137, 185] width 41 height 8
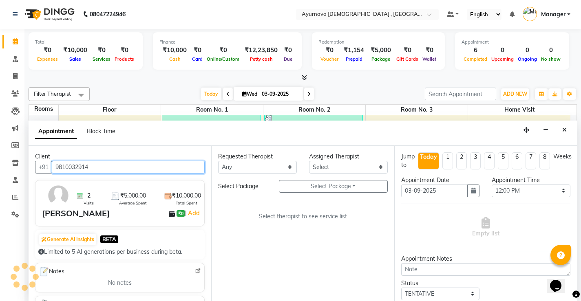
type input "9810032914"
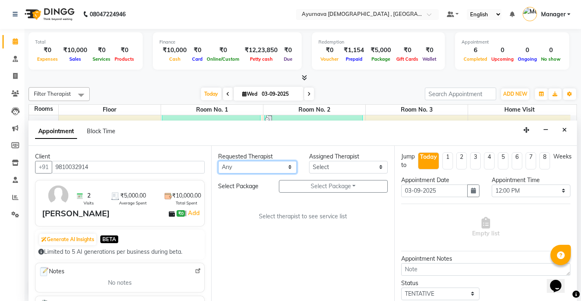
click at [277, 164] on select "Any Anjali Anjali kalka ji ASHMITA Dileep Dr Arathy S Dr Reshma Dr. Sajna Farha…" at bounding box center [257, 167] width 79 height 13
select select "87272"
click at [218, 161] on select "Any Anjali Anjali kalka ji ASHMITA Dileep Dr Arathy S Dr Reshma Dr. Sajna Farha…" at bounding box center [257, 167] width 79 height 13
select select "87272"
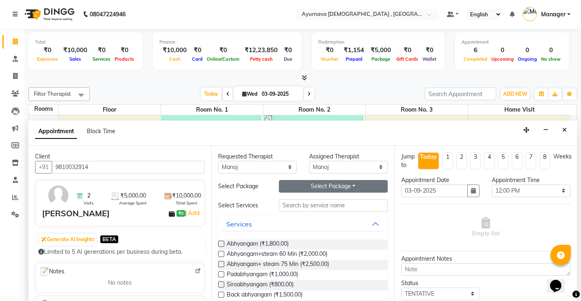
click at [323, 184] on button "Select Package Toggle Dropdown" at bounding box center [333, 186] width 109 height 13
click at [313, 204] on li "Suraj Awana M" at bounding box center [311, 203] width 64 height 12
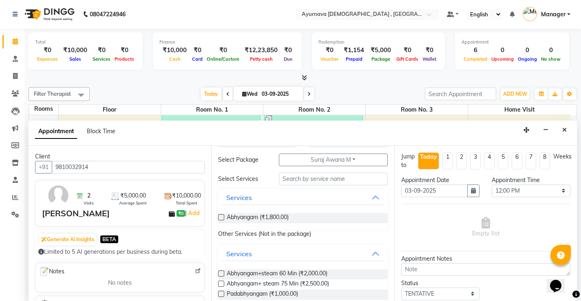
scroll to position [41, 0]
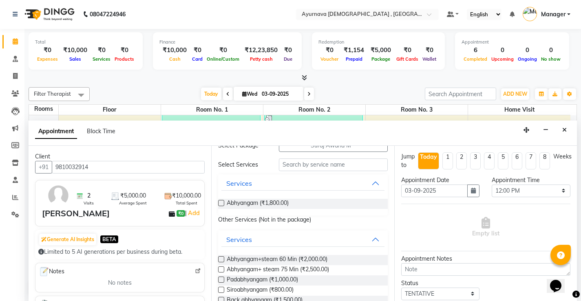
click at [302, 204] on div "Abhyangam (₹1,800.00)" at bounding box center [302, 204] width 169 height 10
click at [220, 202] on label at bounding box center [221, 203] width 6 height 6
click at [220, 202] on input "checkbox" at bounding box center [220, 204] width 5 height 5
checkbox input "true"
select select "2652"
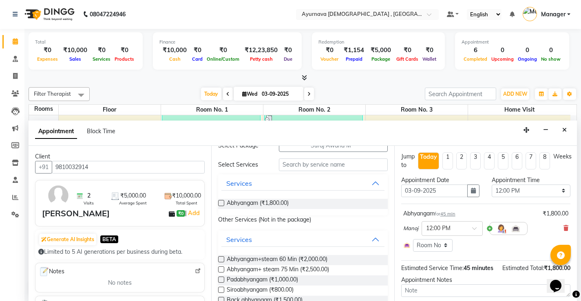
checkbox input "false"
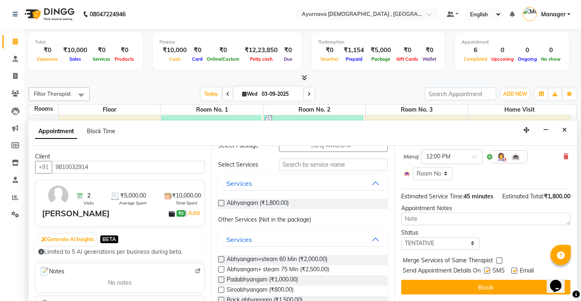
scroll to position [80, 0]
click at [459, 245] on select "Select TENTATIVE CONFIRM CHECK-IN UPCOMING" at bounding box center [440, 243] width 79 height 13
select select "upcoming"
click at [401, 237] on select "Select TENTATIVE CONFIRM CHECK-IN UPCOMING" at bounding box center [440, 243] width 79 height 13
click at [489, 272] on label at bounding box center [487, 271] width 6 height 6
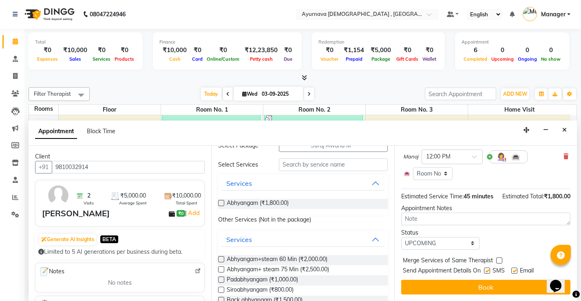
click at [489, 272] on input "checkbox" at bounding box center [486, 271] width 5 height 5
checkbox input "false"
click at [515, 270] on label at bounding box center [515, 271] width 6 height 6
click at [515, 270] on input "checkbox" at bounding box center [514, 271] width 5 height 5
checkbox input "false"
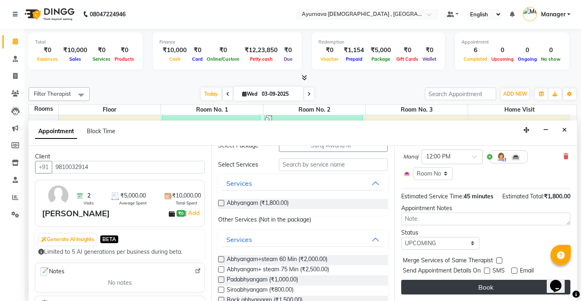
click at [496, 292] on button "Book" at bounding box center [485, 287] width 169 height 15
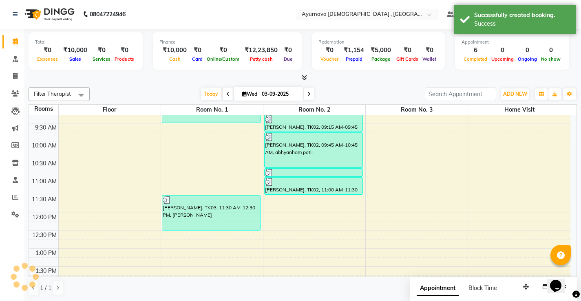
scroll to position [0, 0]
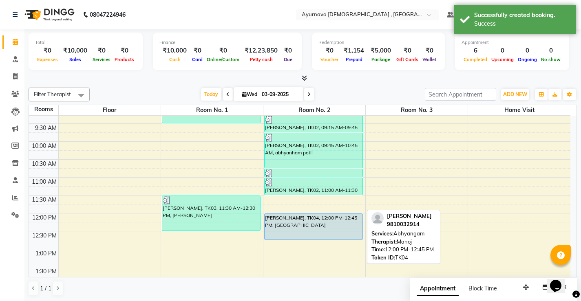
click at [283, 226] on div "Suraj Awano, TK04, 12:00 PM-12:45 PM, Abhyangam" at bounding box center [314, 227] width 98 height 26
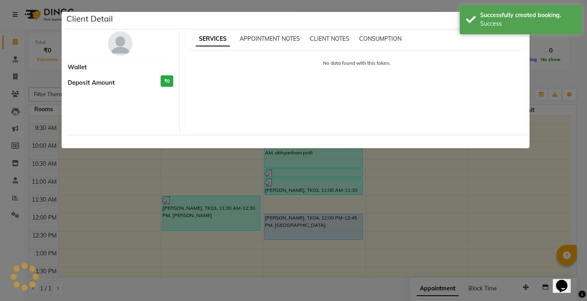
select select "5"
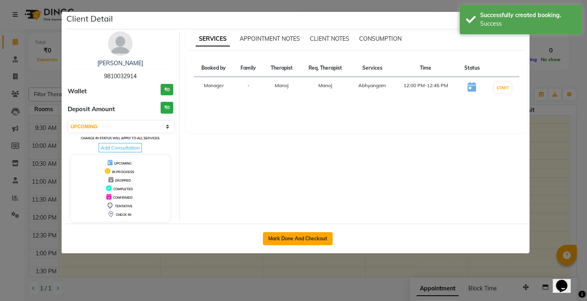
click at [307, 237] on button "Mark Done And Checkout" at bounding box center [298, 239] width 70 height 13
select select "5587"
select select "service"
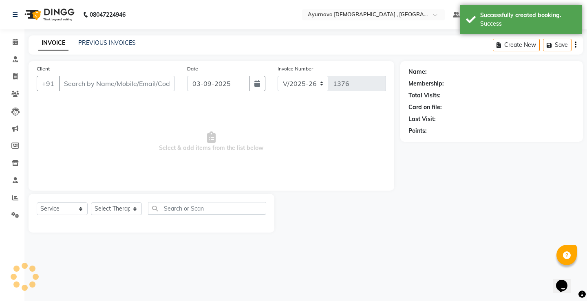
type input "9810032914"
select select "87272"
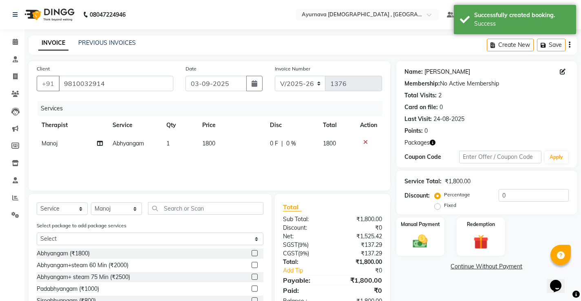
click at [436, 71] on link "Suraj Awano" at bounding box center [448, 72] width 46 height 9
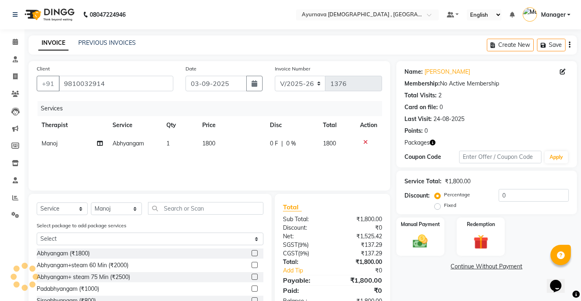
click at [446, 206] on label "Fixed" at bounding box center [450, 205] width 12 height 7
click at [442, 206] on input "Fixed" at bounding box center [440, 206] width 6 height 6
radio input "true"
click at [508, 196] on input "0" at bounding box center [534, 195] width 70 height 13
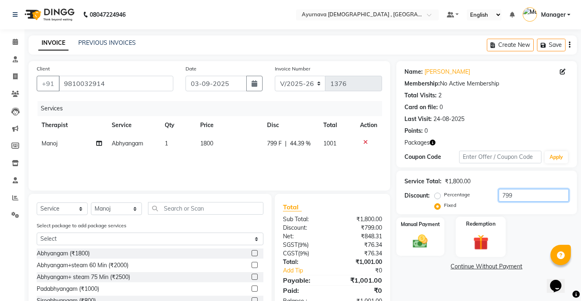
type input "799"
click at [484, 243] on img at bounding box center [481, 242] width 25 height 19
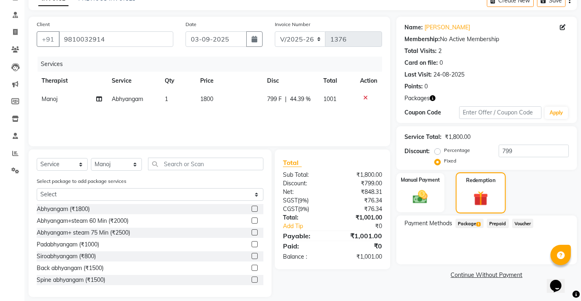
scroll to position [53, 0]
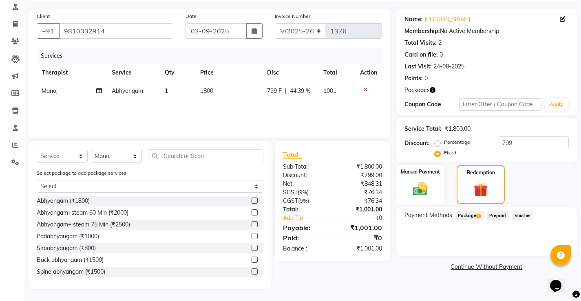
click at [477, 218] on span "1" at bounding box center [479, 216] width 4 height 5
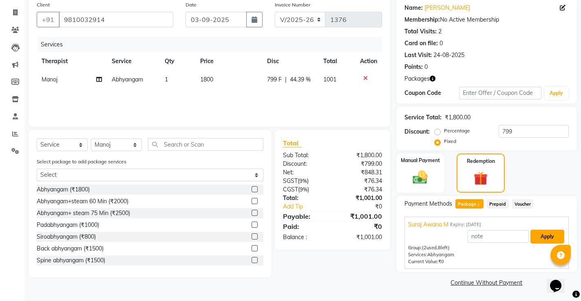
click at [543, 235] on button "Apply" at bounding box center [548, 237] width 34 height 14
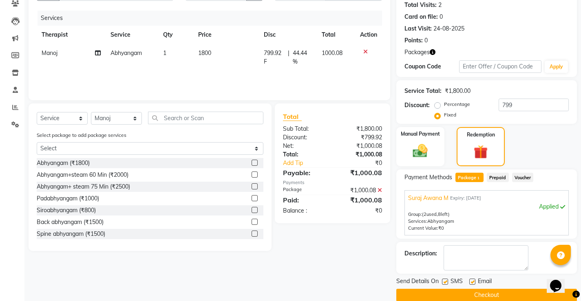
scroll to position [103, 0]
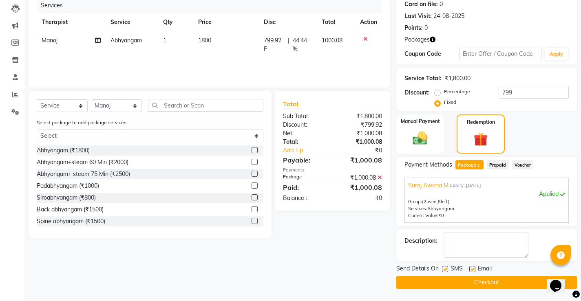
click at [474, 270] on label at bounding box center [473, 269] width 6 height 6
click at [474, 270] on input "checkbox" at bounding box center [472, 269] width 5 height 5
checkbox input "false"
click at [445, 270] on label at bounding box center [445, 269] width 6 height 6
click at [445, 270] on input "checkbox" at bounding box center [444, 269] width 5 height 5
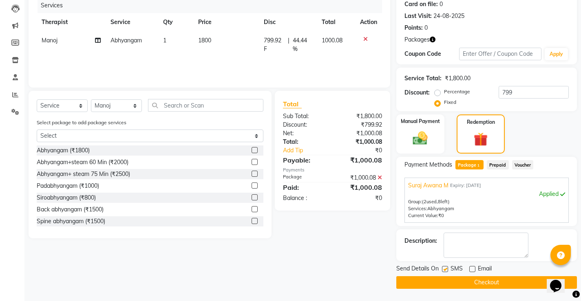
checkbox input "false"
click at [446, 279] on button "Checkout" at bounding box center [487, 283] width 181 height 13
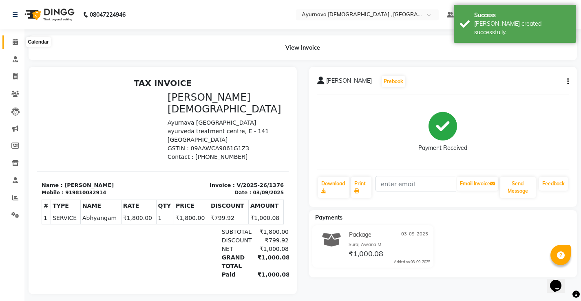
click at [19, 43] on span at bounding box center [15, 42] width 14 height 9
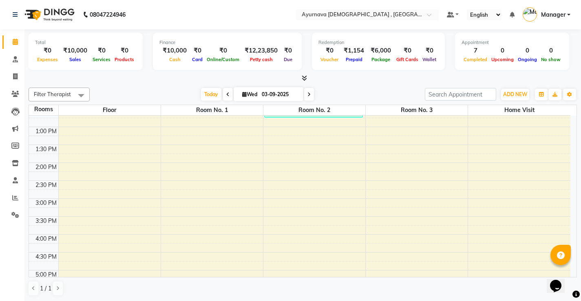
scroll to position [245, 0]
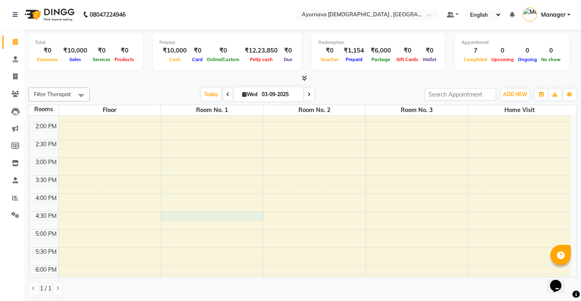
click at [201, 218] on div "7:00 AM 7:30 AM 8:00 AM 8:30 AM 9:00 AM 9:30 AM 10:00 AM 10:30 AM 11:00 AM 11:3…" at bounding box center [300, 122] width 542 height 502
select select "tentative"
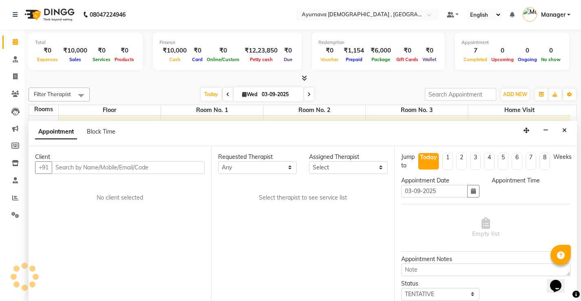
scroll to position [0, 0]
select select "990"
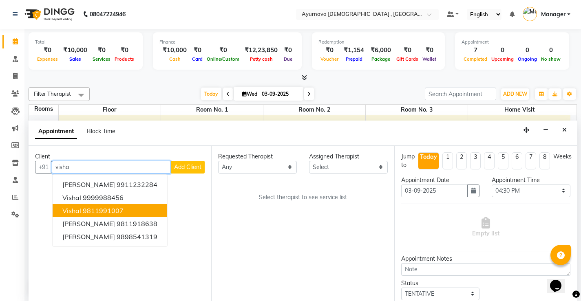
click at [105, 214] on ngb-highlight "9811991007" at bounding box center [103, 211] width 41 height 8
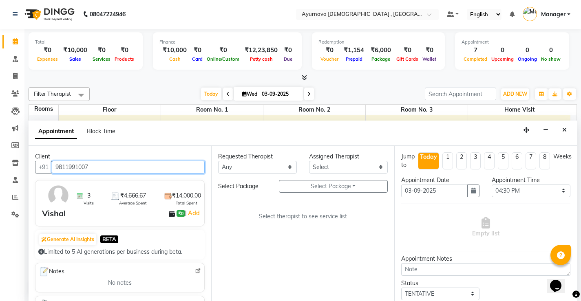
type input "9811991007"
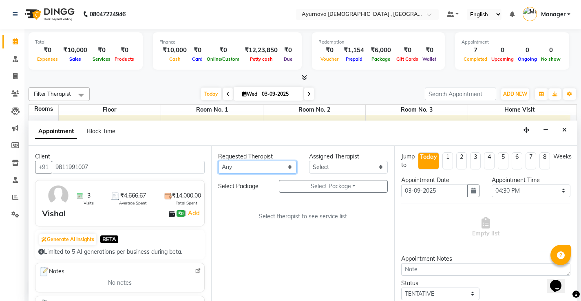
click at [290, 170] on select "Any Anjali Anjali kalka ji ASHMITA Dileep Dr Arathy S Dr Reshma Dr. Sajna Farha…" at bounding box center [257, 167] width 79 height 13
select select "87272"
click at [218, 161] on select "Any Anjali Anjali kalka ji ASHMITA Dileep Dr Arathy S Dr Reshma Dr. Sajna Farha…" at bounding box center [257, 167] width 79 height 13
select select "87272"
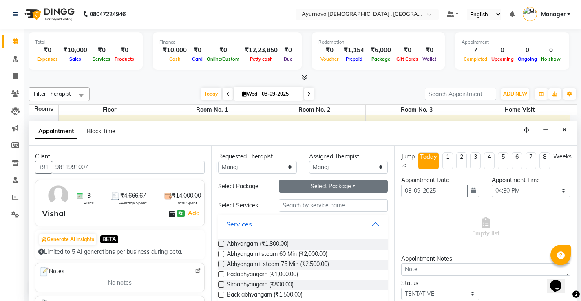
click at [293, 184] on button "Select Package Toggle Dropdown" at bounding box center [333, 186] width 109 height 13
click at [297, 201] on li "Vishal" at bounding box center [311, 203] width 64 height 12
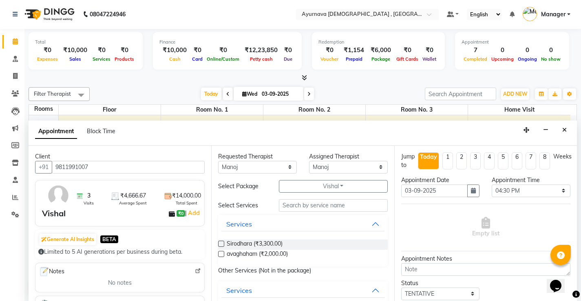
click at [219, 255] on label at bounding box center [221, 254] width 6 height 6
click at [219, 255] on input "checkbox" at bounding box center [220, 255] width 5 height 5
checkbox input "true"
select select "2651"
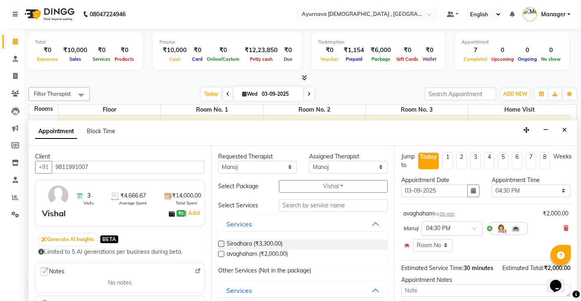
checkbox input "false"
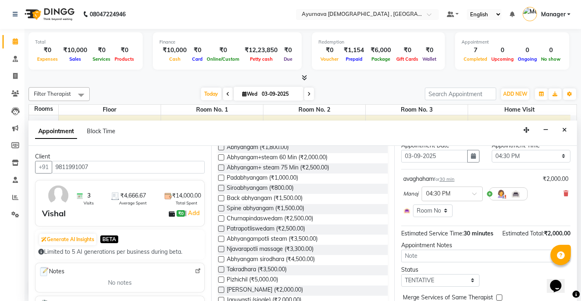
scroll to position [80, 0]
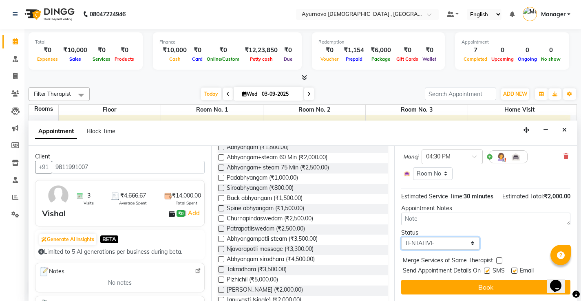
click at [468, 244] on select "Select TENTATIVE CONFIRM CHECK-IN UPCOMING" at bounding box center [440, 243] width 79 height 13
select select "upcoming"
click at [401, 237] on select "Select TENTATIVE CONFIRM CHECK-IN UPCOMING" at bounding box center [440, 243] width 79 height 13
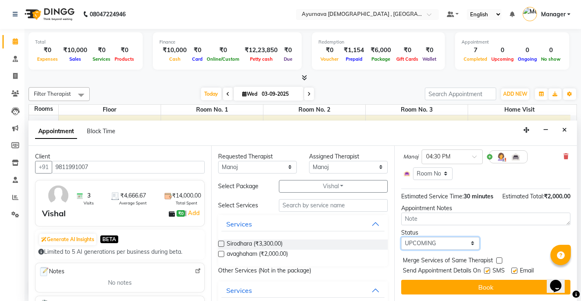
scroll to position [0, 0]
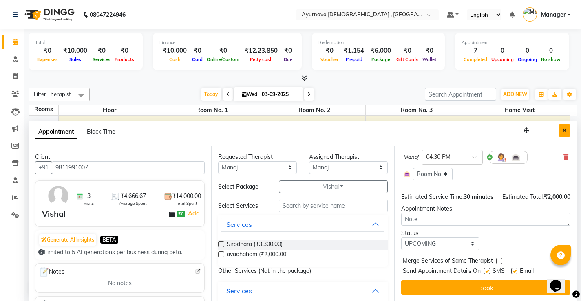
click at [563, 130] on icon "Close" at bounding box center [565, 131] width 4 height 6
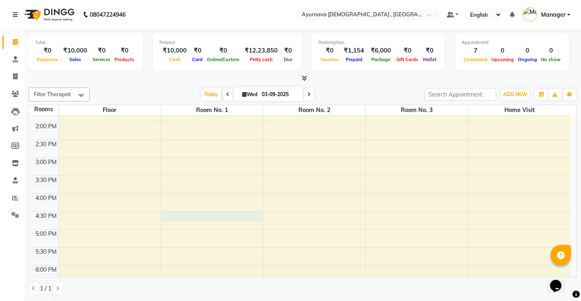
click at [192, 219] on div "7:00 AM 7:30 AM 8:00 AM 8:30 AM 9:00 AM 9:30 AM 10:00 AM 10:30 AM 11:00 AM 11:3…" at bounding box center [300, 122] width 542 height 502
select select "990"
select select "tentative"
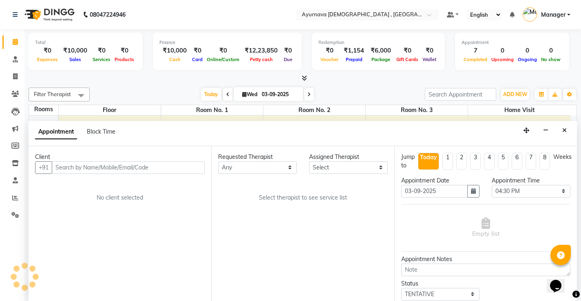
scroll to position [0, 0]
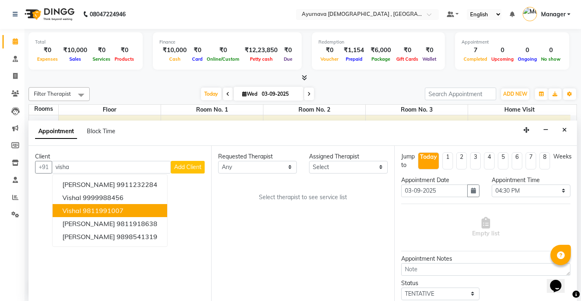
click at [113, 210] on ngb-highlight "9811991007" at bounding box center [103, 211] width 41 height 8
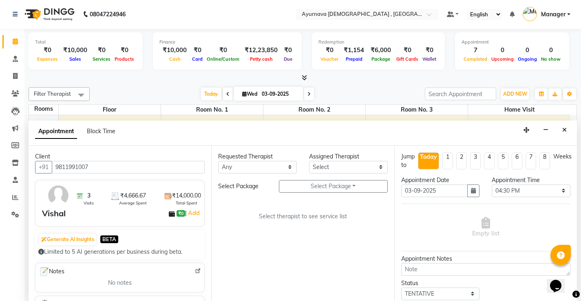
type input "9811991007"
click at [272, 169] on select "Any Anjali Anjali kalka ji ASHMITA Dileep Dr Arathy S Dr Reshma Dr. Sajna Farha…" at bounding box center [257, 167] width 79 height 13
select select "87272"
click at [218, 161] on select "Any Anjali Anjali kalka ji ASHMITA Dileep Dr Arathy S Dr Reshma Dr. Sajna Farha…" at bounding box center [257, 167] width 79 height 13
select select "87272"
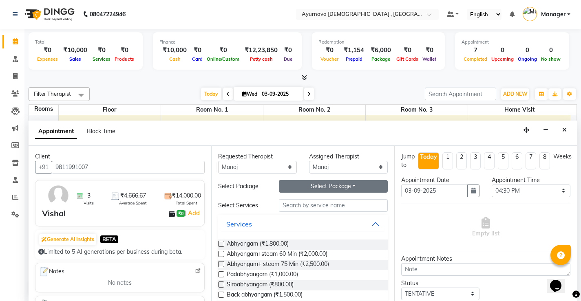
click at [317, 185] on button "Select Package Toggle Dropdown" at bounding box center [333, 186] width 109 height 13
click at [310, 204] on li "Vishal" at bounding box center [311, 203] width 64 height 12
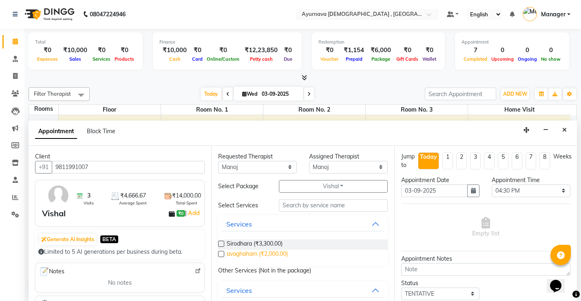
click at [267, 252] on span "avaghaham (₹2,000.00)" at bounding box center [257, 255] width 61 height 10
checkbox input "true"
select select "2651"
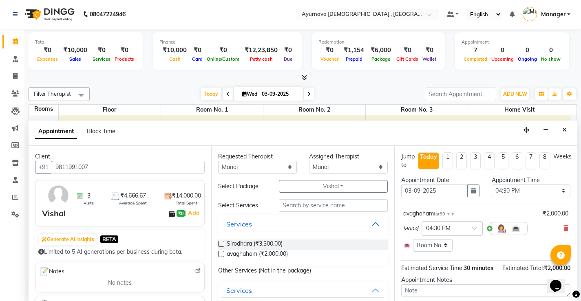
checkbox input "false"
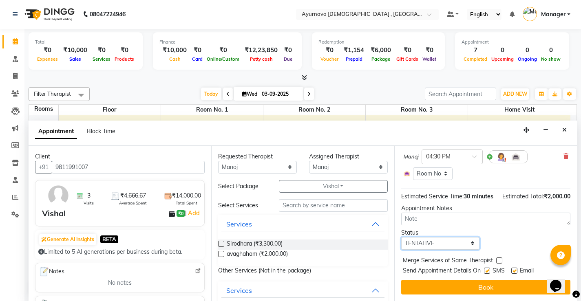
click at [463, 246] on select "Select TENTATIVE CONFIRM CHECK-IN UPCOMING" at bounding box center [440, 243] width 79 height 13
select select "upcoming"
click at [401, 237] on select "Select TENTATIVE CONFIRM CHECK-IN UPCOMING" at bounding box center [440, 243] width 79 height 13
click at [487, 271] on label at bounding box center [487, 271] width 6 height 6
click at [487, 271] on input "checkbox" at bounding box center [486, 271] width 5 height 5
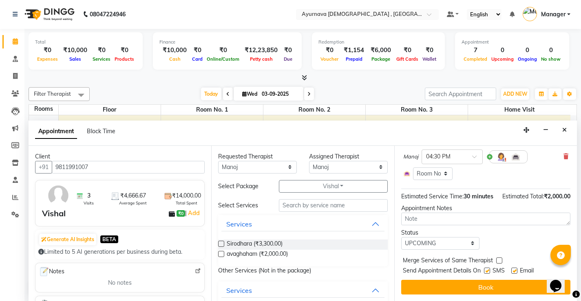
checkbox input "false"
click at [517, 270] on label at bounding box center [515, 271] width 6 height 6
click at [517, 270] on input "checkbox" at bounding box center [514, 271] width 5 height 5
checkbox input "false"
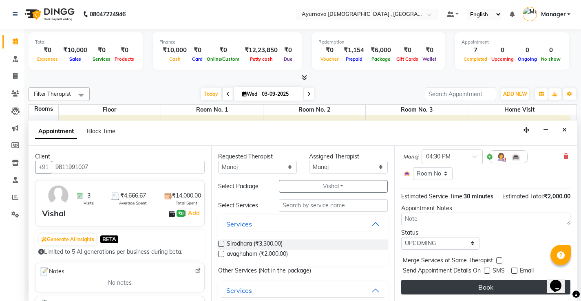
click at [512, 285] on button "Book" at bounding box center [485, 287] width 169 height 15
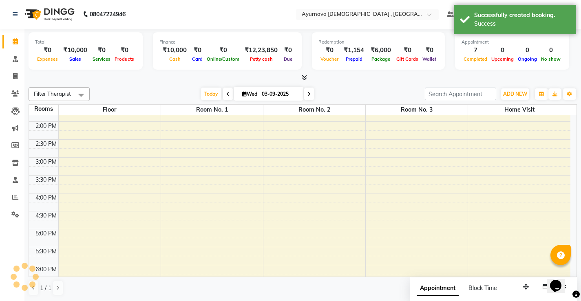
scroll to position [0, 0]
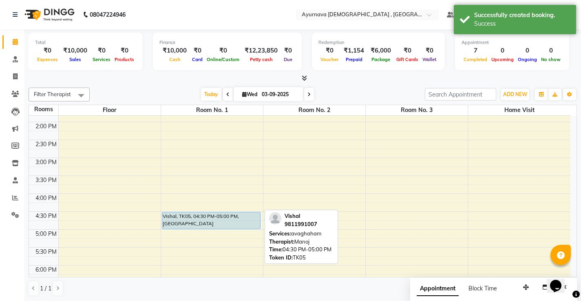
click at [242, 221] on div "Vishal, TK05, 04:30 PM-05:00 PM, avaghaham" at bounding box center [211, 221] width 98 height 17
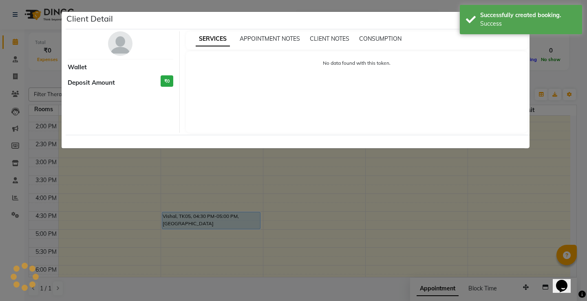
select select "5"
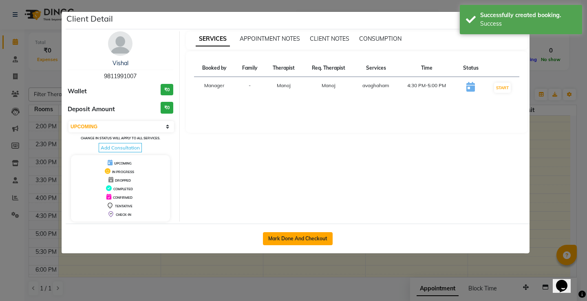
click at [301, 236] on button "Mark Done And Checkout" at bounding box center [298, 239] width 70 height 13
select select "service"
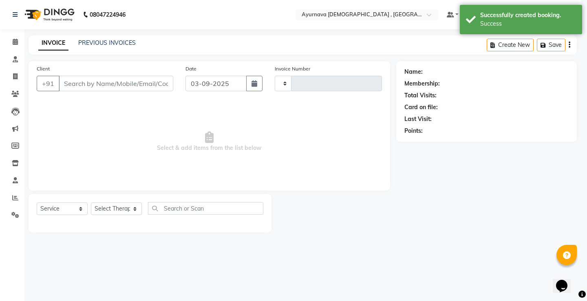
type input "1377"
select select "5587"
select select "3"
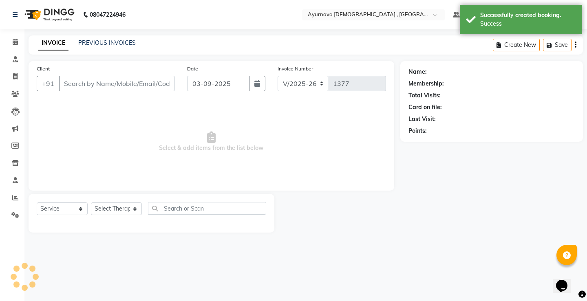
type input "9811991007"
select select "87272"
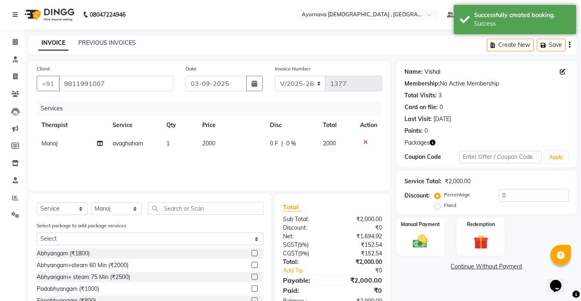
click at [436, 74] on link "Vishal" at bounding box center [433, 72] width 16 height 9
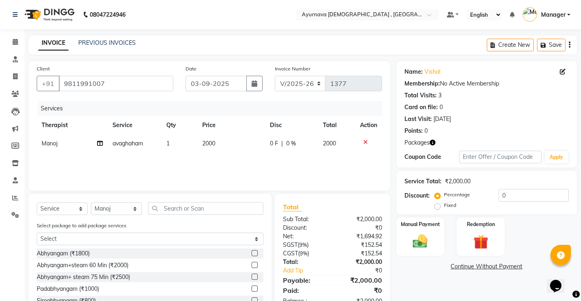
click at [364, 145] on icon at bounding box center [366, 143] width 4 height 6
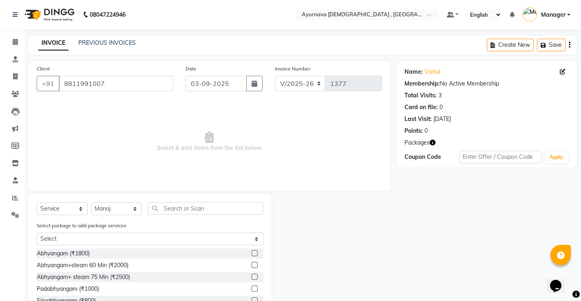
click at [252, 266] on label at bounding box center [255, 265] width 6 height 6
click at [252, 266] on input "checkbox" at bounding box center [254, 265] width 5 height 5
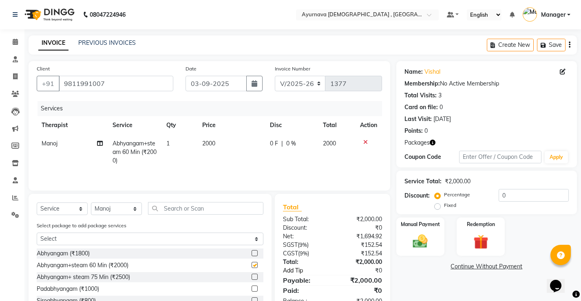
checkbox input "false"
click at [465, 244] on div "Redemption" at bounding box center [481, 237] width 50 height 40
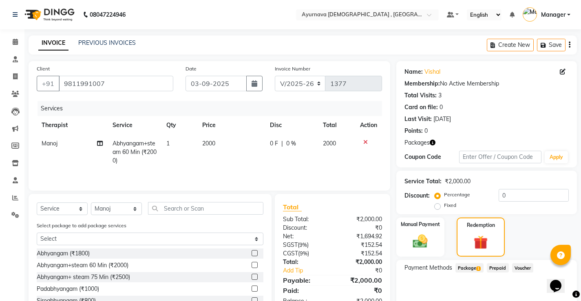
click at [464, 270] on span "Package 1" at bounding box center [470, 268] width 28 height 9
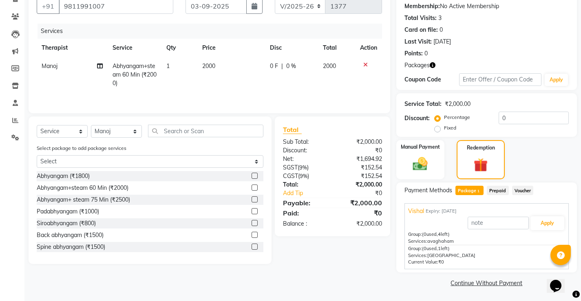
scroll to position [78, 0]
click at [540, 219] on button "Apply" at bounding box center [548, 223] width 34 height 14
type input "Vishal"
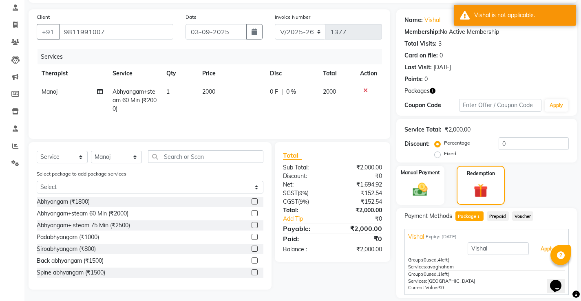
scroll to position [37, 0]
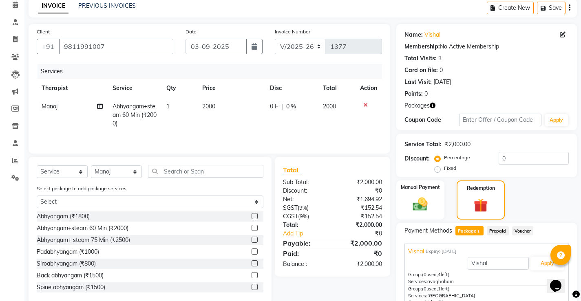
click at [444, 168] on label "Fixed" at bounding box center [450, 168] width 12 height 7
click at [439, 168] on input "Fixed" at bounding box center [440, 169] width 6 height 6
radio input "true"
click at [509, 157] on input "0" at bounding box center [534, 158] width 70 height 13
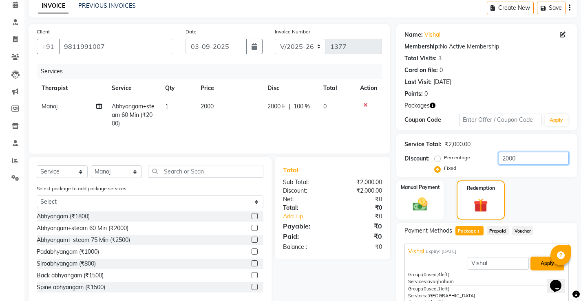
type input "2000"
click at [545, 268] on button "Apply" at bounding box center [548, 264] width 34 height 14
click at [364, 105] on icon at bounding box center [366, 105] width 4 height 6
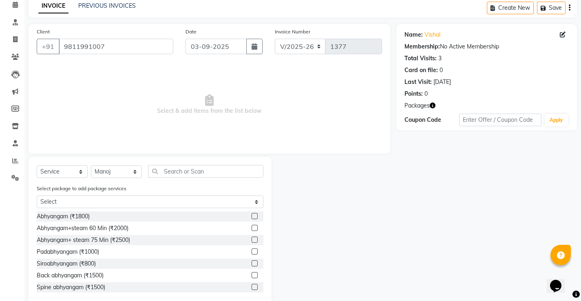
click at [252, 215] on label at bounding box center [255, 216] width 6 height 6
click at [252, 215] on input "checkbox" at bounding box center [254, 216] width 5 height 5
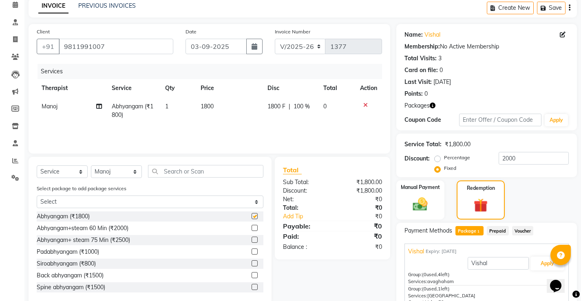
checkbox input "false"
click at [516, 159] on input "2000" at bounding box center [534, 158] width 70 height 13
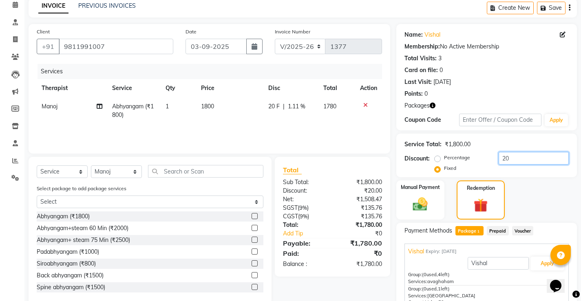
type input "2"
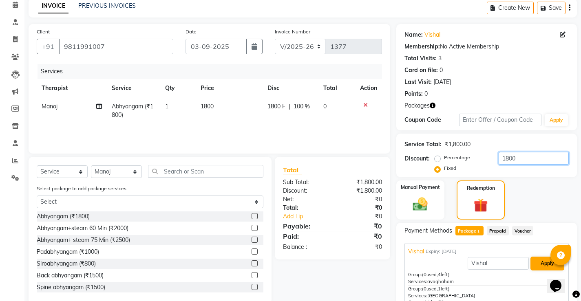
type input "1800"
click at [540, 264] on button "Apply" at bounding box center [548, 264] width 34 height 14
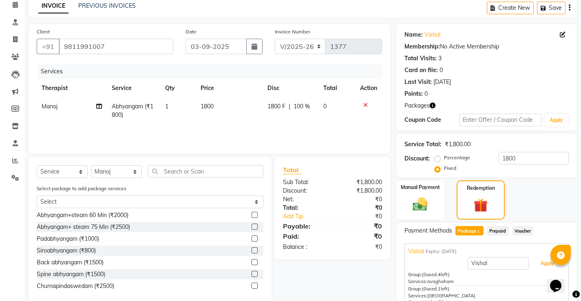
scroll to position [0, 0]
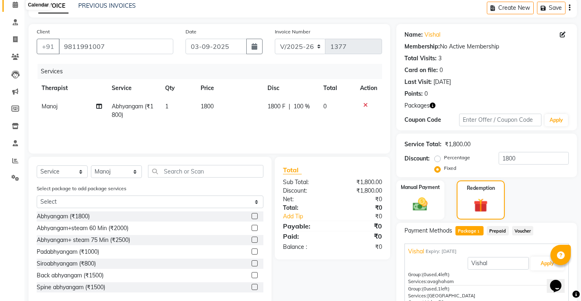
click at [13, 5] on icon at bounding box center [15, 5] width 5 height 6
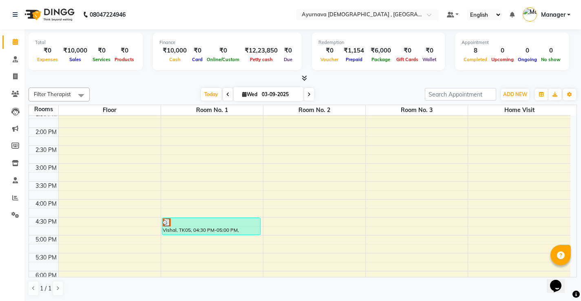
scroll to position [245, 0]
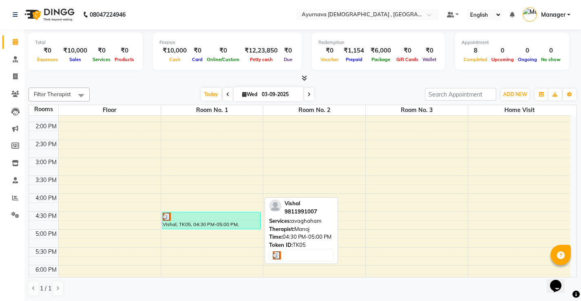
click at [231, 221] on div "Vishal, TK05, 04:30 PM-05:00 PM, avaghaham" at bounding box center [211, 221] width 98 height 17
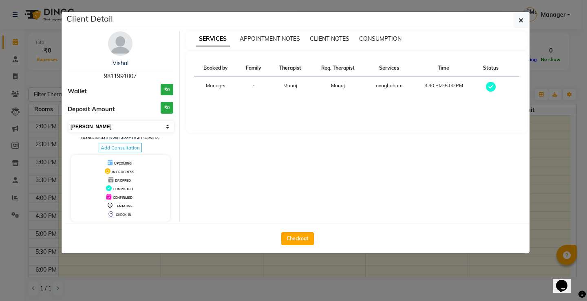
click at [166, 122] on select "Select MARK DONE UPCOMING" at bounding box center [122, 126] width 106 height 11
select select "5"
click at [69, 121] on select "Select MARK DONE UPCOMING" at bounding box center [122, 126] width 106 height 11
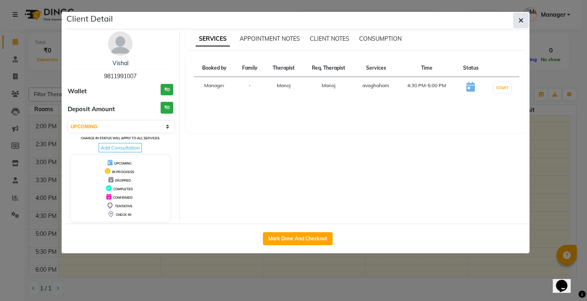
click at [523, 20] on icon "button" at bounding box center [521, 20] width 5 height 7
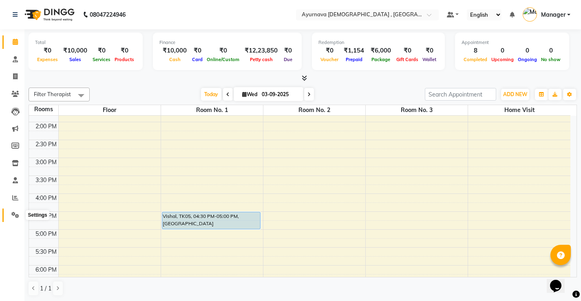
click at [11, 212] on span at bounding box center [15, 215] width 14 height 9
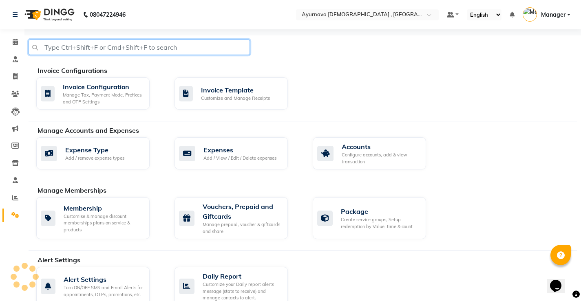
click at [166, 50] on input "text" at bounding box center [140, 48] width 222 height 16
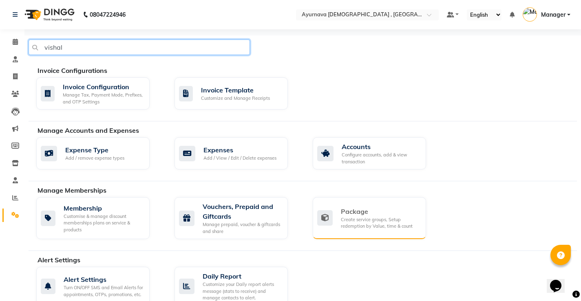
type input "vishal"
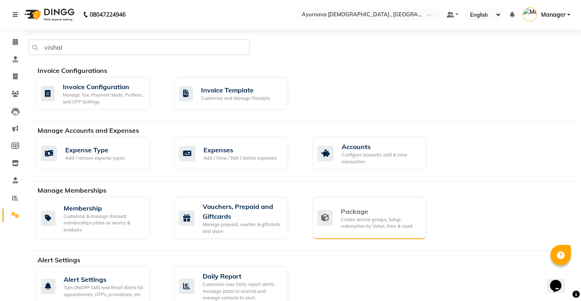
click at [414, 235] on div "Package Create service groups, Setup redemption by Value, time & count" at bounding box center [369, 218] width 113 height 42
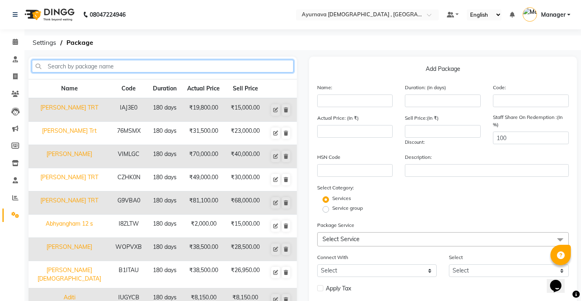
click at [53, 67] on input "text" at bounding box center [163, 66] width 262 height 13
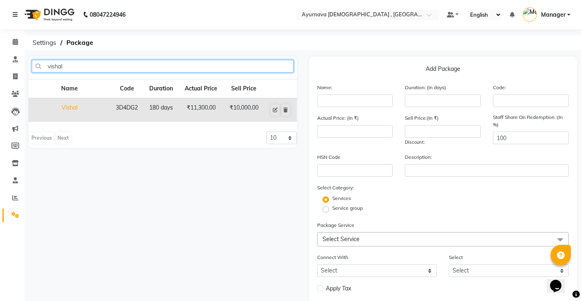
type input "vishal"
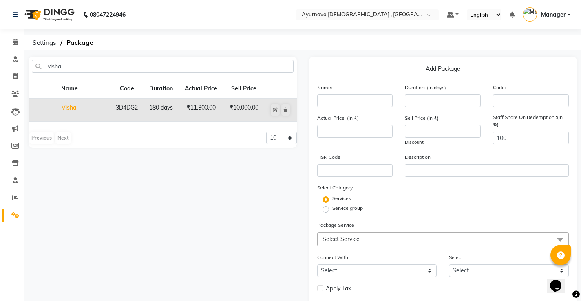
click at [137, 110] on td "3D4DG2" at bounding box center [126, 110] width 33 height 24
click at [72, 108] on td "Vishal" at bounding box center [70, 110] width 82 height 24
type input "Vishal"
type input "180"
type input "3D4DG2"
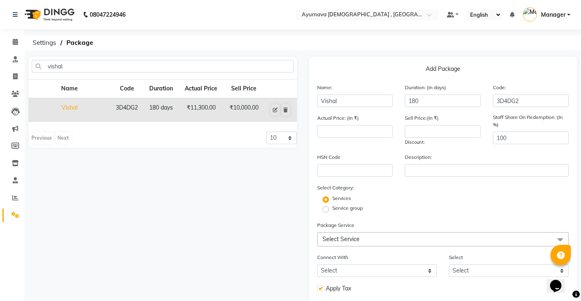
type input "11300"
type input "10000"
checkbox input "true"
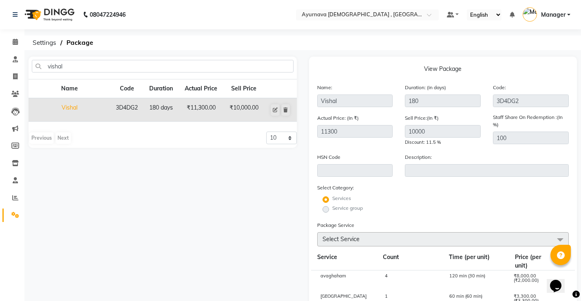
click at [64, 108] on td "Vishal" at bounding box center [70, 110] width 82 height 24
click at [14, 44] on icon at bounding box center [15, 42] width 5 height 6
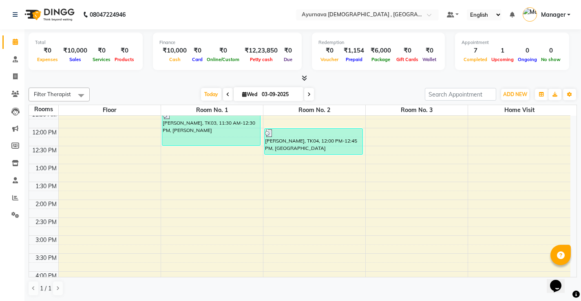
scroll to position [245, 0]
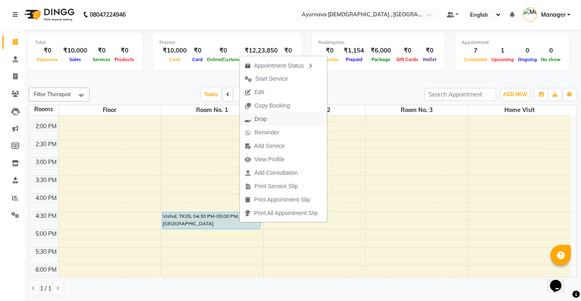
click at [269, 117] on span "Drop" at bounding box center [256, 119] width 32 height 13
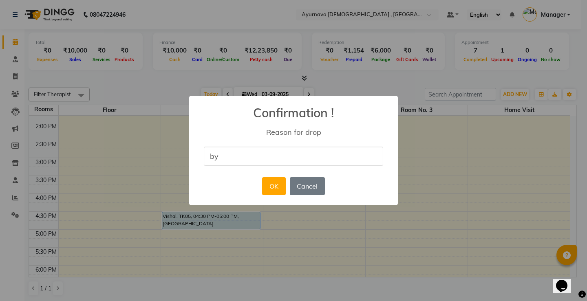
type input "by mistake"
click at [274, 185] on button "OK" at bounding box center [273, 186] width 23 height 18
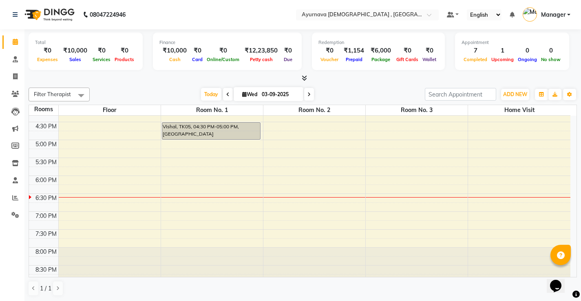
scroll to position [341, 0]
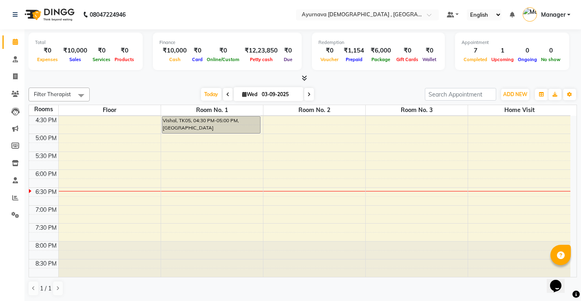
click at [177, 212] on div "7:00 AM 7:30 AM 8:00 AM 8:30 AM 9:00 AM 9:30 AM 10:00 AM 10:30 AM 11:00 AM 11:3…" at bounding box center [300, 26] width 542 height 502
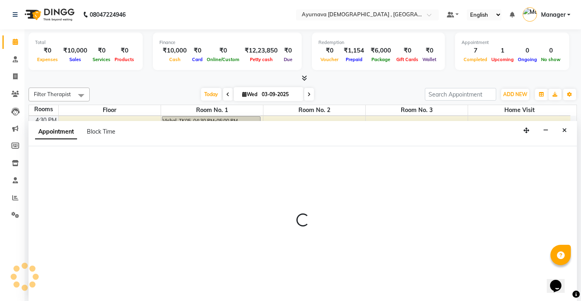
scroll to position [0, 0]
select select "1140"
select select "tentative"
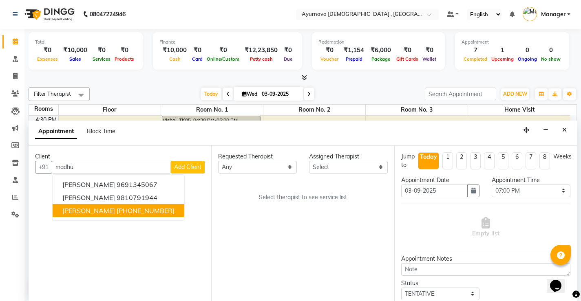
click at [117, 213] on ngb-highlight "+1 4842897073" at bounding box center [146, 211] width 58 height 8
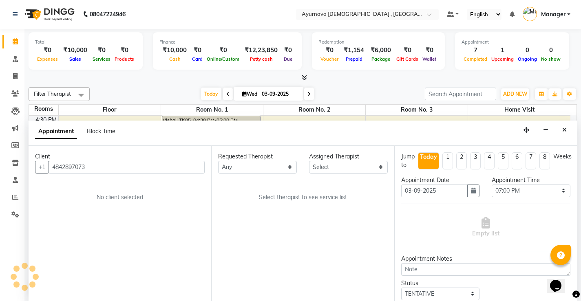
type input "4842897073"
click at [260, 171] on select "Any Anjali Anjali kalka ji ASHMITA Dileep Dr Arathy S Dr Reshma Dr. Sajna Farha…" at bounding box center [257, 167] width 79 height 13
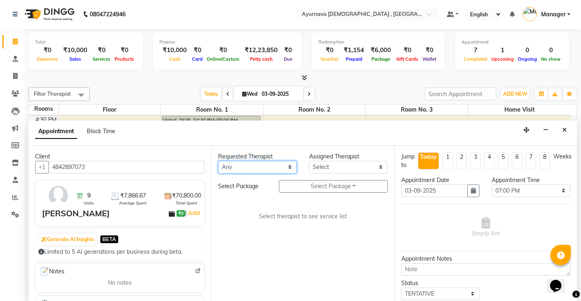
select select "68703"
click at [218, 161] on select "Any Anjali Anjali kalka ji ASHMITA Dileep Dr Arathy S Dr Reshma Dr. Sajna Farha…" at bounding box center [257, 167] width 79 height 13
select select "68703"
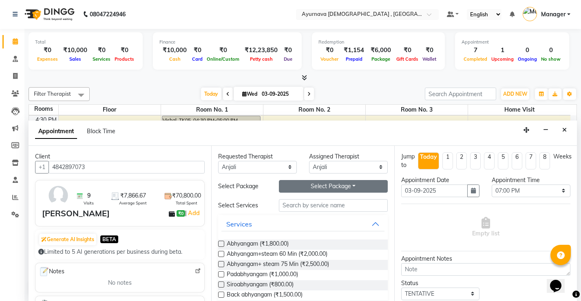
click at [335, 187] on button "Select Package Toggle Dropdown" at bounding box center [333, 186] width 109 height 13
click at [315, 205] on li "Mrs Madhu Goyel" at bounding box center [311, 203] width 65 height 12
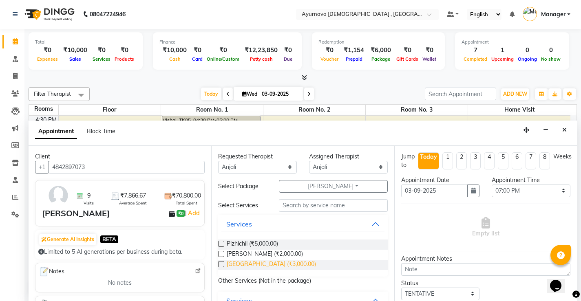
click at [245, 267] on span "Kashayadhara (₹3,000.00)" at bounding box center [271, 265] width 89 height 10
checkbox input "false"
select select "2651"
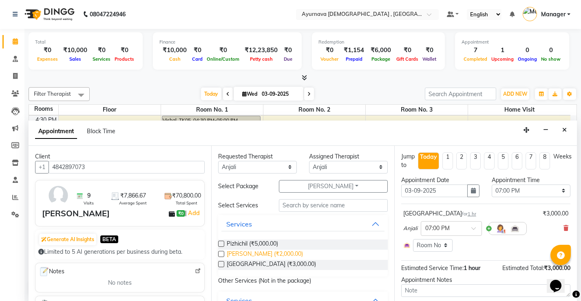
click at [249, 255] on span "Kati vasti (₹2,000.00)" at bounding box center [265, 255] width 76 height 10
checkbox input "true"
select select "2651"
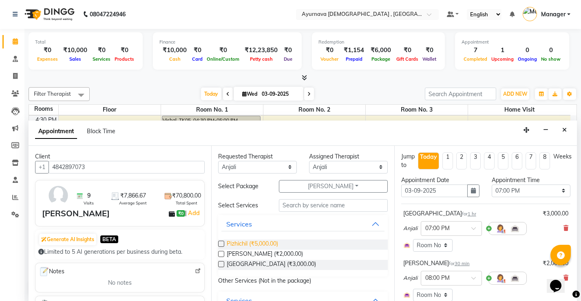
checkbox input "false"
click at [253, 244] on span "Pizhichil (₹5,000.00)" at bounding box center [252, 245] width 51 height 10
checkbox input "true"
select select "2651"
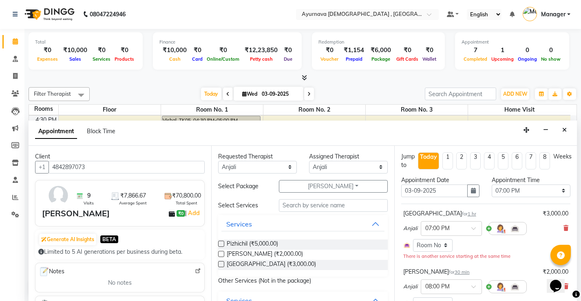
checkbox input "false"
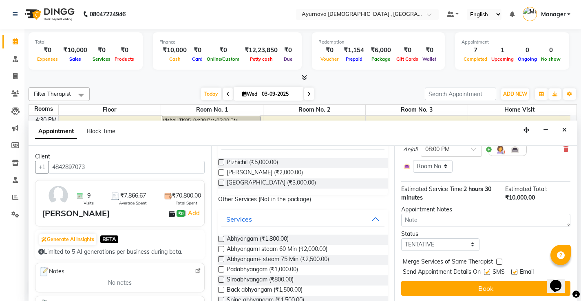
scroll to position [188, 0]
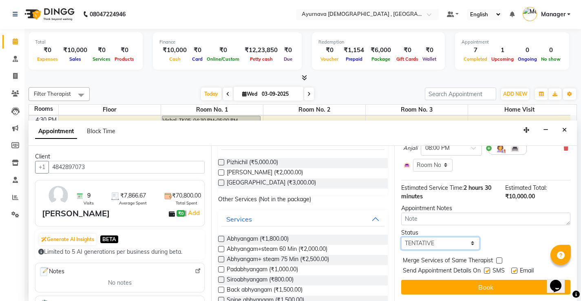
click at [447, 246] on select "Select TENTATIVE CONFIRM CHECK-IN UPCOMING" at bounding box center [440, 243] width 79 height 13
select select "upcoming"
click at [401, 237] on select "Select TENTATIVE CONFIRM CHECK-IN UPCOMING" at bounding box center [440, 243] width 79 height 13
click at [486, 271] on label at bounding box center [487, 271] width 6 height 6
click at [486, 271] on input "checkbox" at bounding box center [486, 271] width 5 height 5
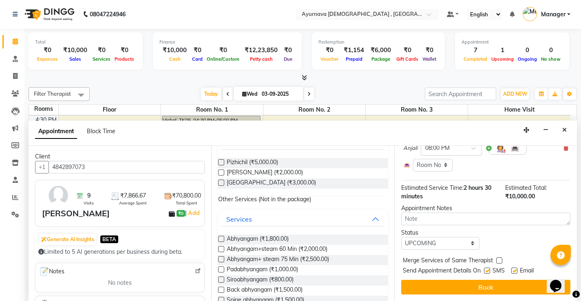
checkbox input "false"
click at [514, 273] on label at bounding box center [515, 271] width 6 height 6
click at [514, 273] on input "checkbox" at bounding box center [514, 271] width 5 height 5
checkbox input "false"
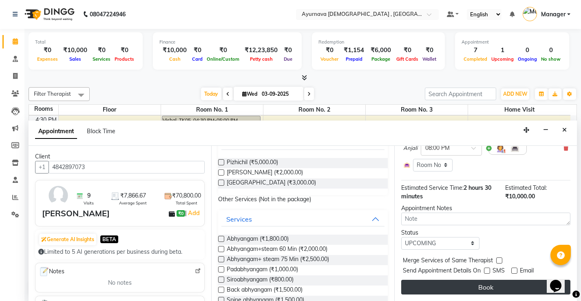
click at [507, 287] on button "Book" at bounding box center [485, 287] width 169 height 15
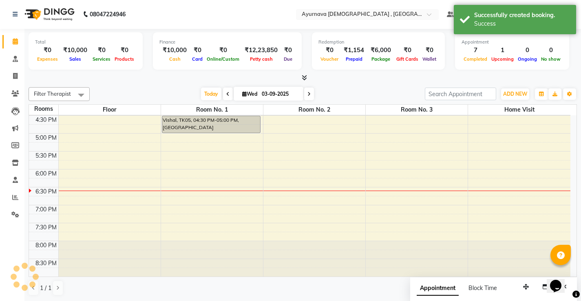
scroll to position [0, 0]
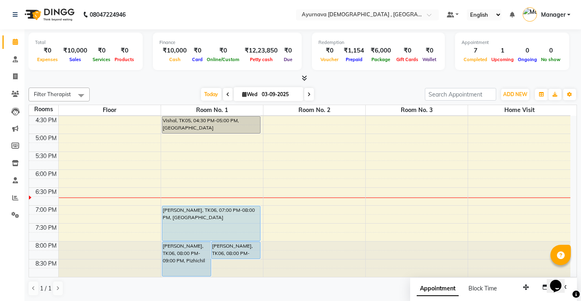
click at [565, 14] on span "Manager" at bounding box center [553, 15] width 24 height 9
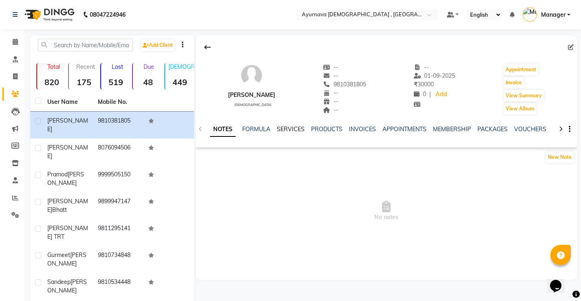
drag, startPoint x: 293, startPoint y: 130, endPoint x: 299, endPoint y: 141, distance: 12.6
click at [294, 130] on link "SERVICES" at bounding box center [291, 129] width 28 height 7
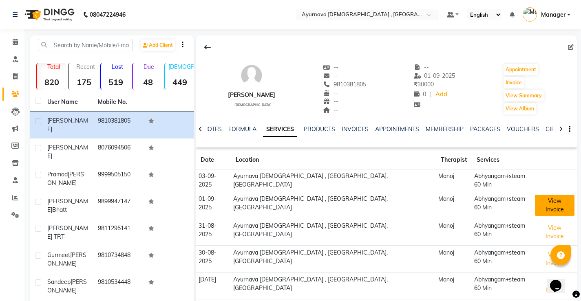
click at [548, 195] on button "View Invoice" at bounding box center [554, 205] width 39 height 21
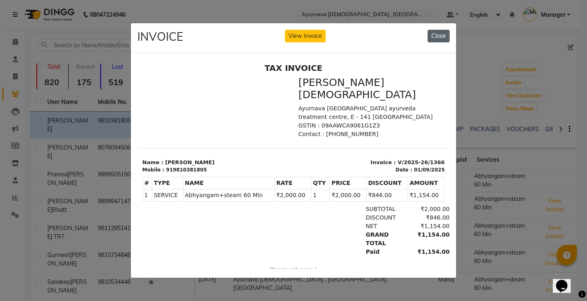
click at [438, 35] on button "Close" at bounding box center [439, 36] width 22 height 13
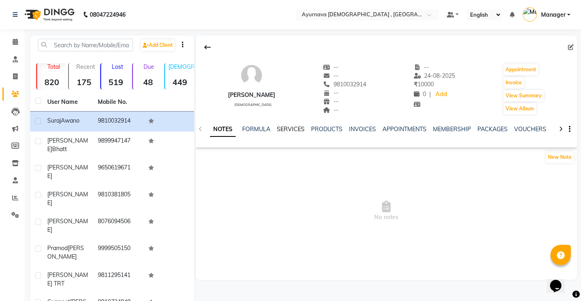
click at [290, 129] on link "SERVICES" at bounding box center [291, 129] width 28 height 7
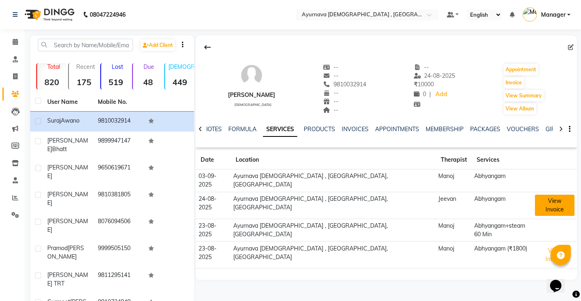
click at [536, 195] on button "View Invoice" at bounding box center [554, 205] width 39 height 21
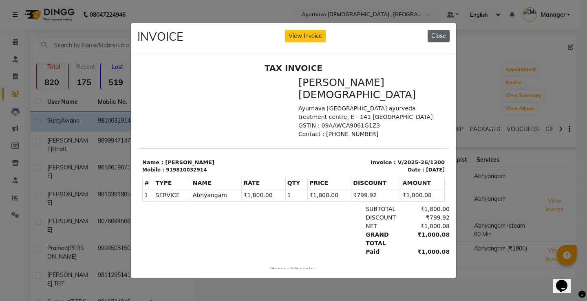
click at [441, 38] on button "Close" at bounding box center [439, 36] width 22 height 13
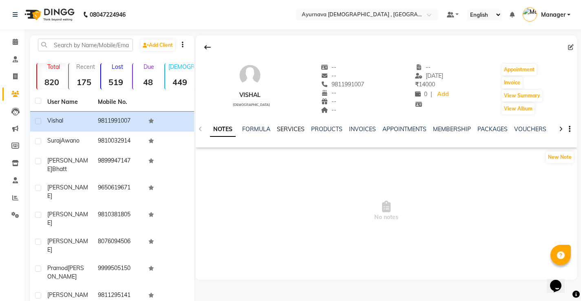
click at [293, 126] on link "SERVICES" at bounding box center [291, 129] width 28 height 7
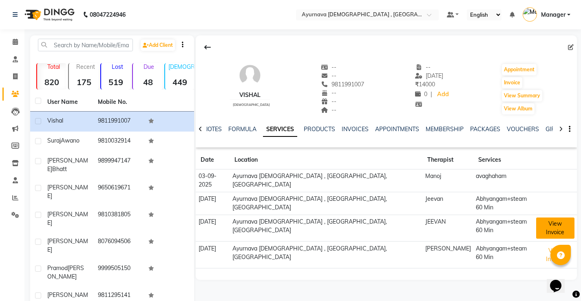
click at [536, 218] on button "View Invoice" at bounding box center [555, 228] width 38 height 21
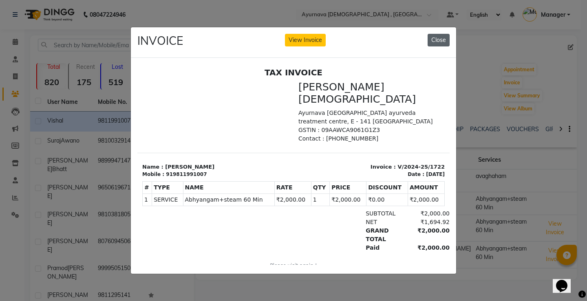
click at [438, 38] on button "Close" at bounding box center [439, 40] width 22 height 13
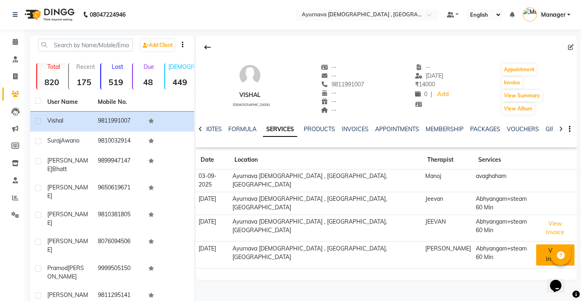
click at [536, 245] on button "View Invoice" at bounding box center [555, 255] width 38 height 21
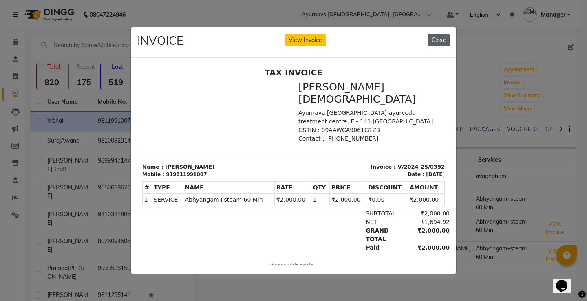
click at [440, 39] on button "Close" at bounding box center [439, 40] width 22 height 13
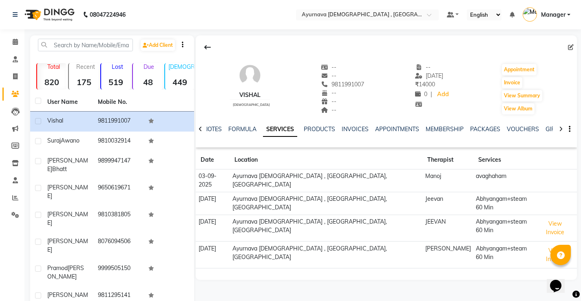
click at [474, 174] on td "avaghaham" at bounding box center [504, 181] width 60 height 23
click at [540, 218] on button "View Invoice" at bounding box center [555, 228] width 38 height 21
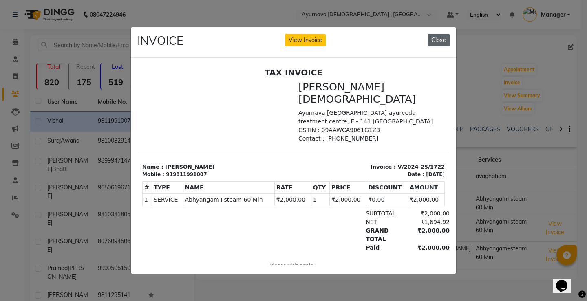
click at [438, 36] on button "Close" at bounding box center [439, 40] width 22 height 13
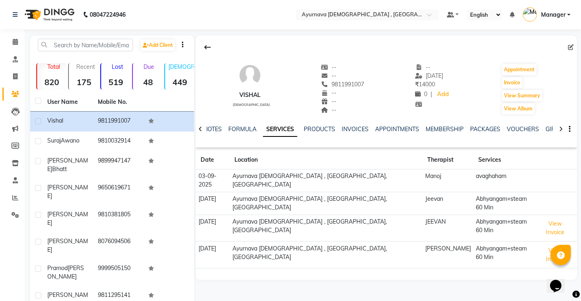
click at [474, 177] on td "avaghaham" at bounding box center [504, 181] width 60 height 23
